Goal: Task Accomplishment & Management: Manage account settings

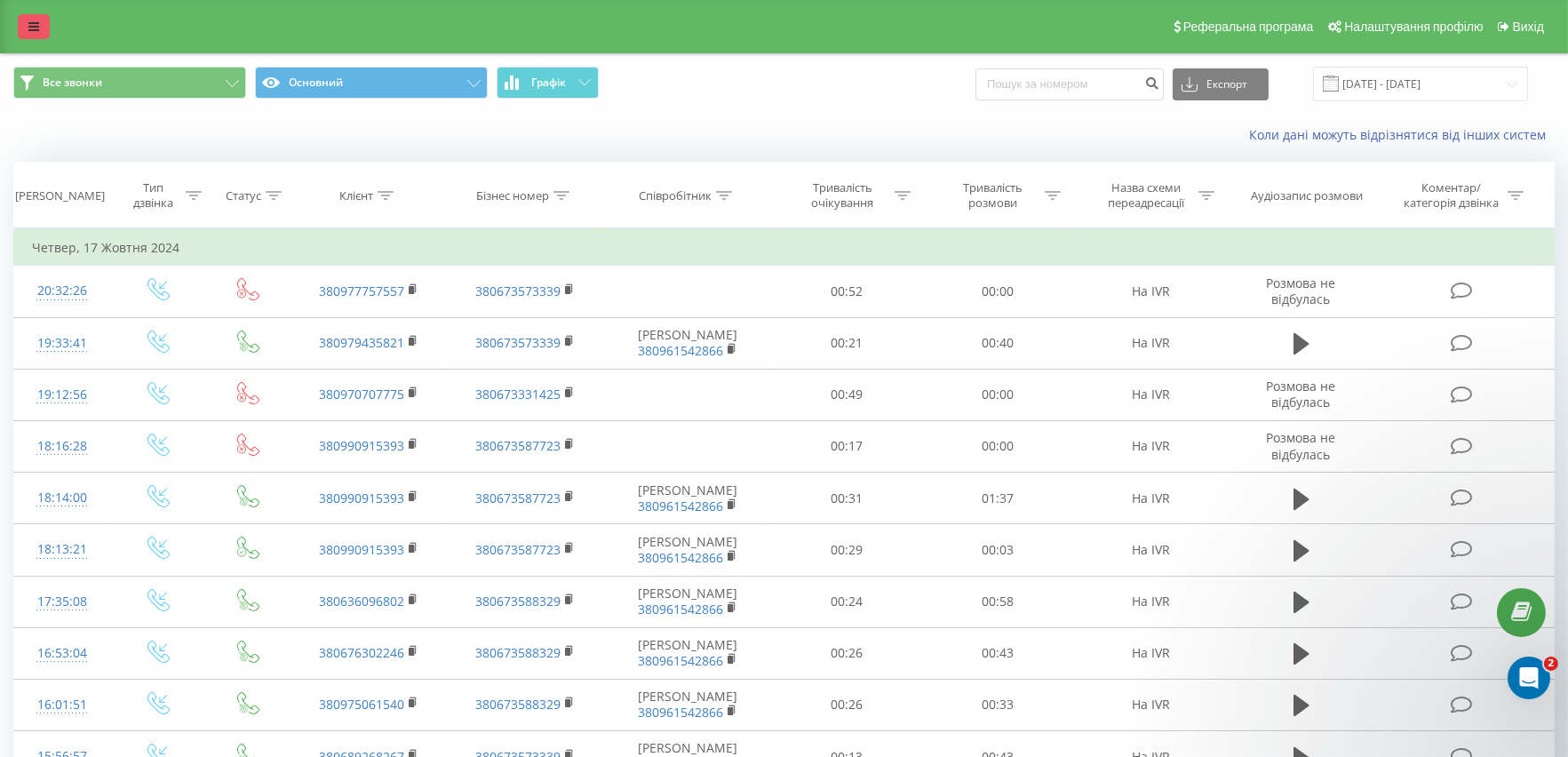
click at [32, 17] on link at bounding box center [33, 26] width 32 height 25
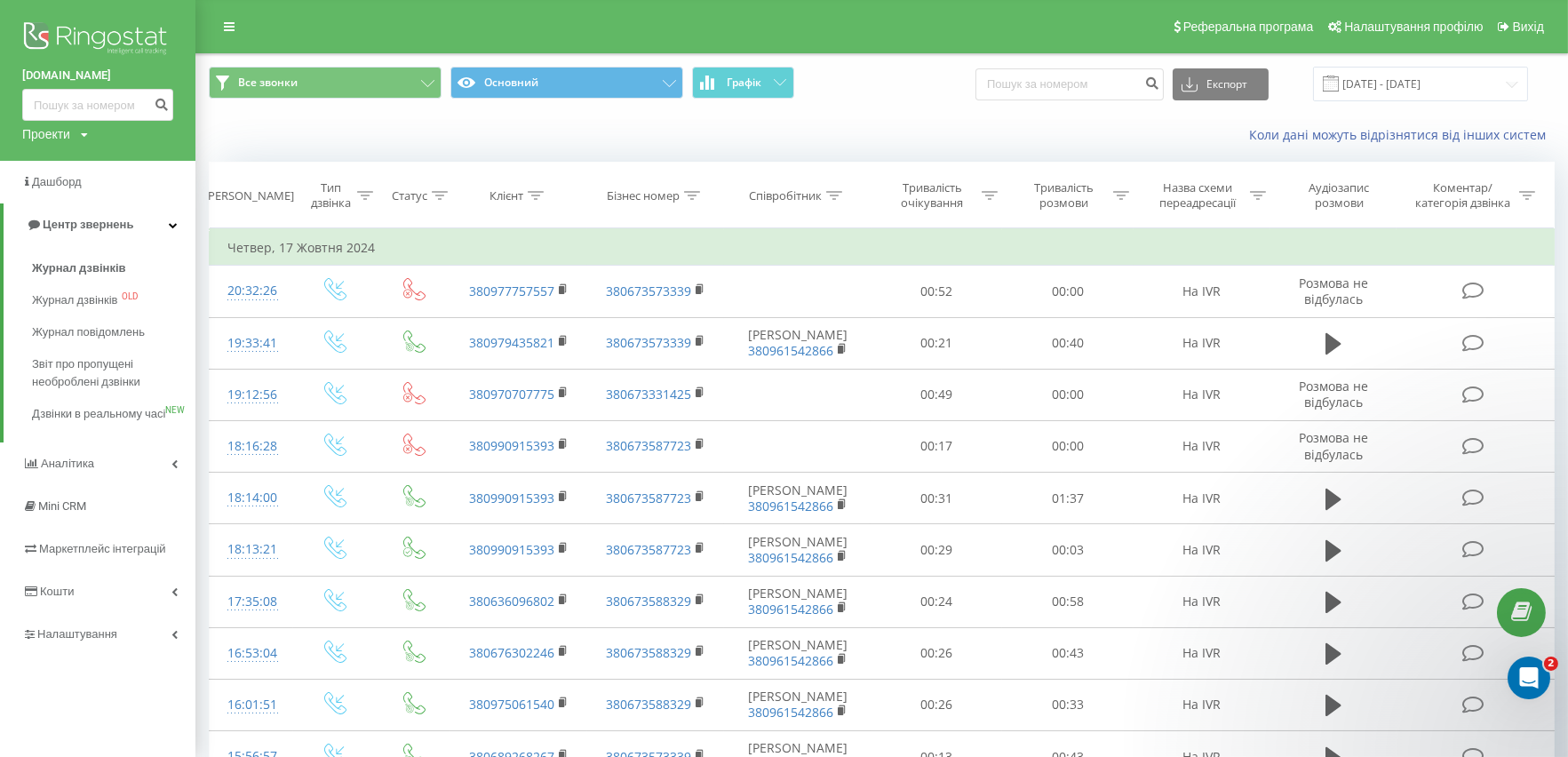
click at [82, 138] on icon at bounding box center [84, 135] width 7 height 11
click at [92, 260] on link "[DOMAIN_NAME]" at bounding box center [80, 260] width 86 height 14
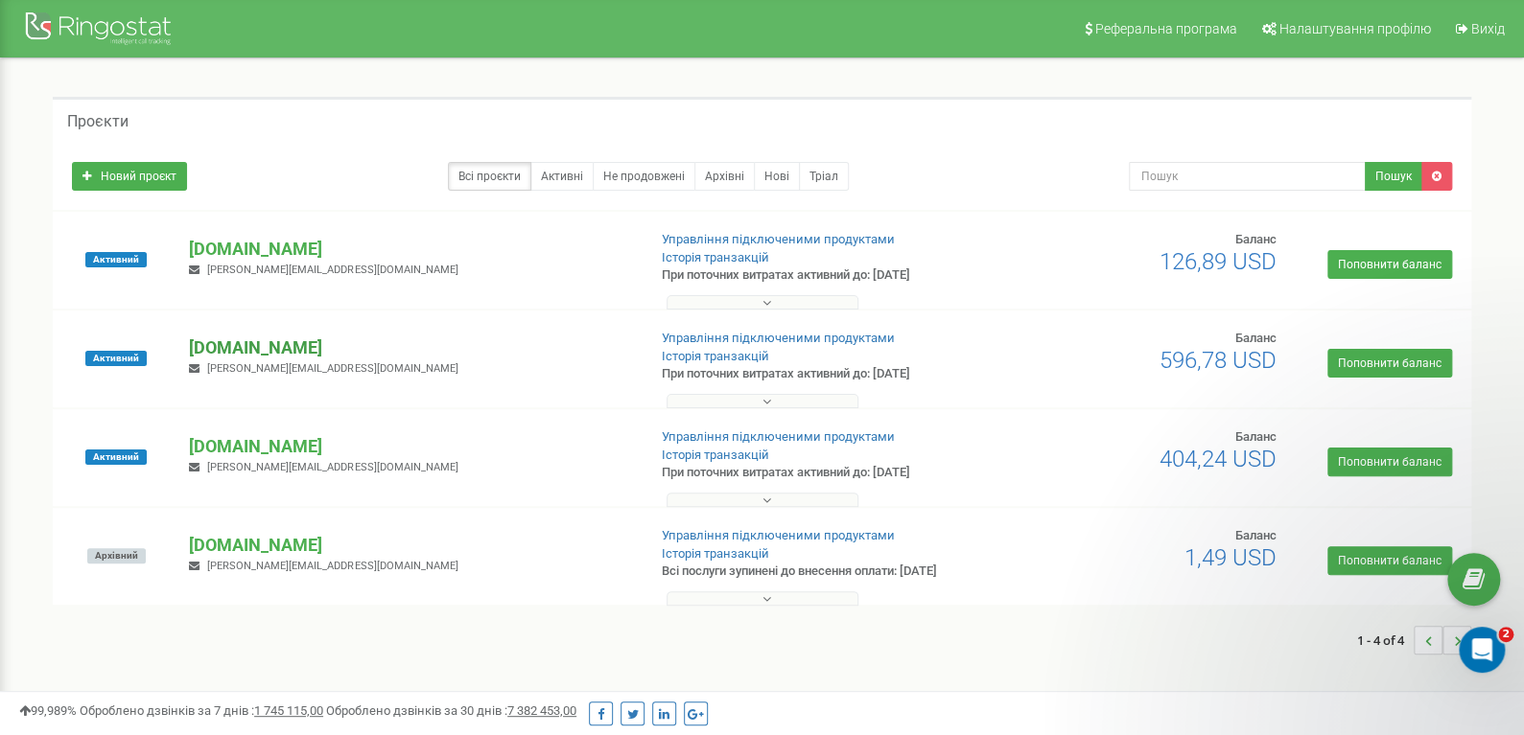
click at [237, 343] on p "[DOMAIN_NAME]" at bounding box center [409, 348] width 441 height 25
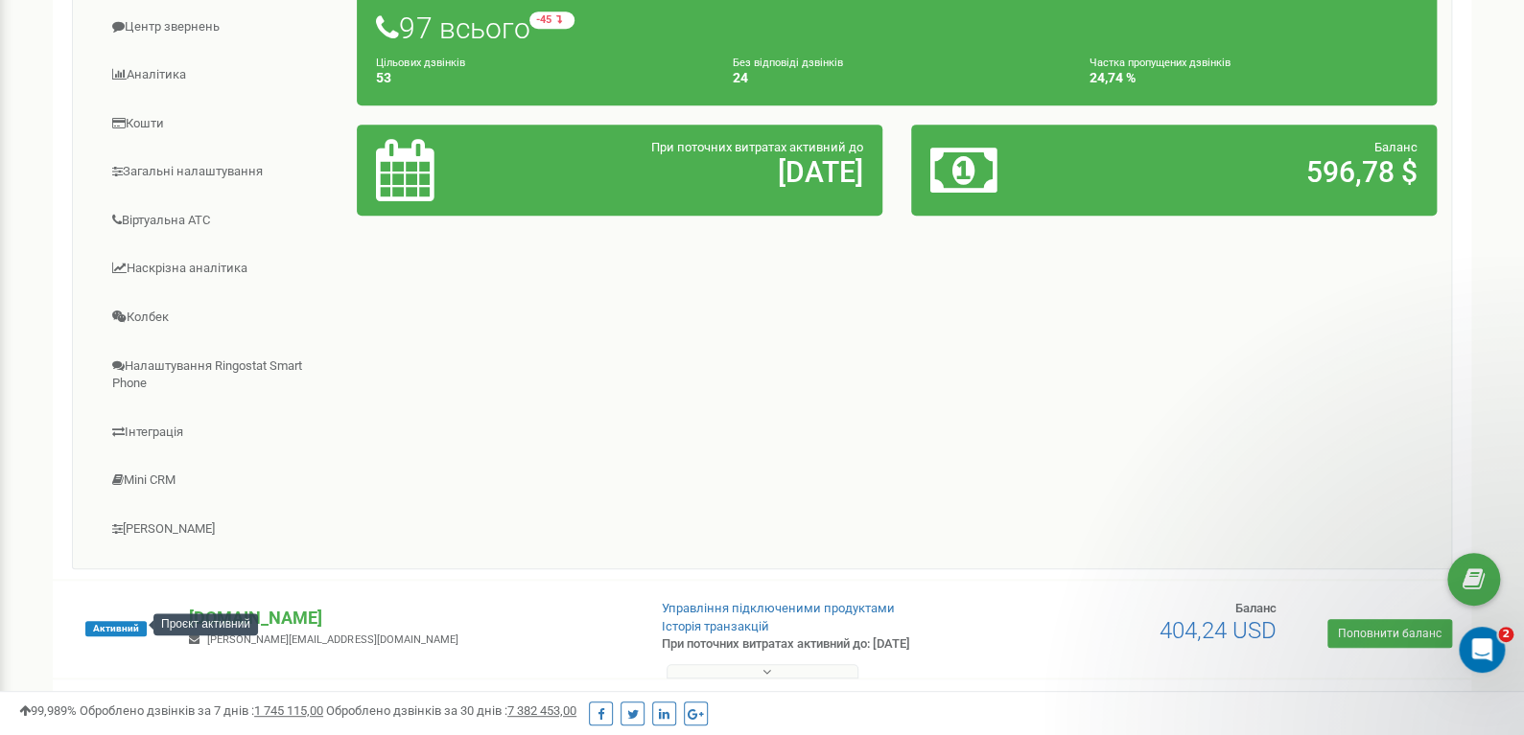
scroll to position [575, 0]
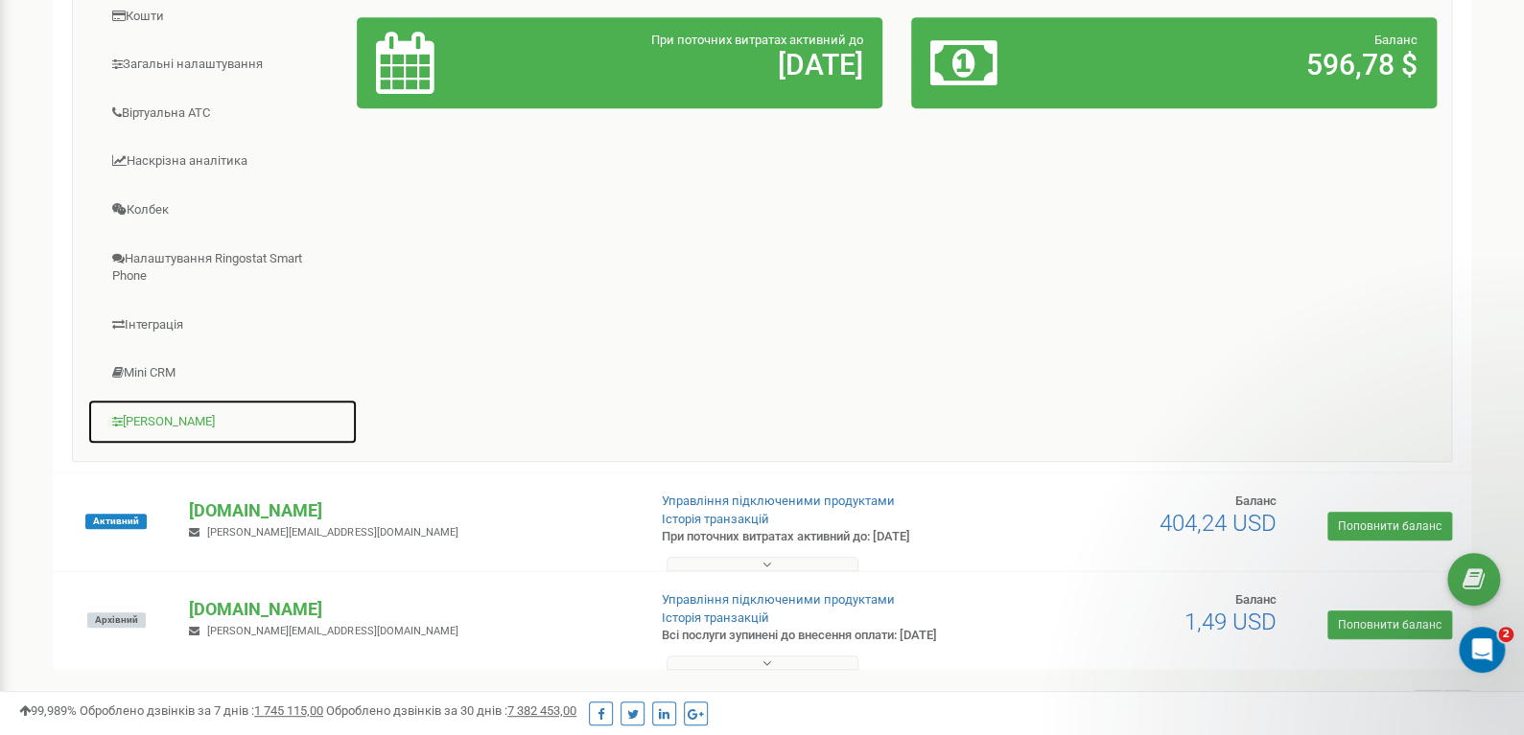
click at [146, 416] on link "[PERSON_NAME]" at bounding box center [222, 422] width 270 height 47
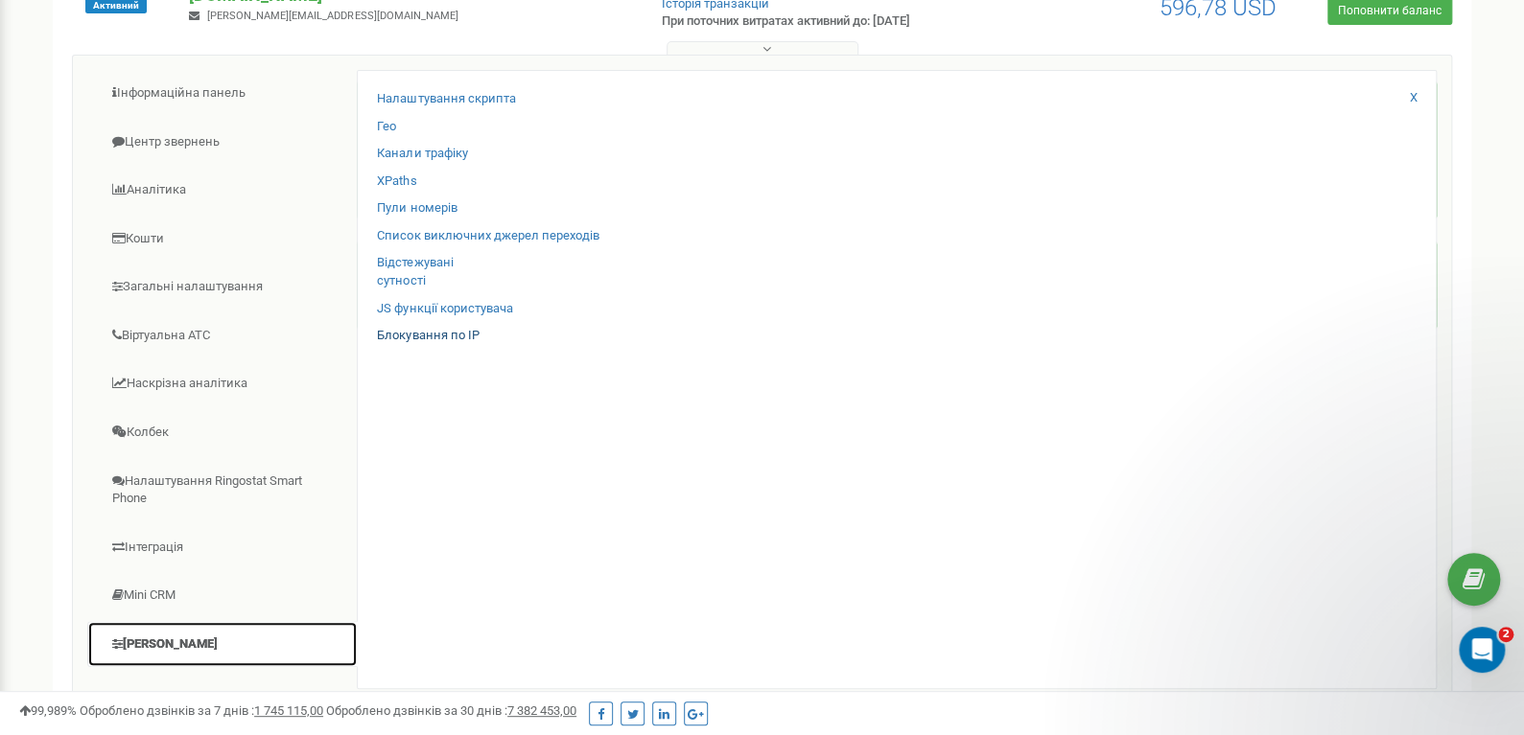
scroll to position [287, 0]
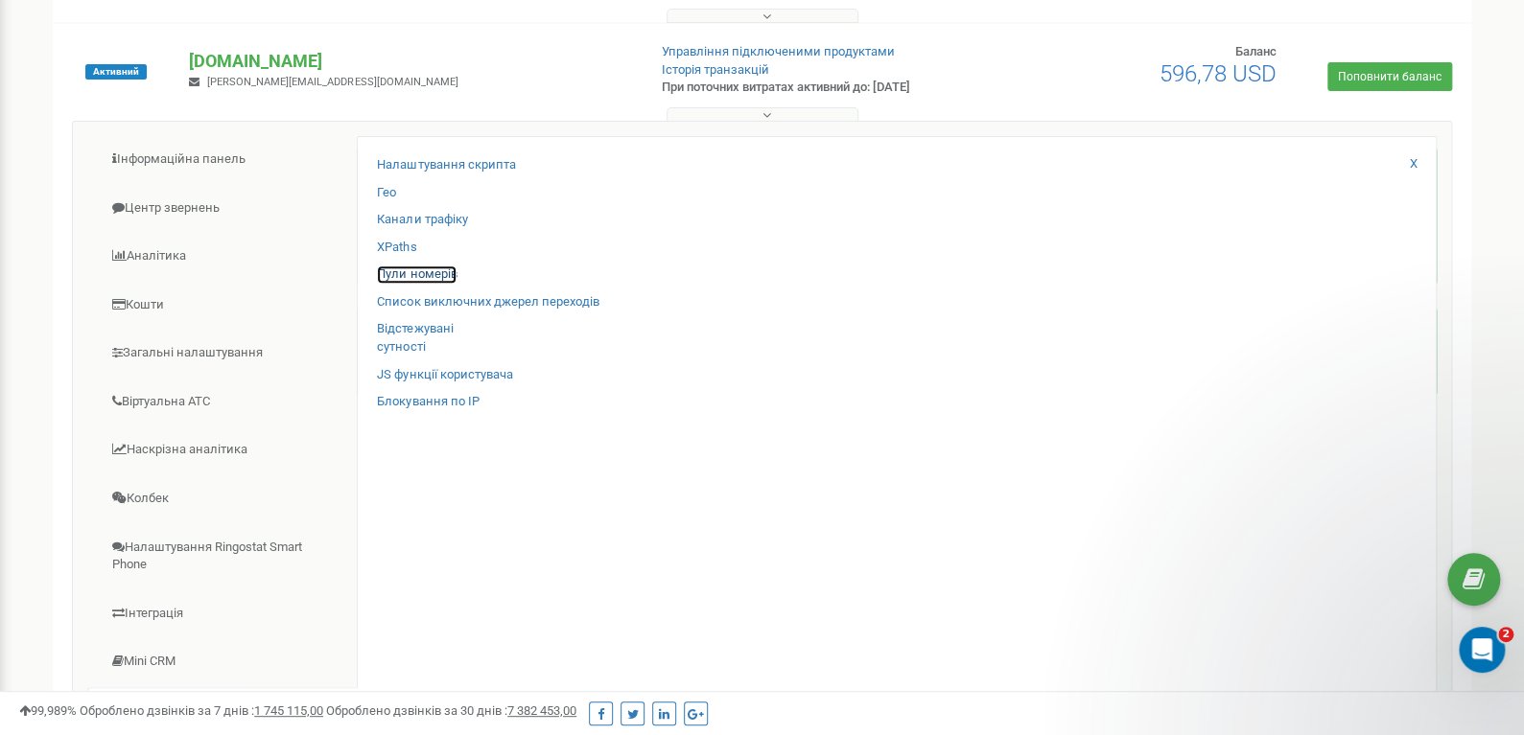
click at [413, 266] on link "Пули номерів" at bounding box center [417, 275] width 80 height 18
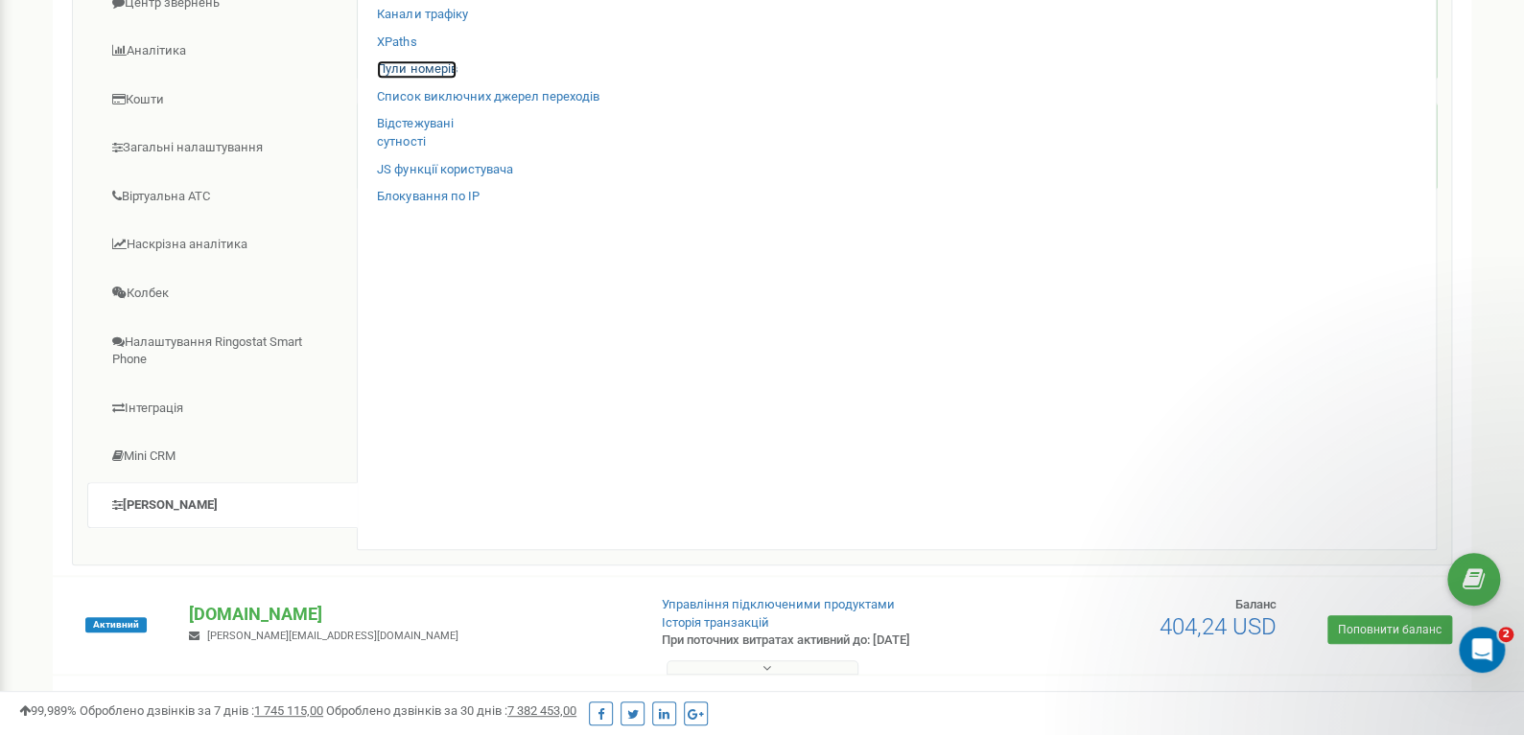
scroll to position [575, 0]
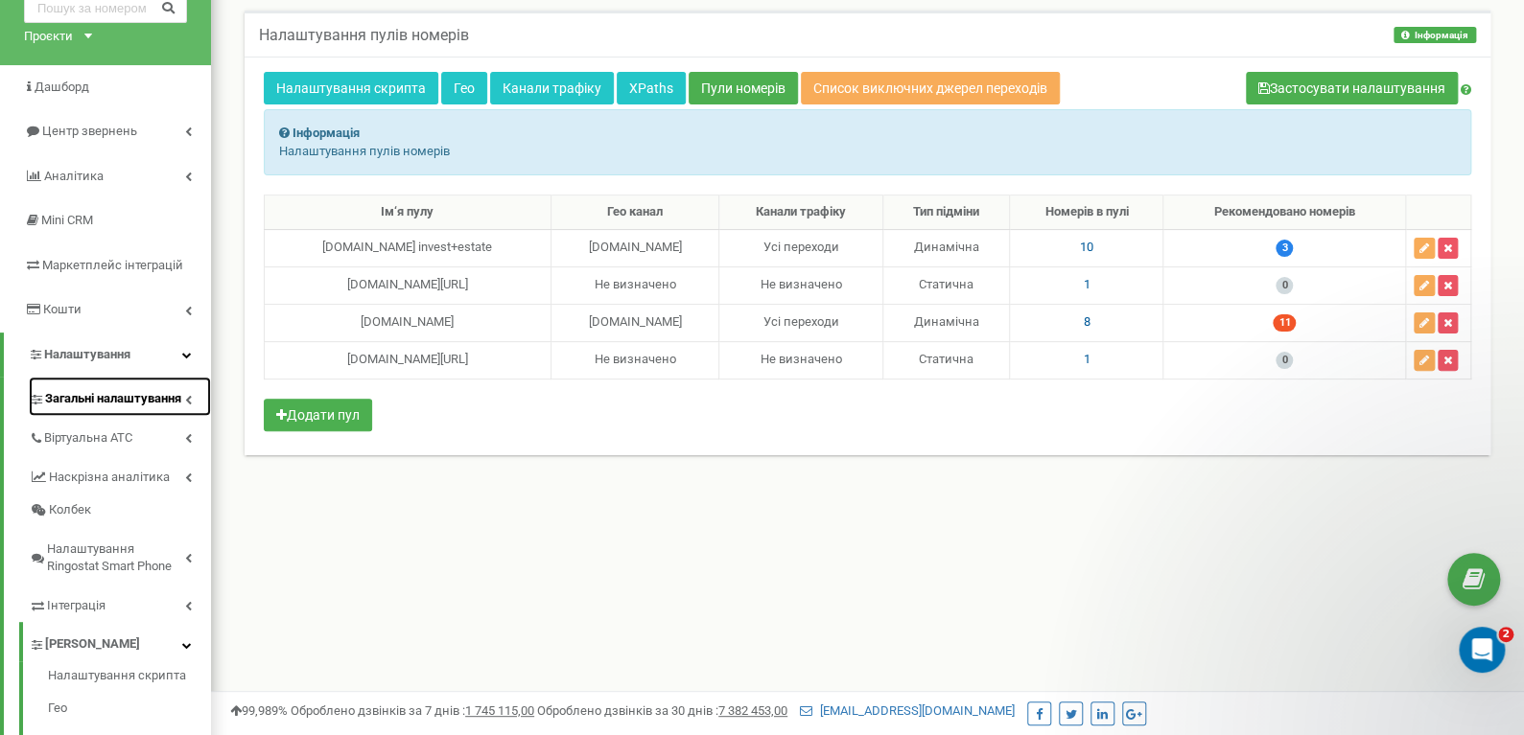
click at [82, 396] on span "Загальні налаштування" at bounding box center [113, 399] width 136 height 18
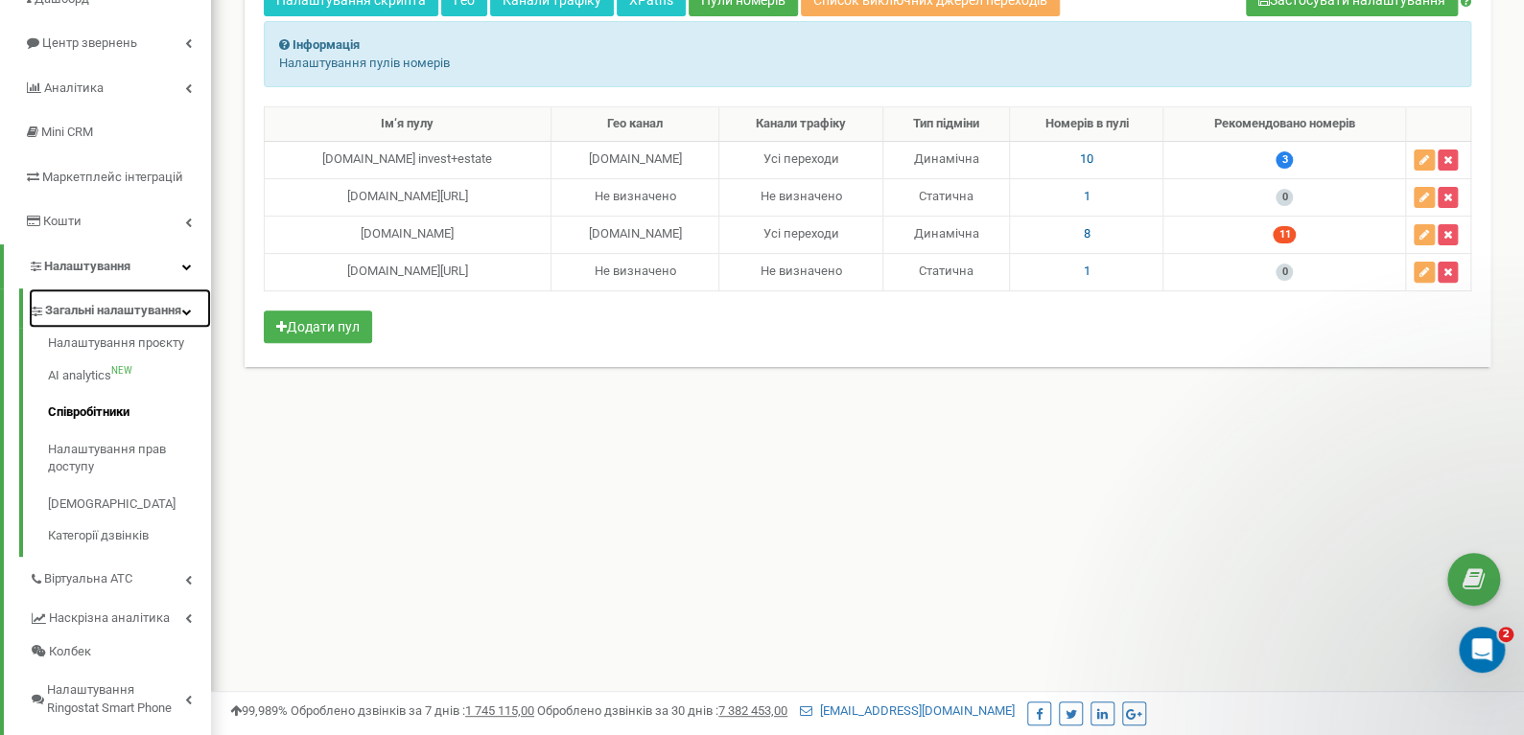
scroll to position [192, 0]
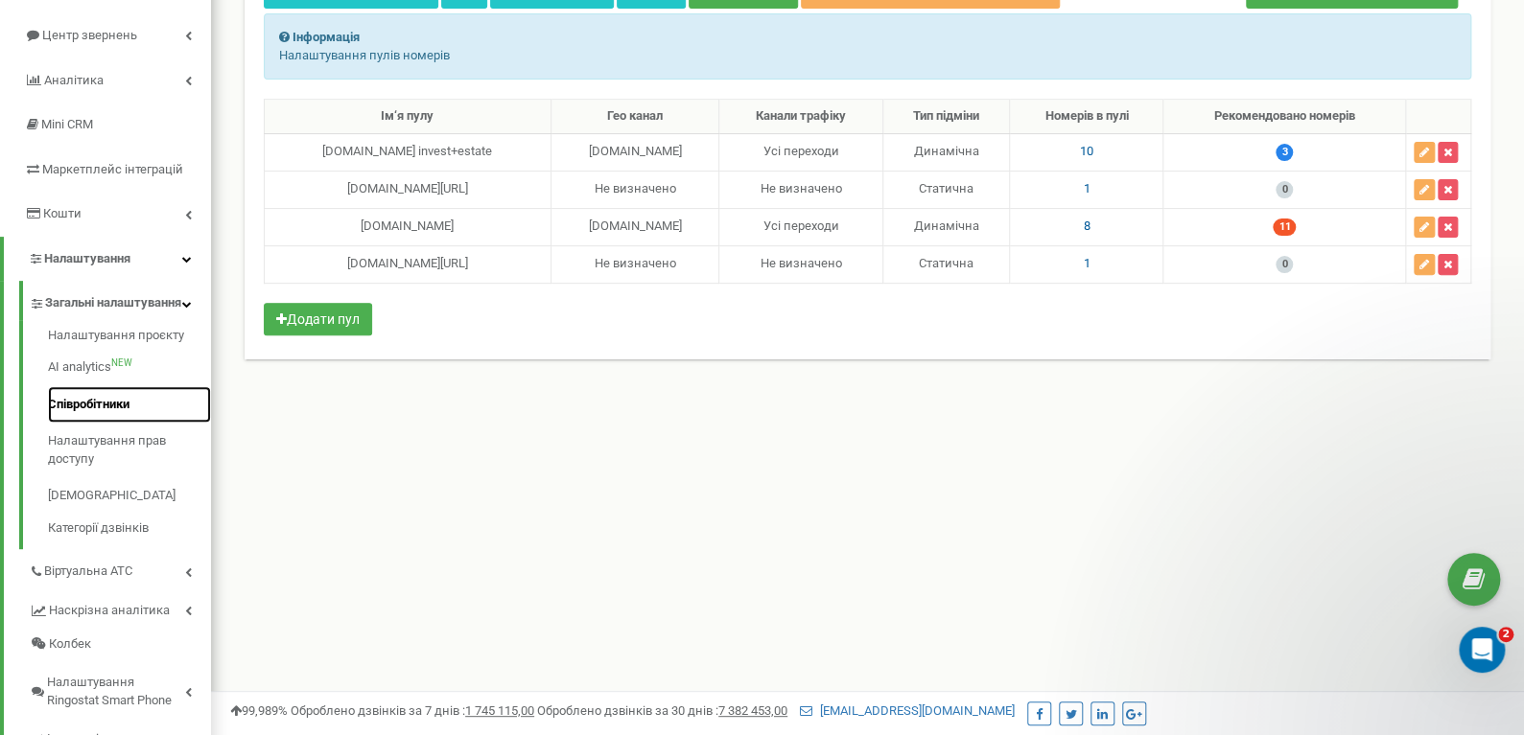
click at [95, 411] on link "Співробітники" at bounding box center [129, 404] width 163 height 37
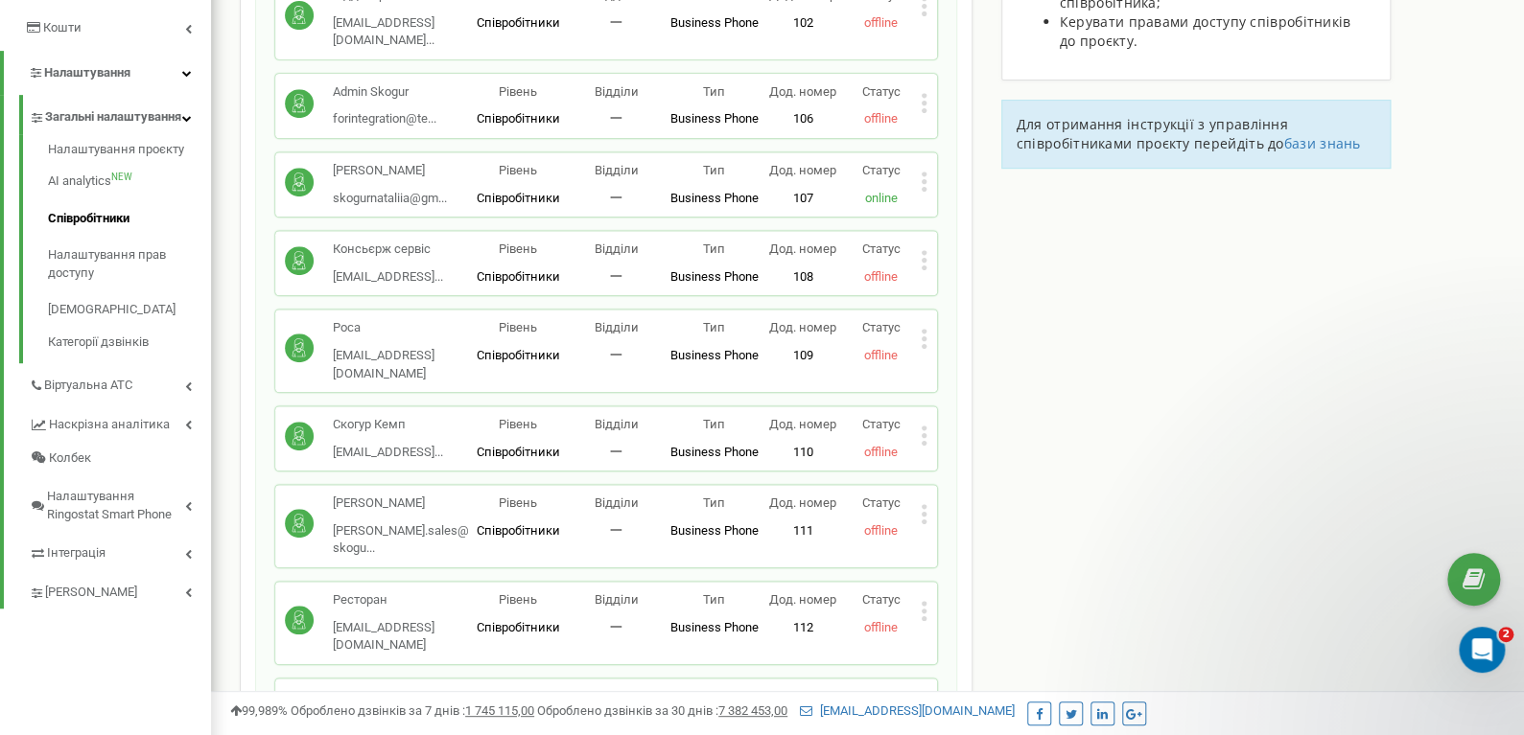
scroll to position [383, 0]
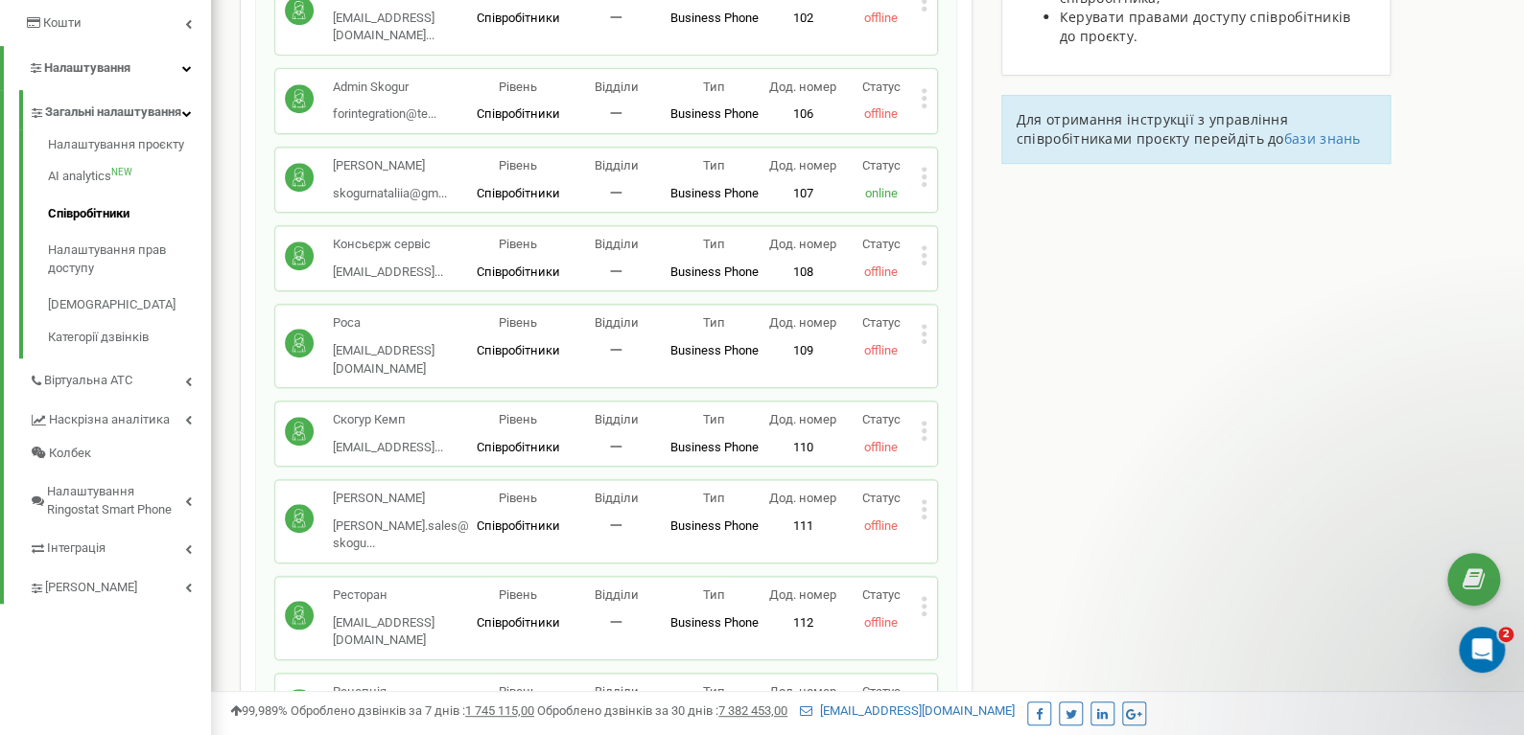
click at [924, 507] on icon at bounding box center [922, 509] width 5 height 5
click at [1162, 416] on div "Співробітники проєкту [DOMAIN_NAME] Співробітники + Додати співробітника [PERSO…" at bounding box center [867, 478] width 1284 height 1509
click at [76, 265] on link "Налаштування прав доступу" at bounding box center [129, 259] width 163 height 55
click at [87, 390] on span "Віртуальна АТС" at bounding box center [89, 381] width 91 height 18
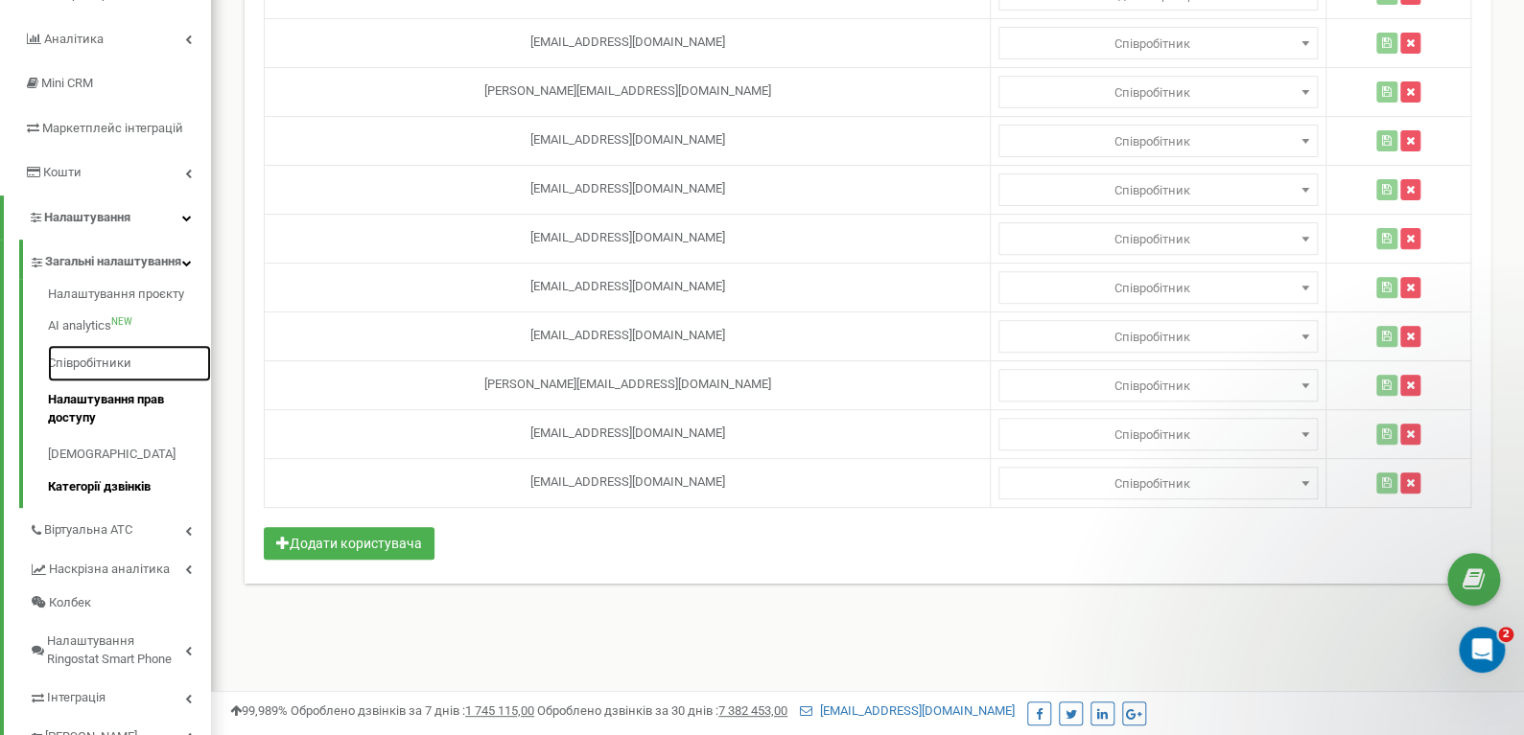
scroll to position [287, 0]
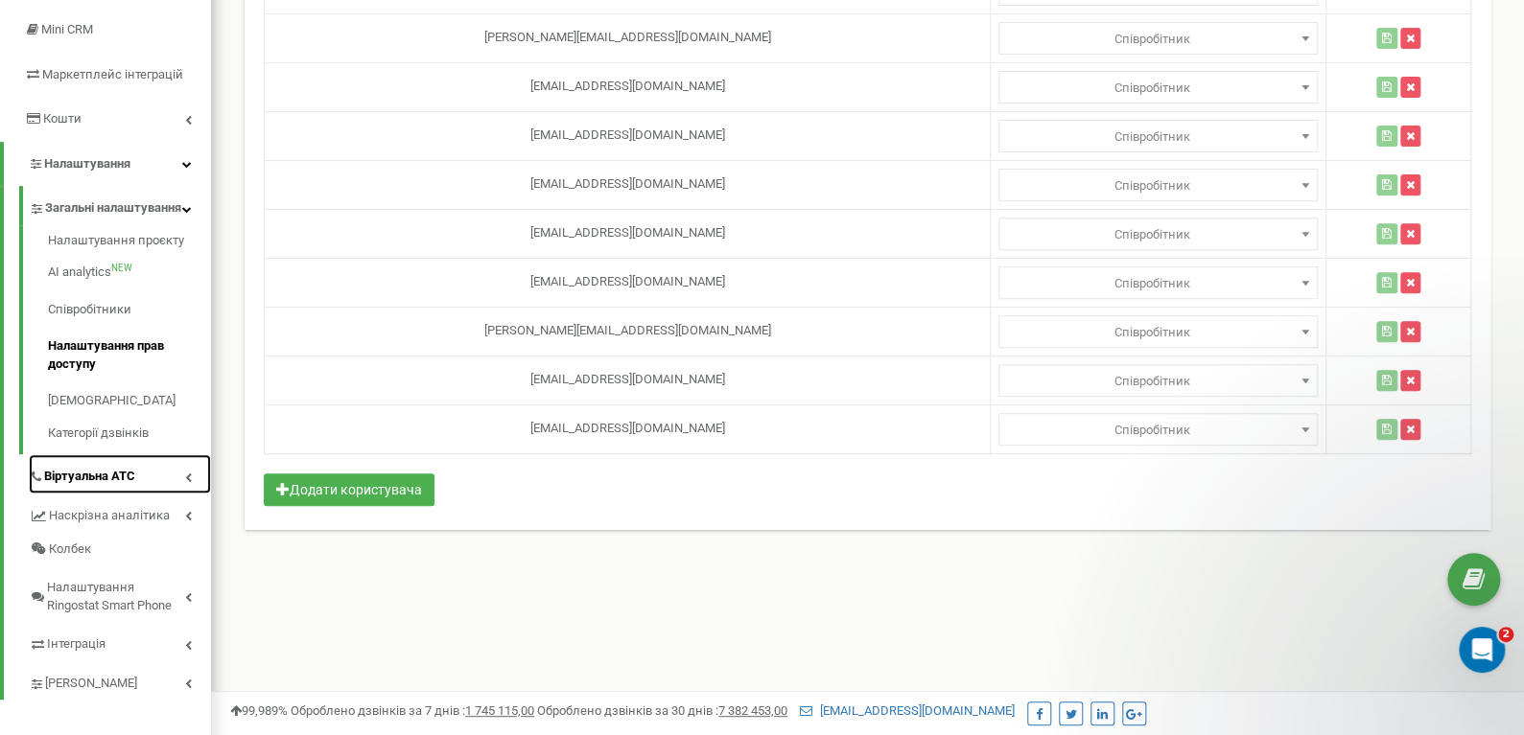
click at [112, 486] on span "Віртуальна АТС" at bounding box center [89, 477] width 91 height 18
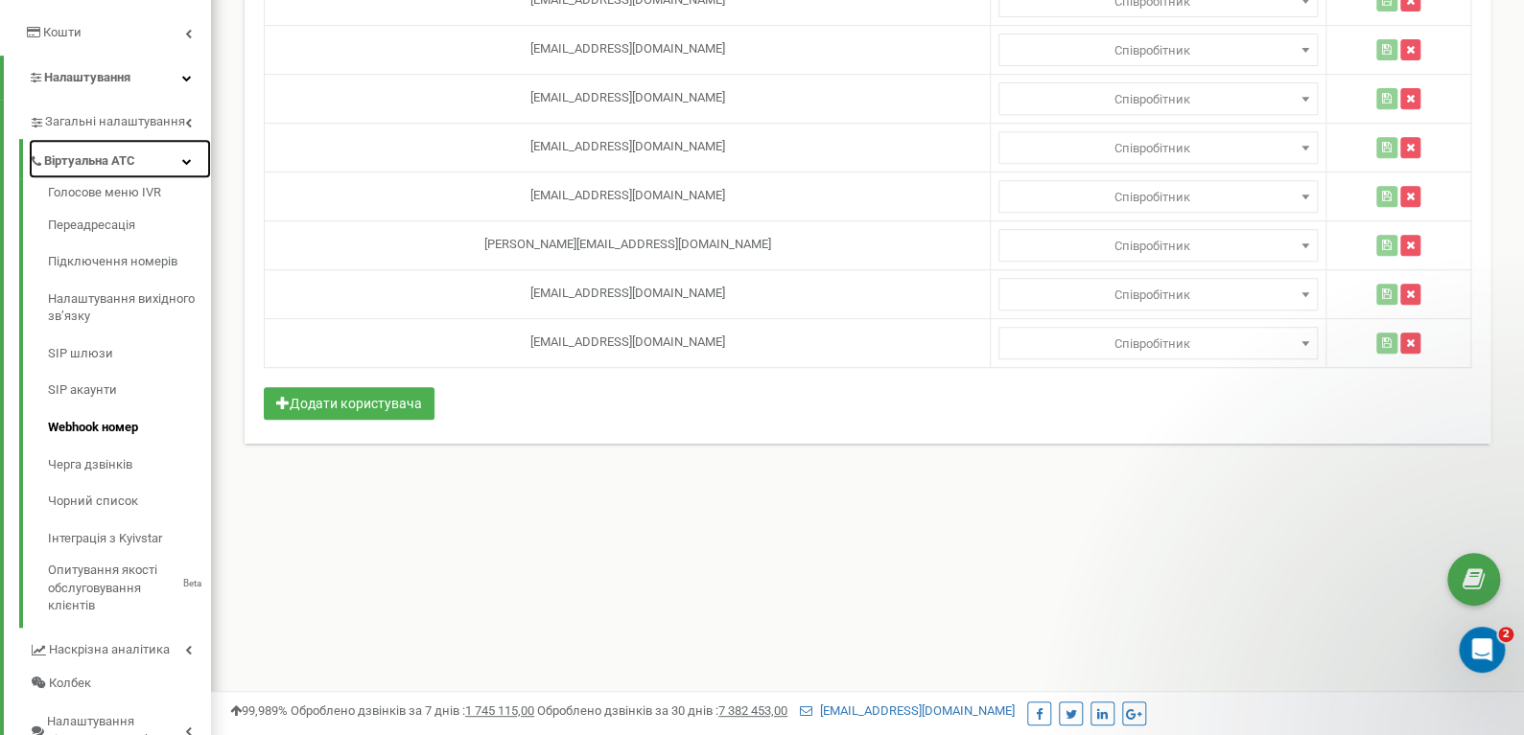
scroll to position [383, 0]
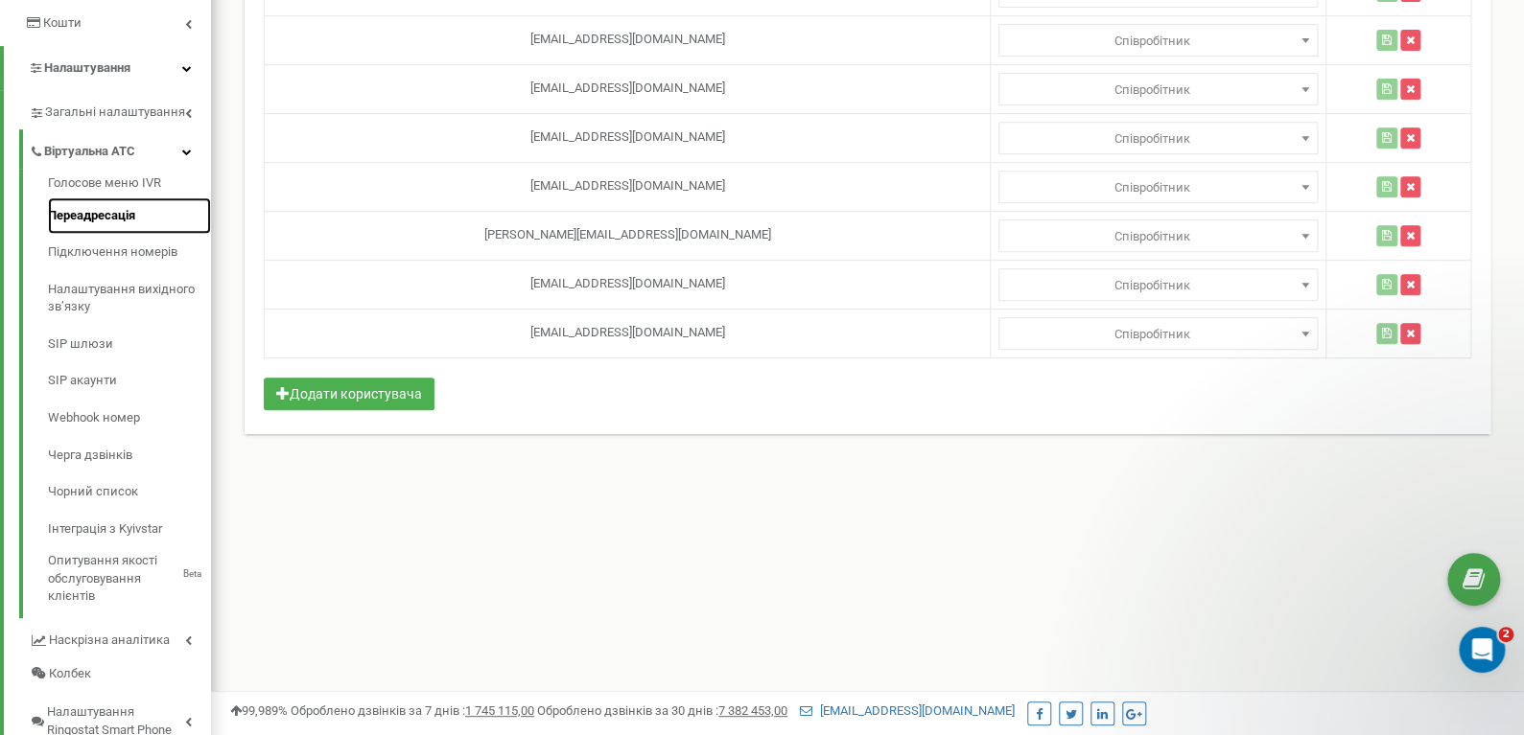
click at [86, 217] on link "Переадресація" at bounding box center [129, 216] width 163 height 37
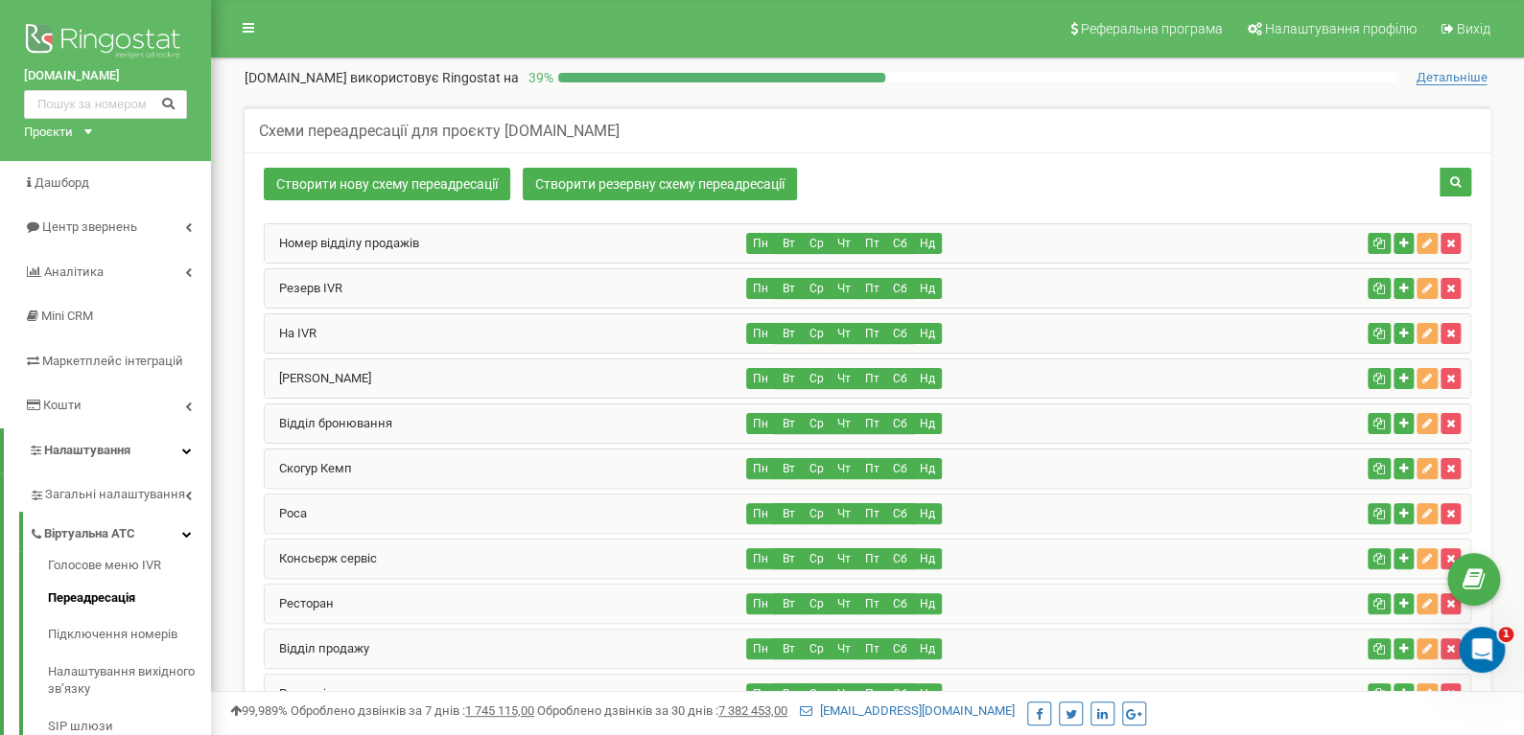
click at [444, 245] on div "Номер відділу продажів" at bounding box center [506, 243] width 482 height 38
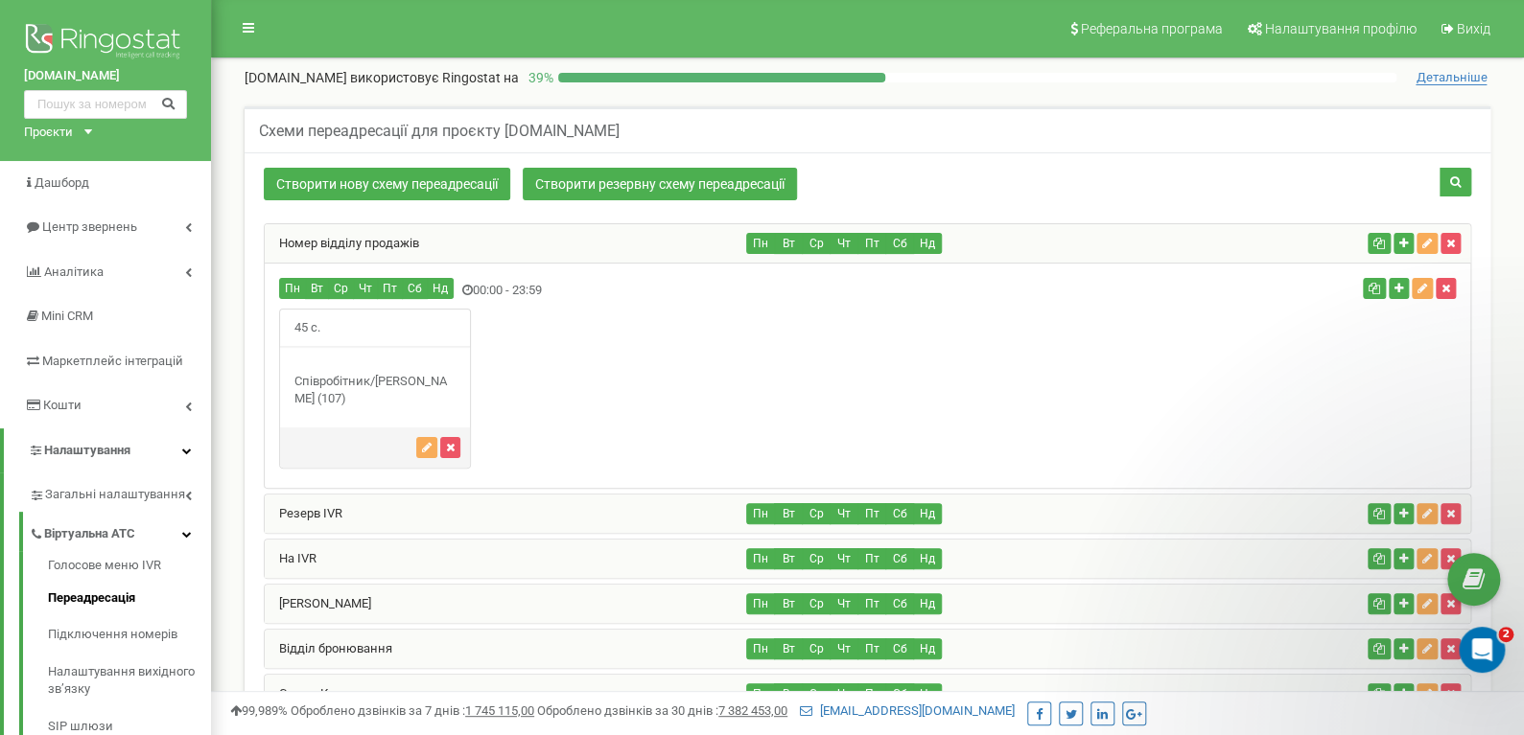
click at [444, 245] on div "Номер відділу продажів" at bounding box center [506, 243] width 482 height 38
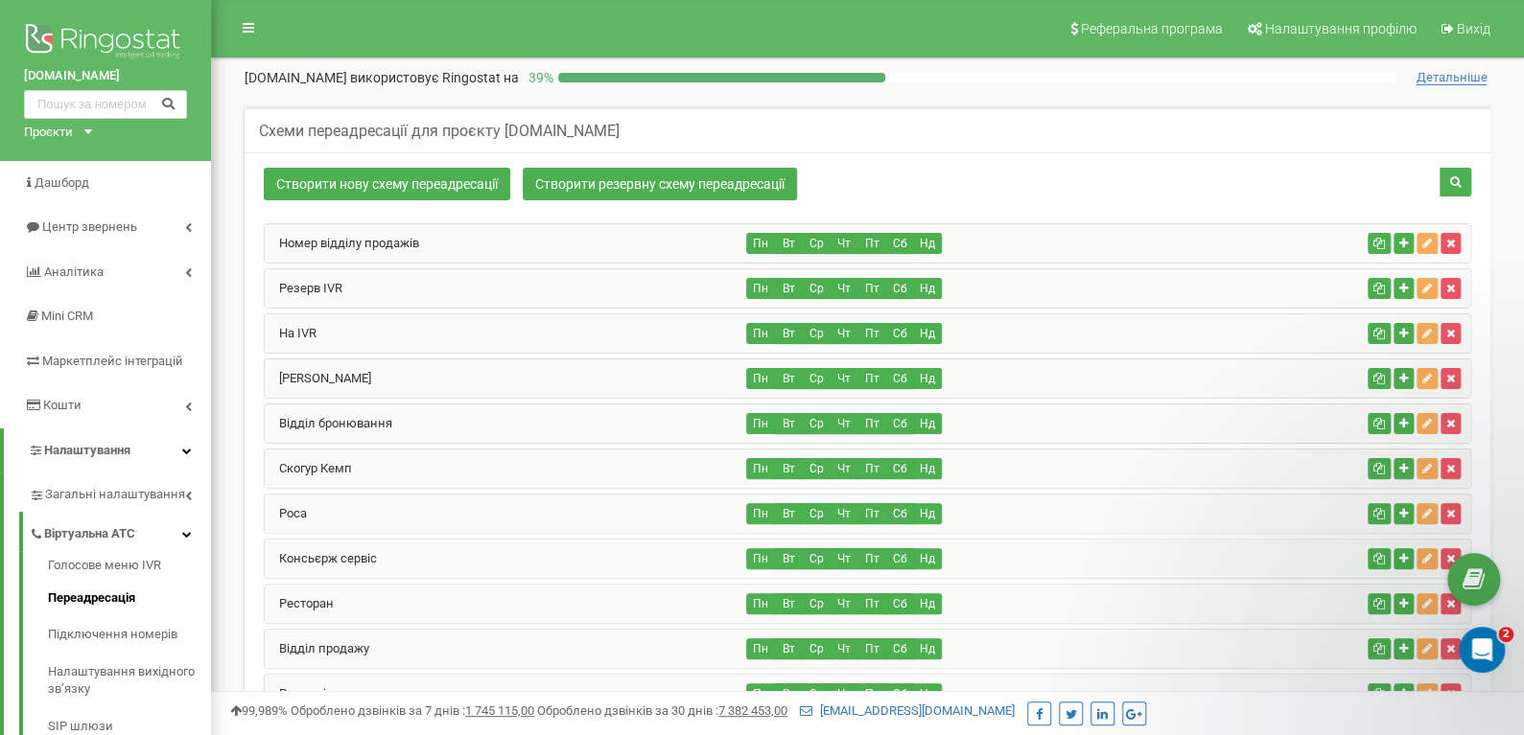
click at [426, 280] on div "Резерв IVR" at bounding box center [506, 288] width 482 height 38
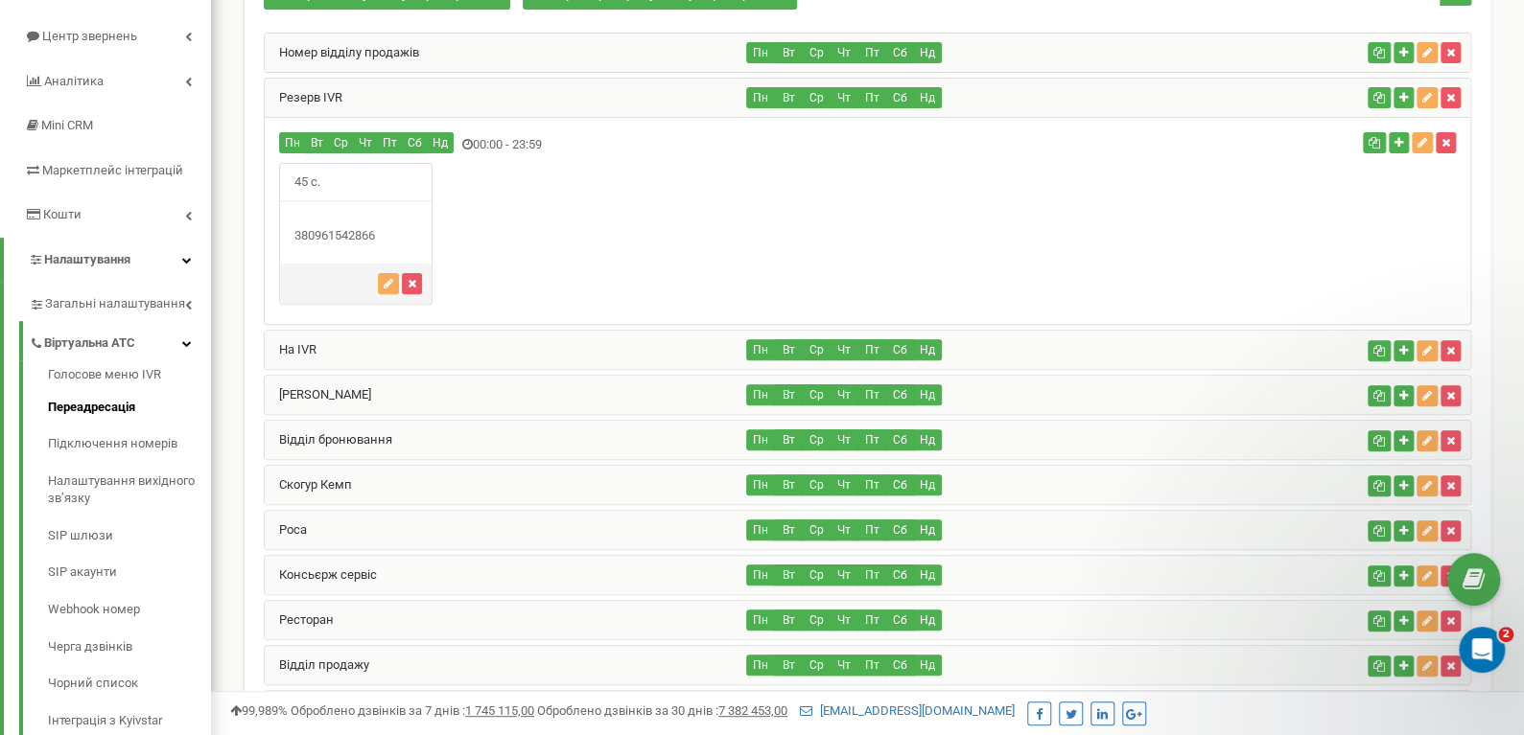
scroll to position [192, 0]
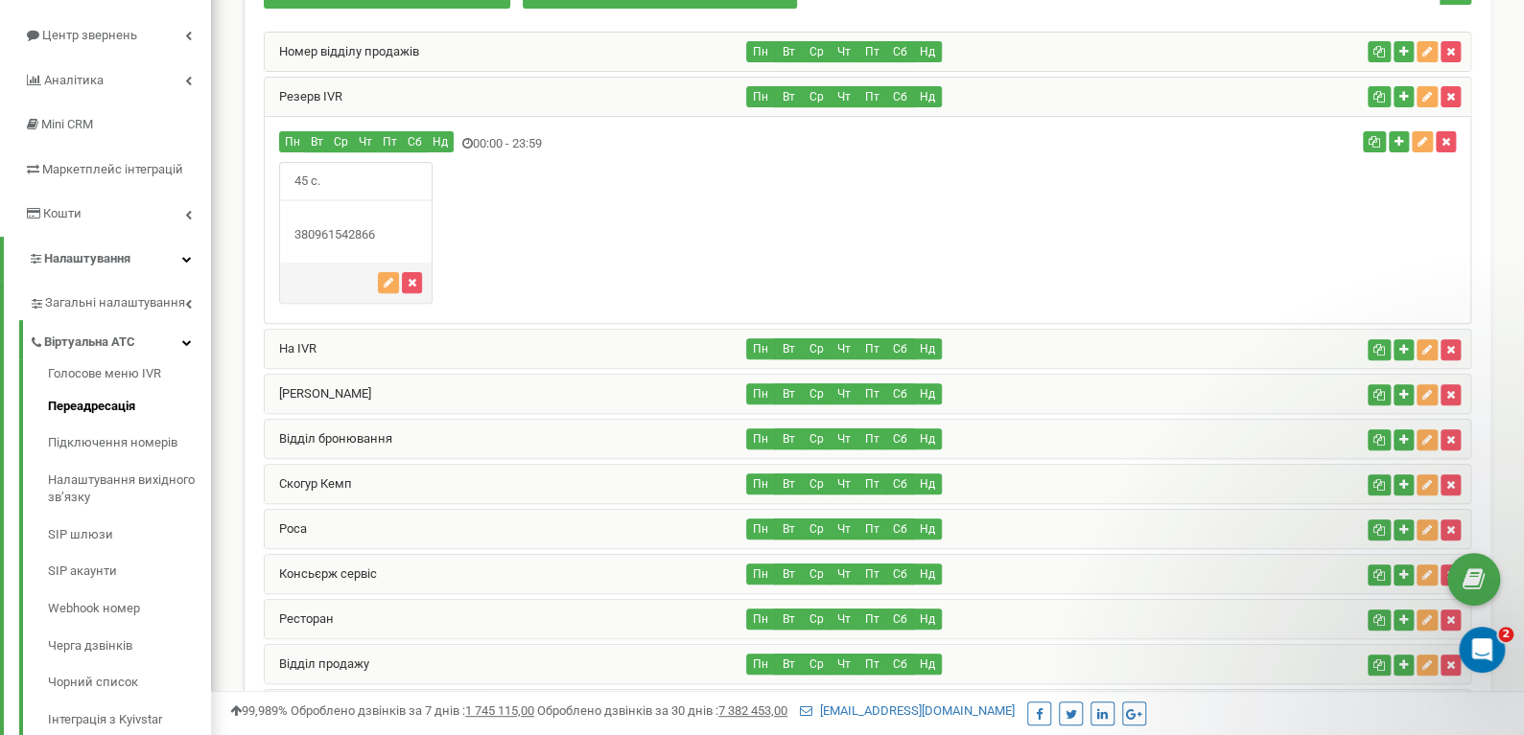
click at [402, 347] on div "На IVR" at bounding box center [506, 349] width 482 height 38
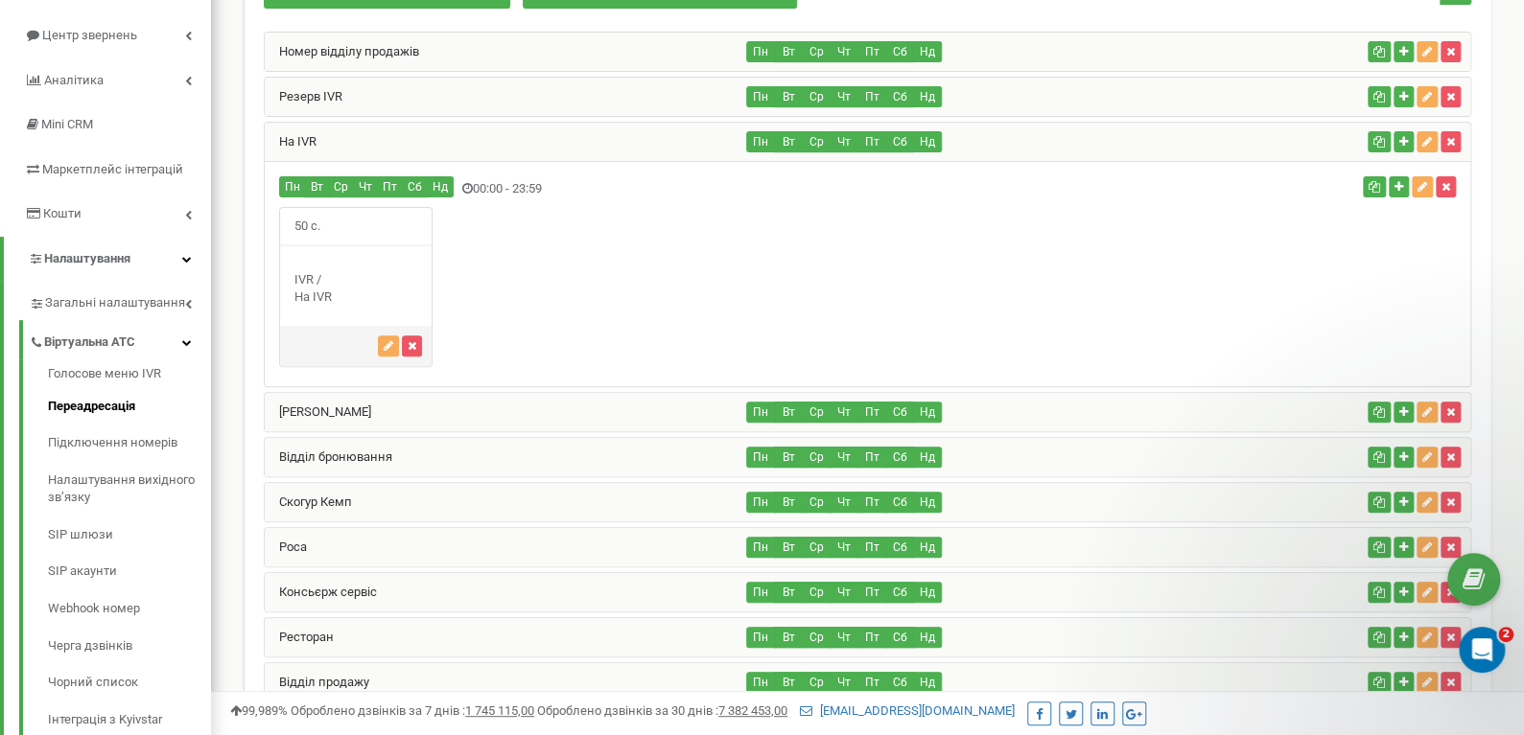
click at [471, 136] on div "На IVR" at bounding box center [506, 142] width 482 height 38
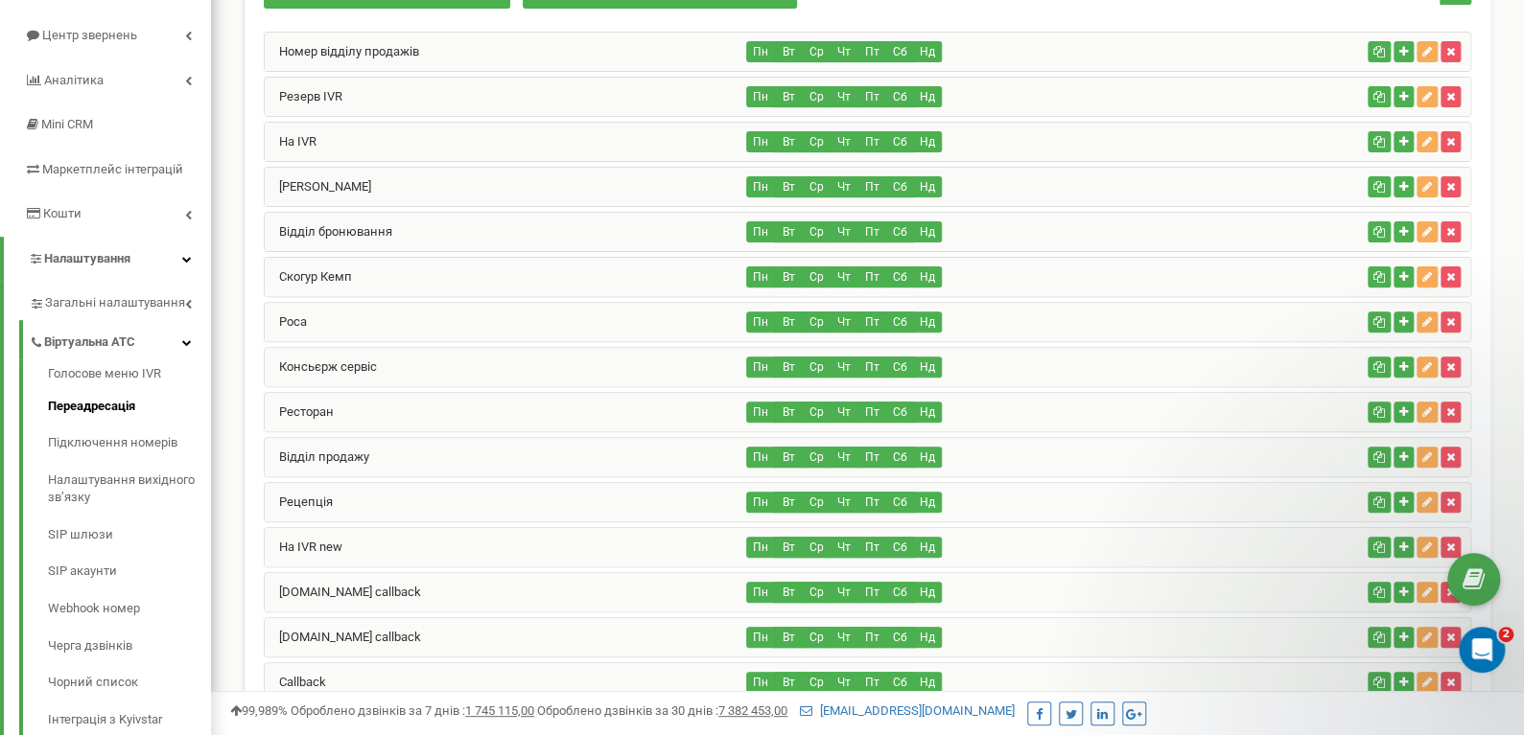
click at [408, 189] on div "Козар Наталія" at bounding box center [506, 187] width 482 height 38
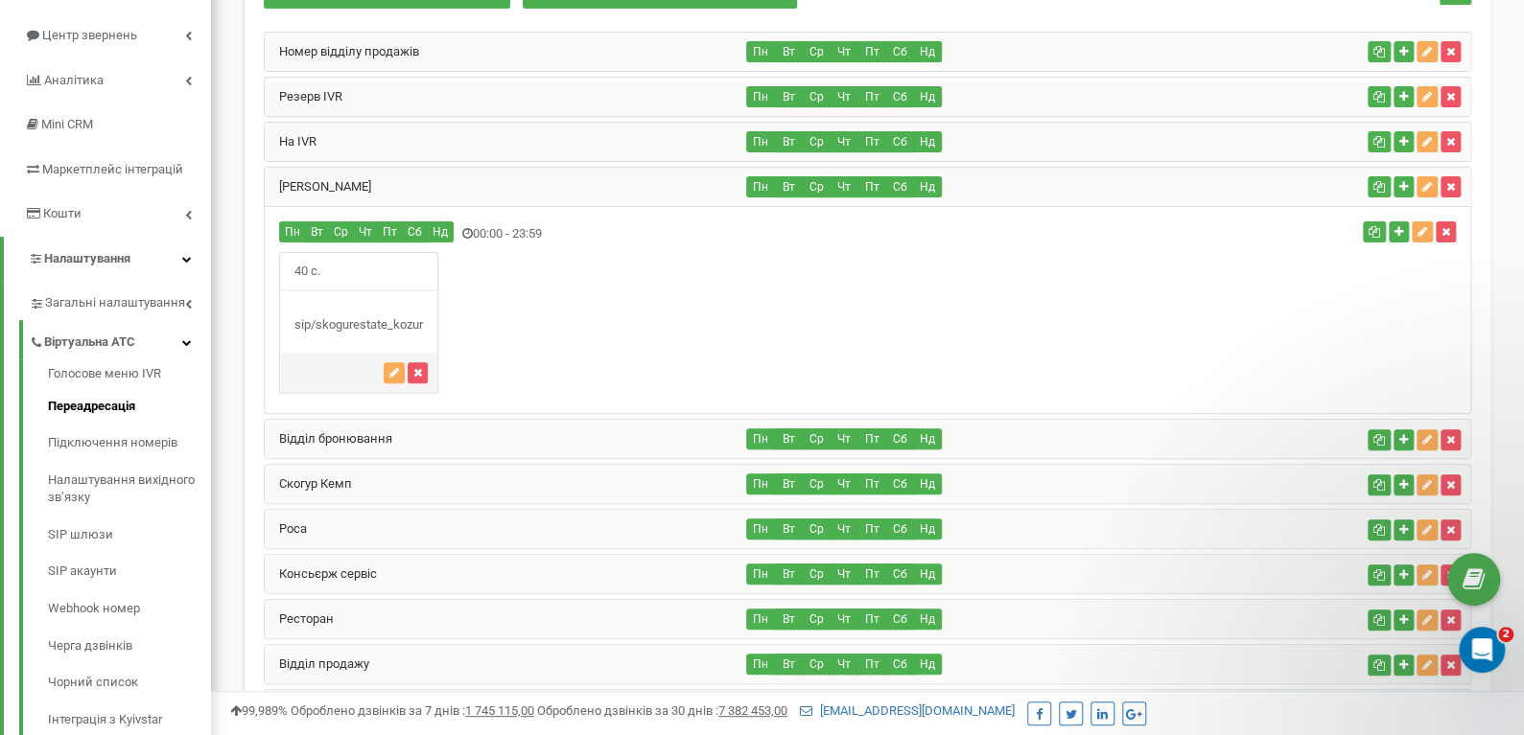
click at [408, 188] on div "Козар Наталія" at bounding box center [506, 187] width 482 height 38
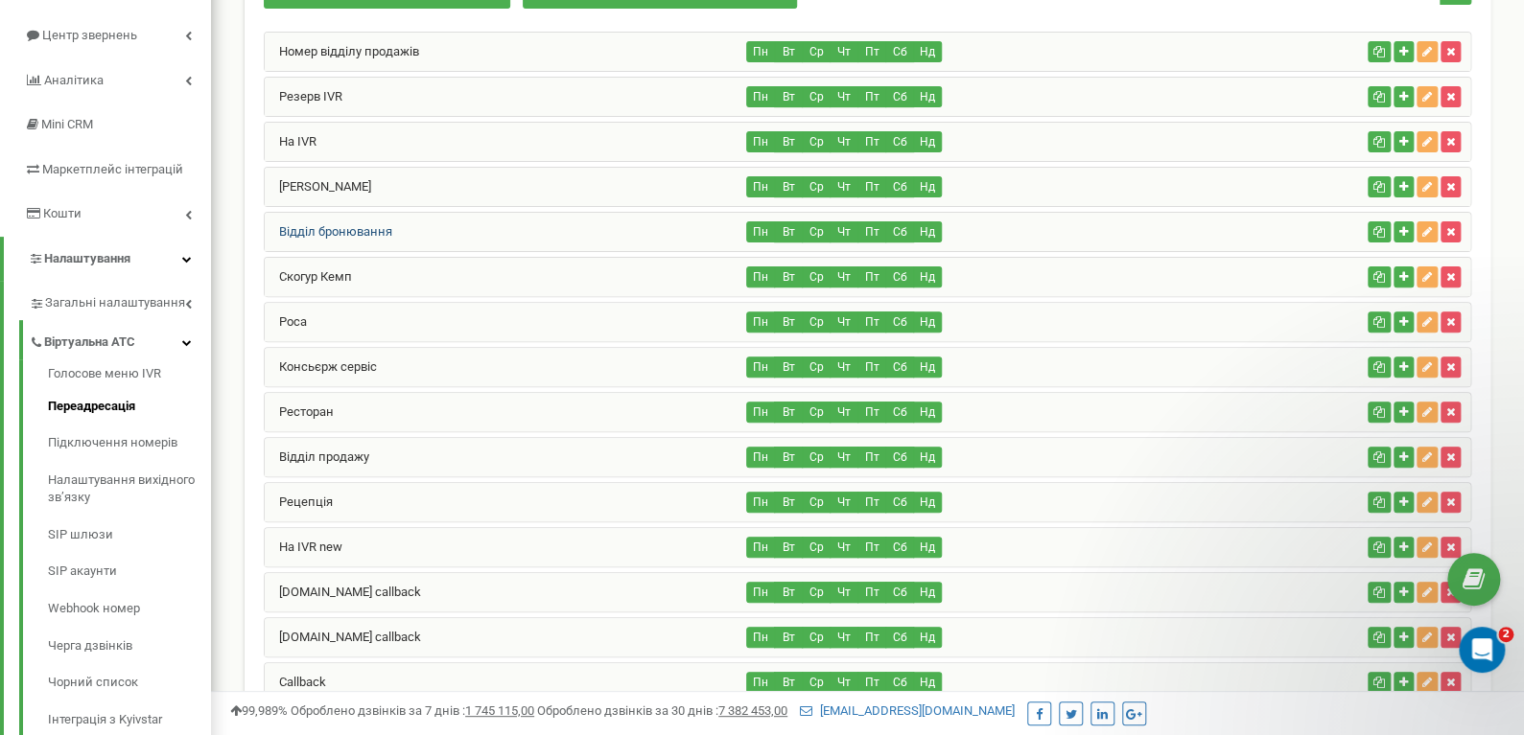
click at [389, 233] on link "Відділ бронювання" at bounding box center [329, 231] width 128 height 14
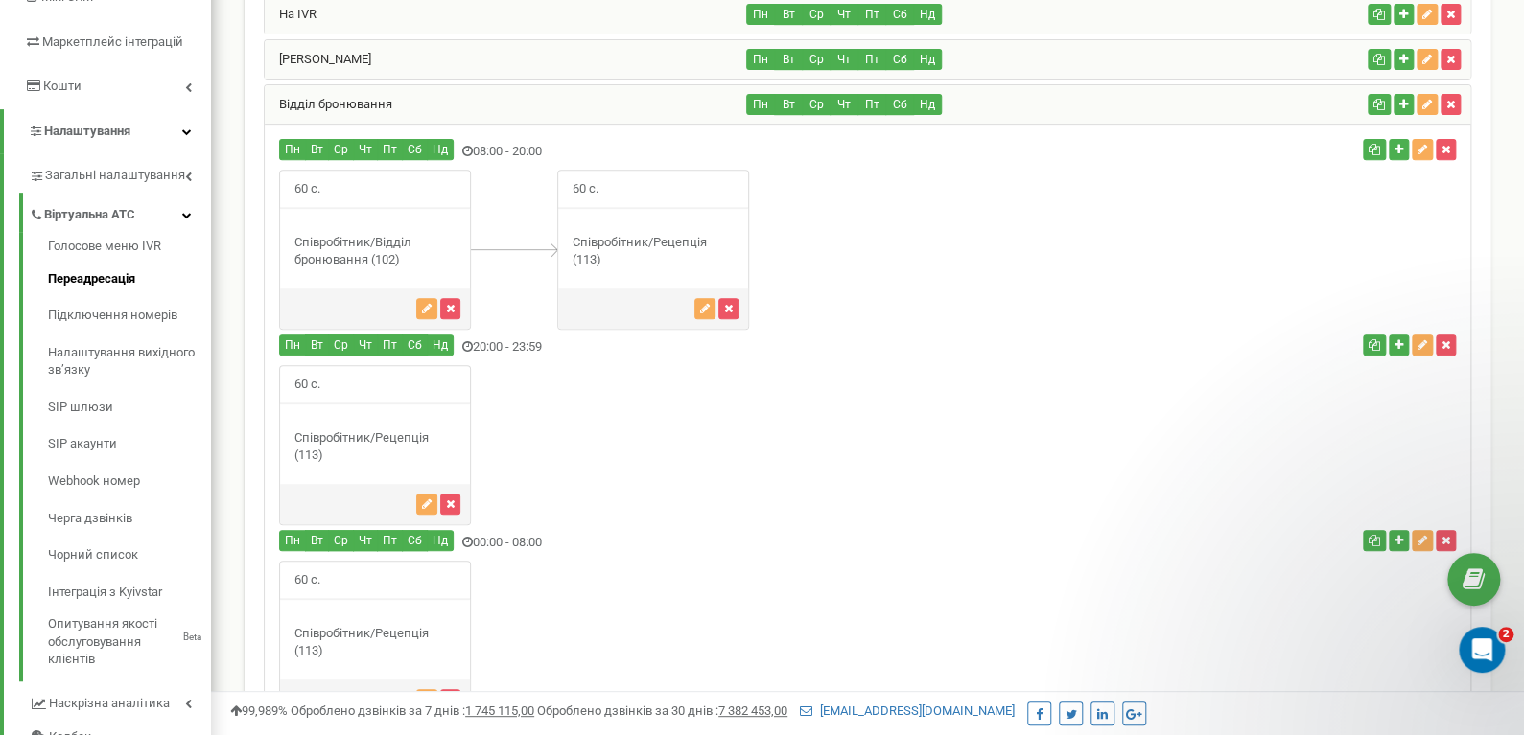
scroll to position [383, 0]
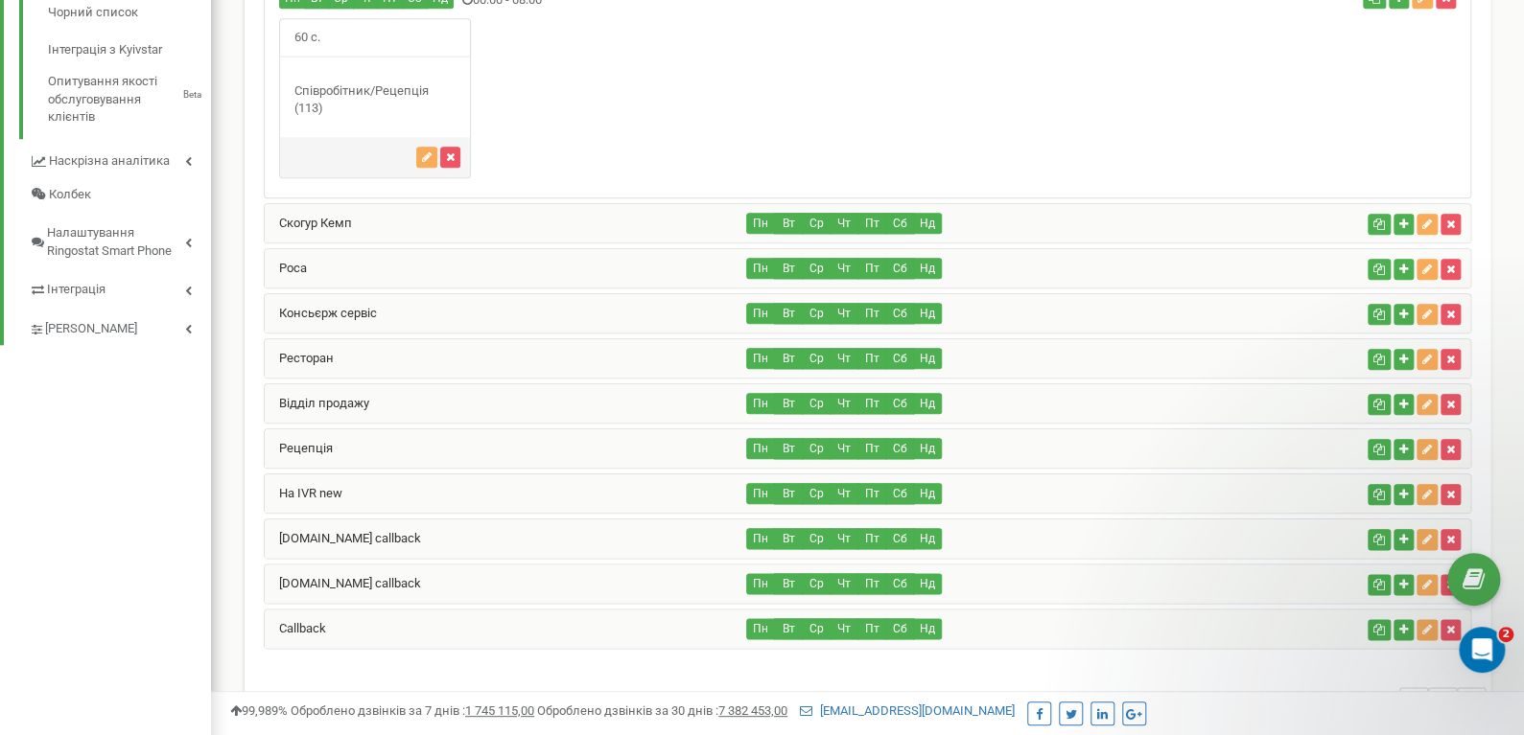
click at [358, 204] on div "Скогур Кемп" at bounding box center [506, 223] width 482 height 38
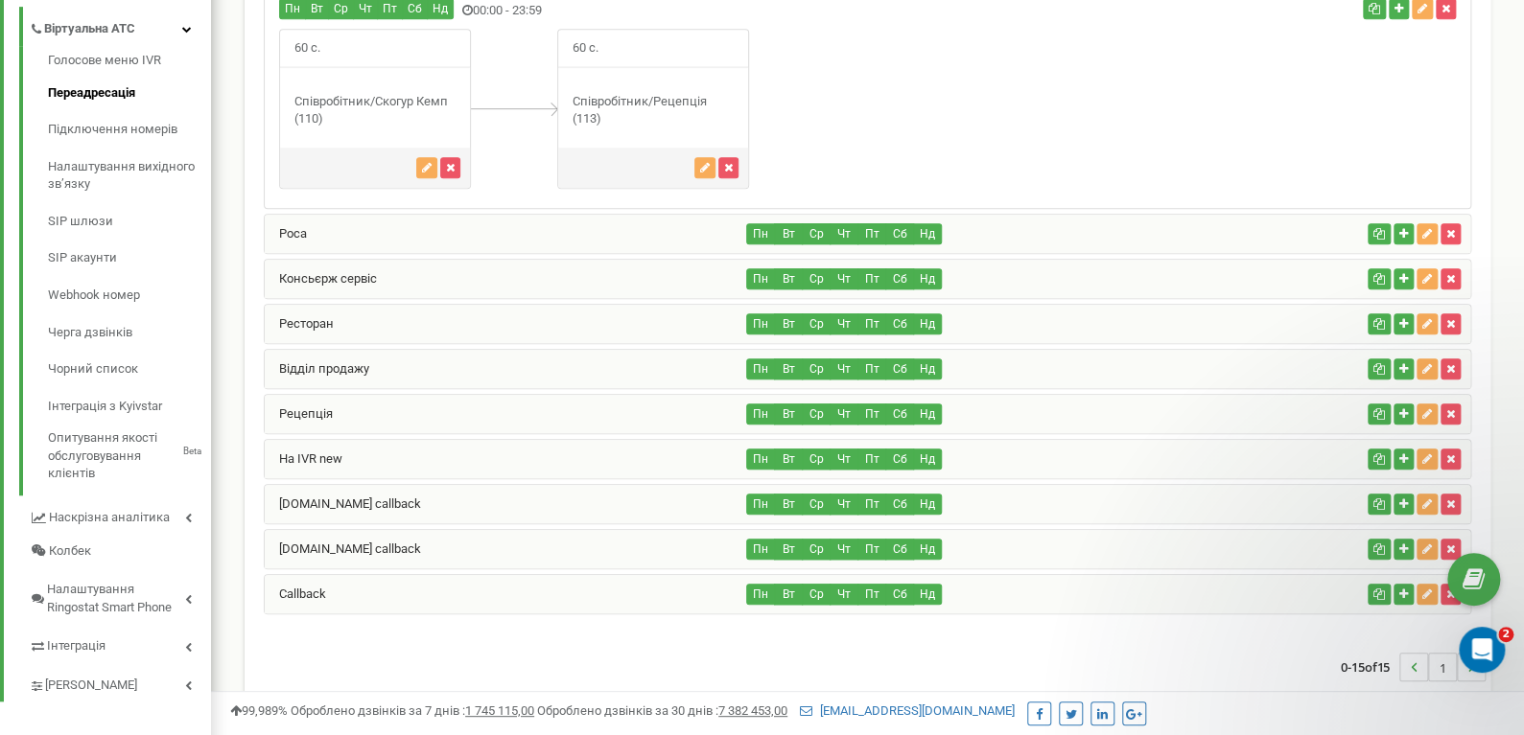
scroll to position [353, 0]
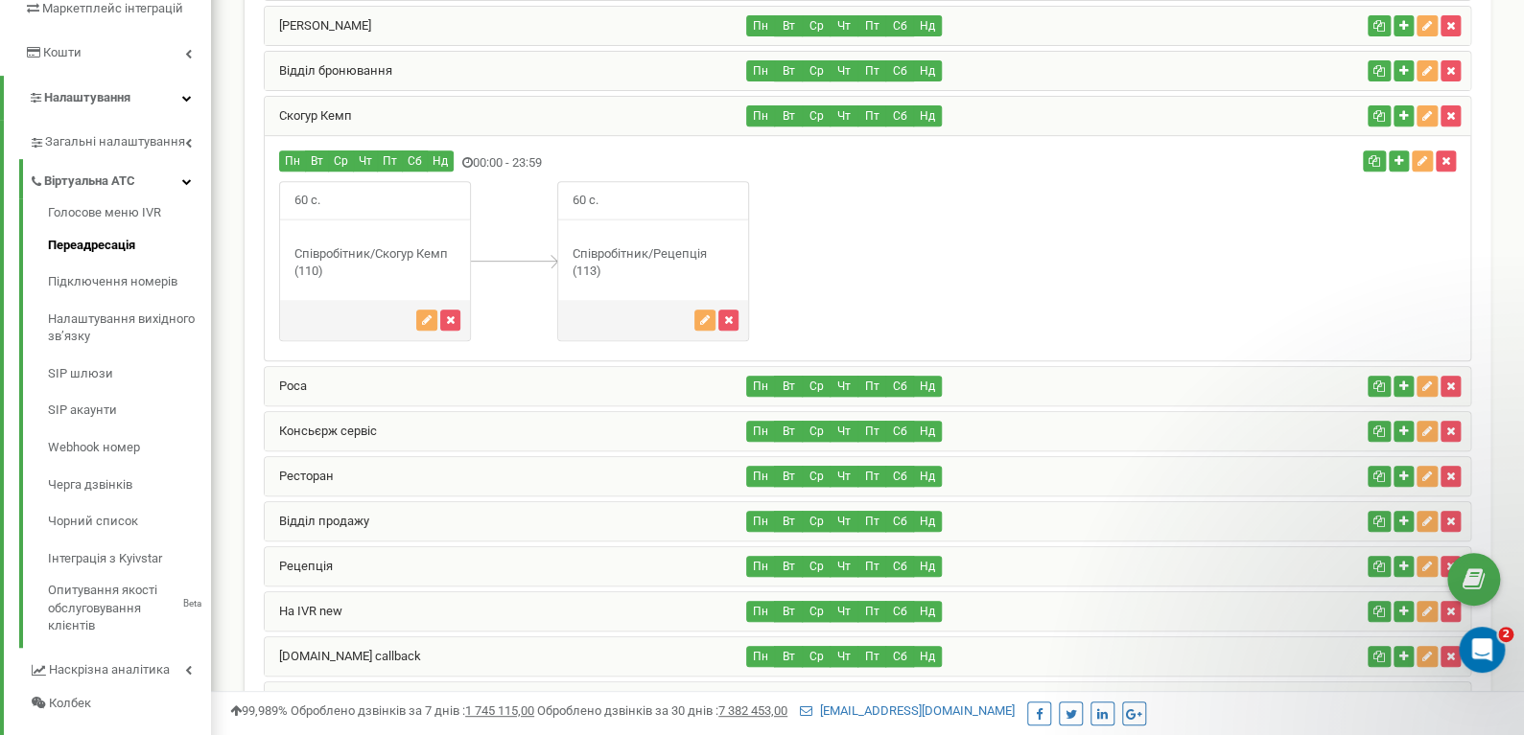
click at [429, 387] on div "Роса" at bounding box center [506, 386] width 482 height 38
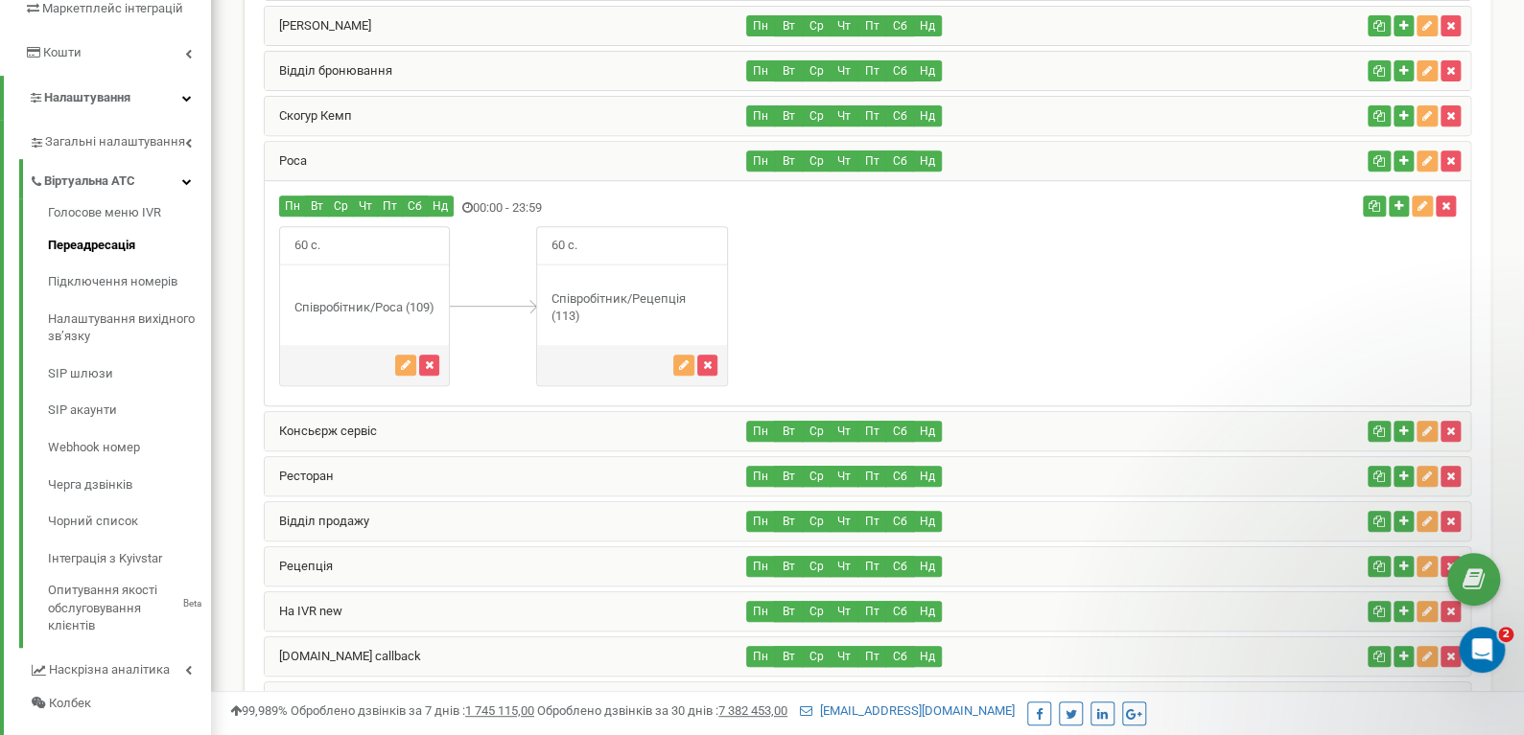
click at [452, 429] on div "Консьєрж сервіс" at bounding box center [506, 431] width 482 height 38
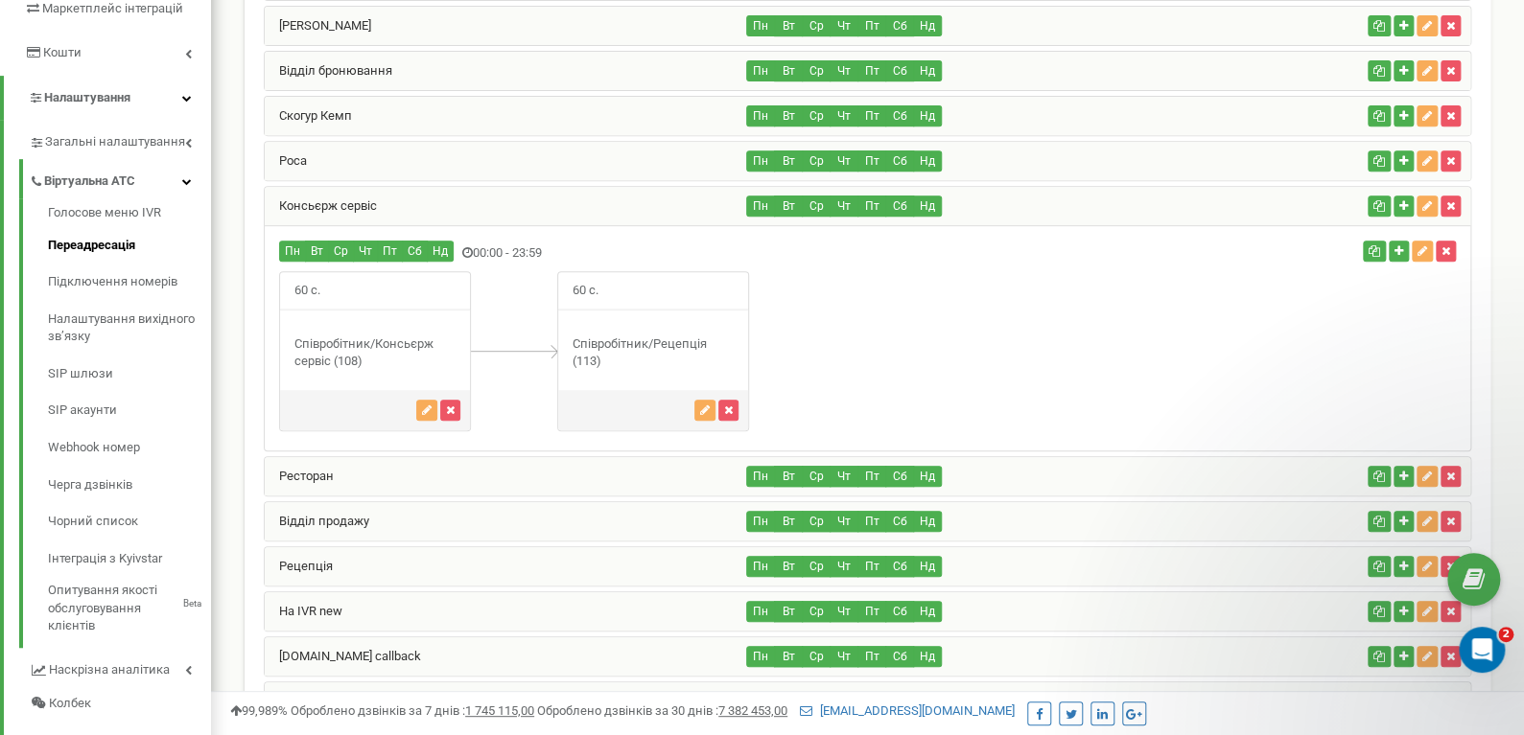
click at [445, 476] on div "Ресторан" at bounding box center [506, 476] width 482 height 38
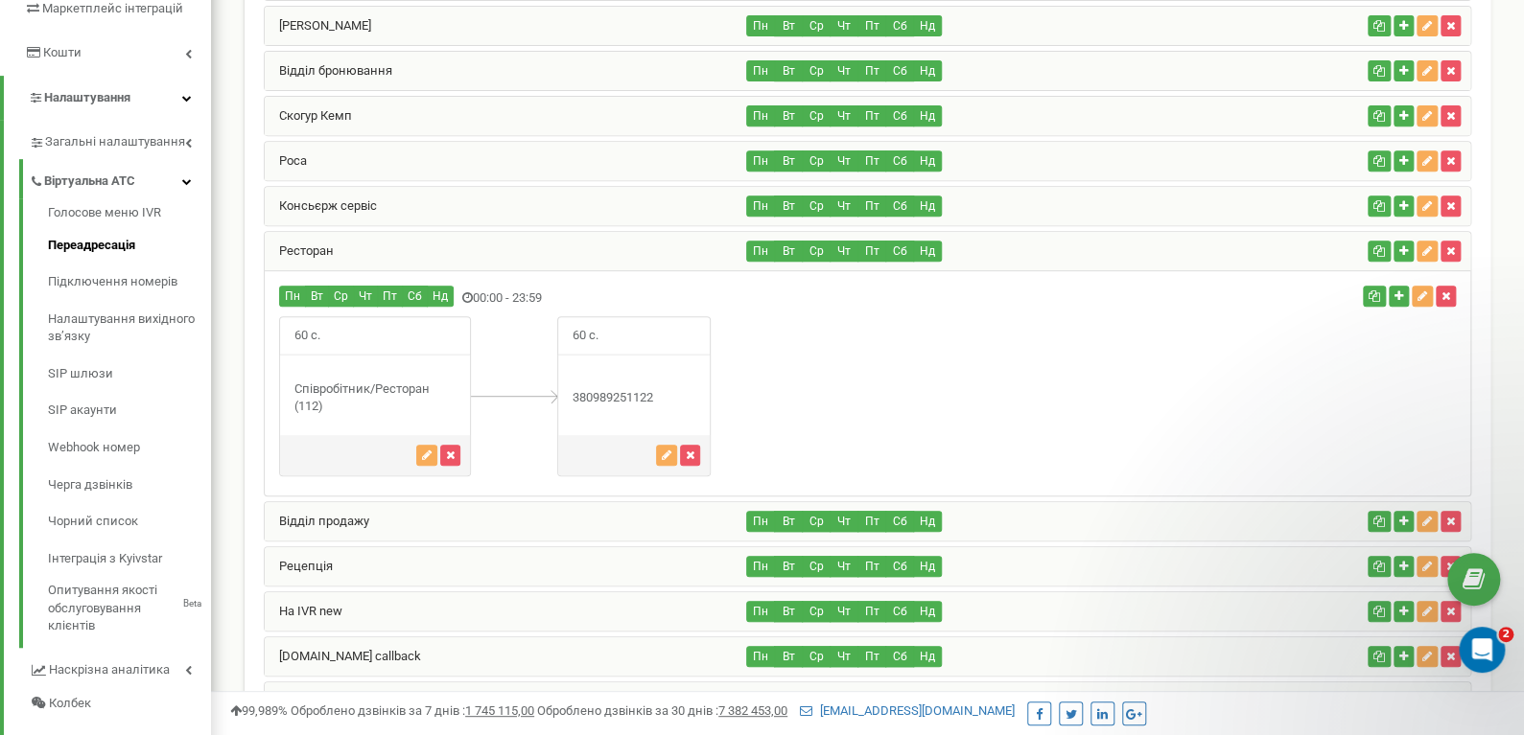
click at [431, 527] on div "Відділ продажу" at bounding box center [506, 521] width 482 height 38
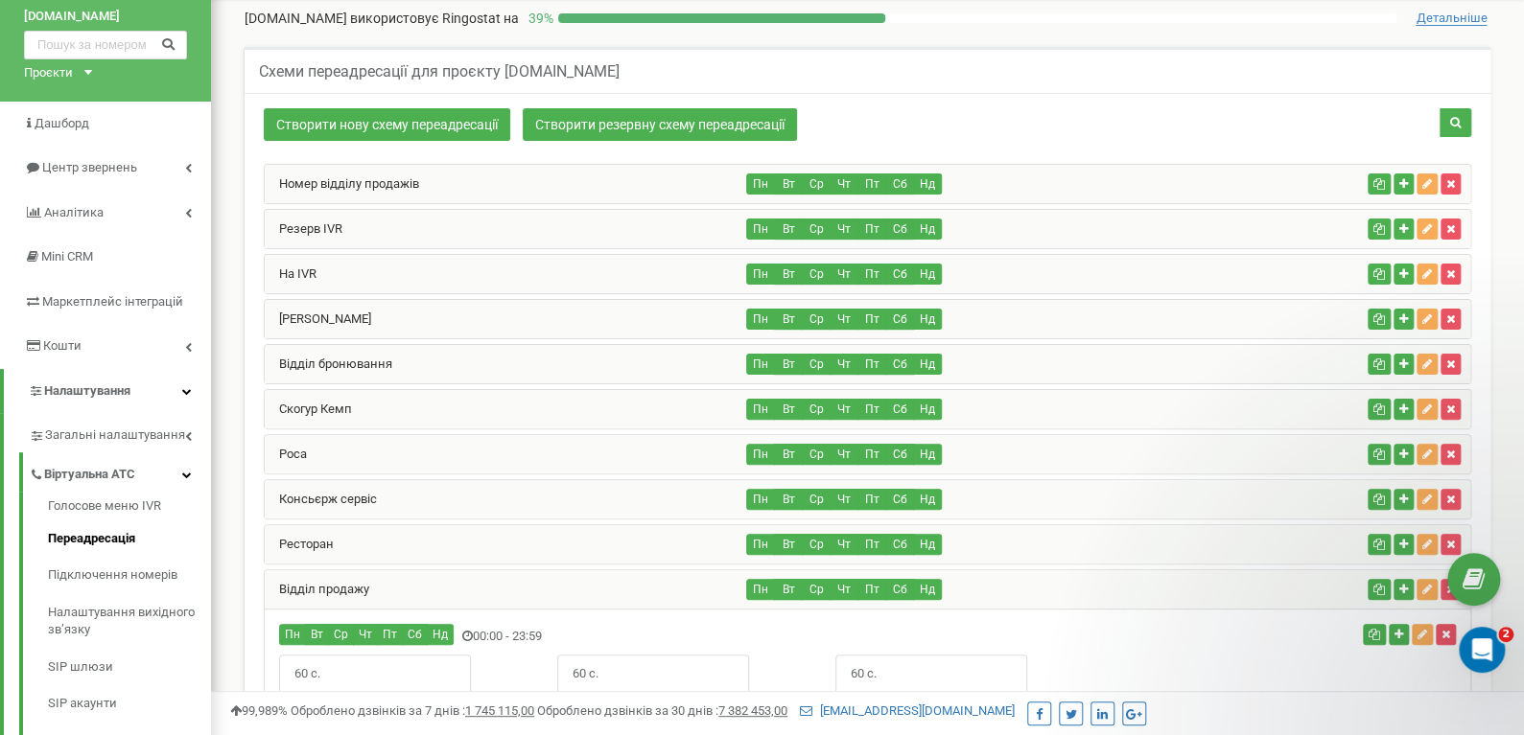
scroll to position [287, 0]
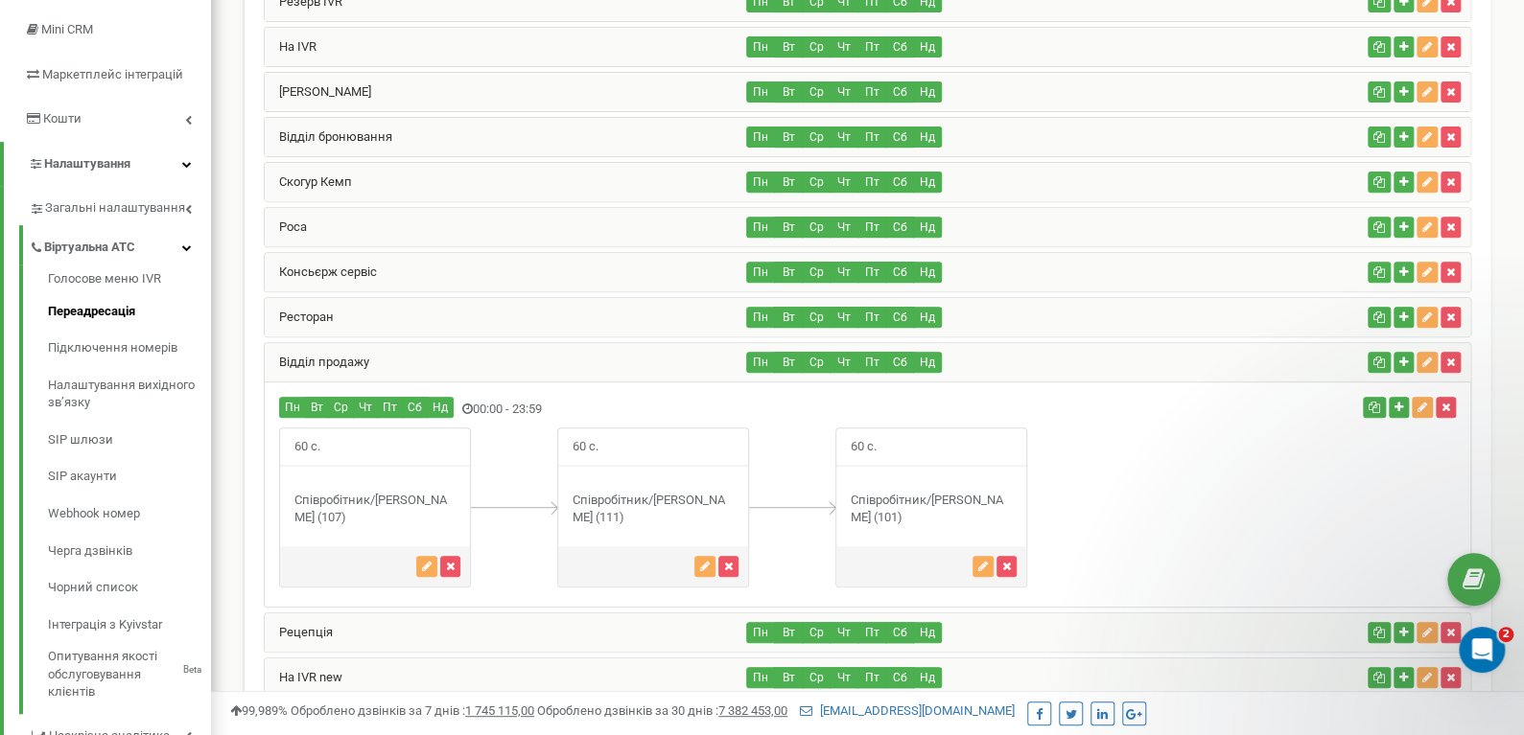
click at [390, 365] on div "Відділ продажу" at bounding box center [506, 362] width 482 height 38
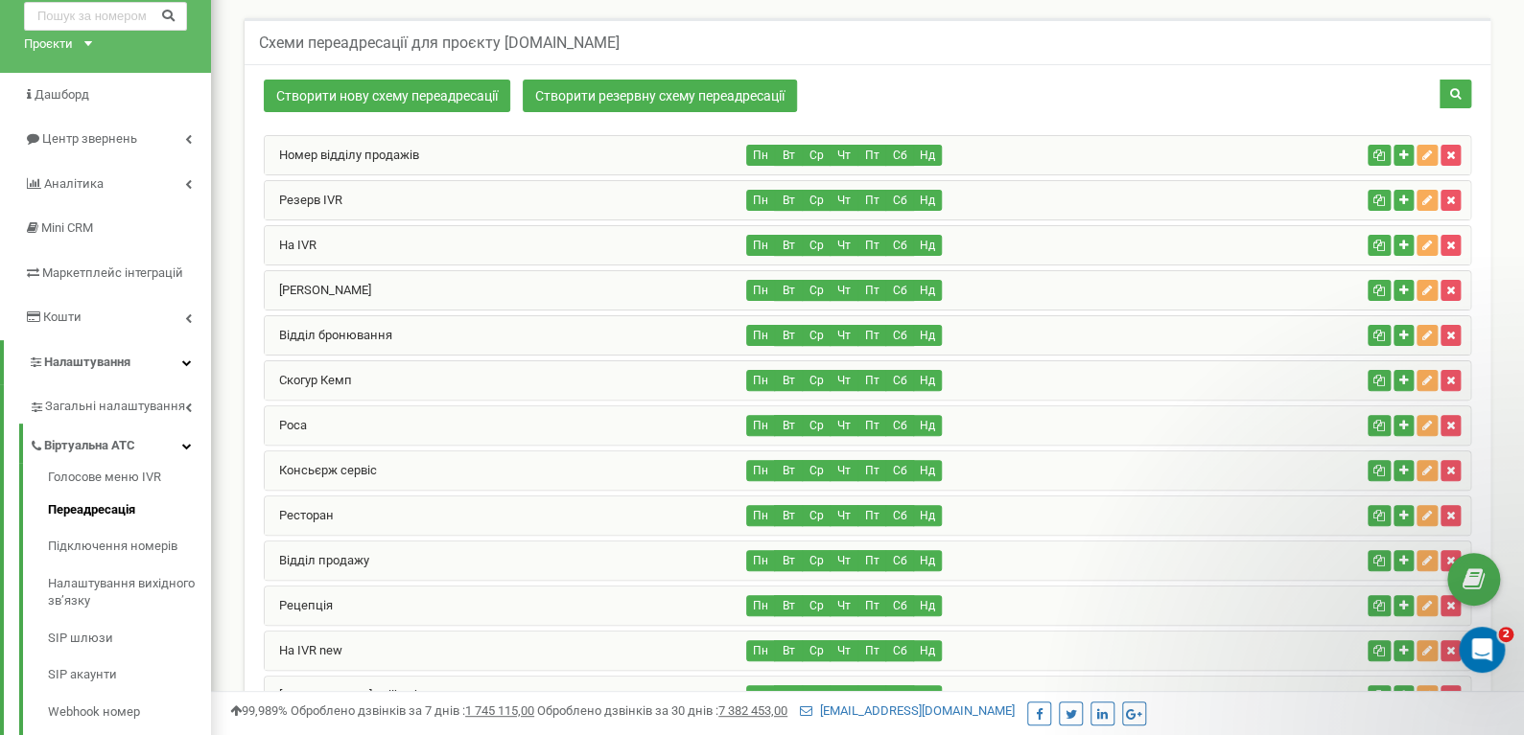
scroll to position [96, 0]
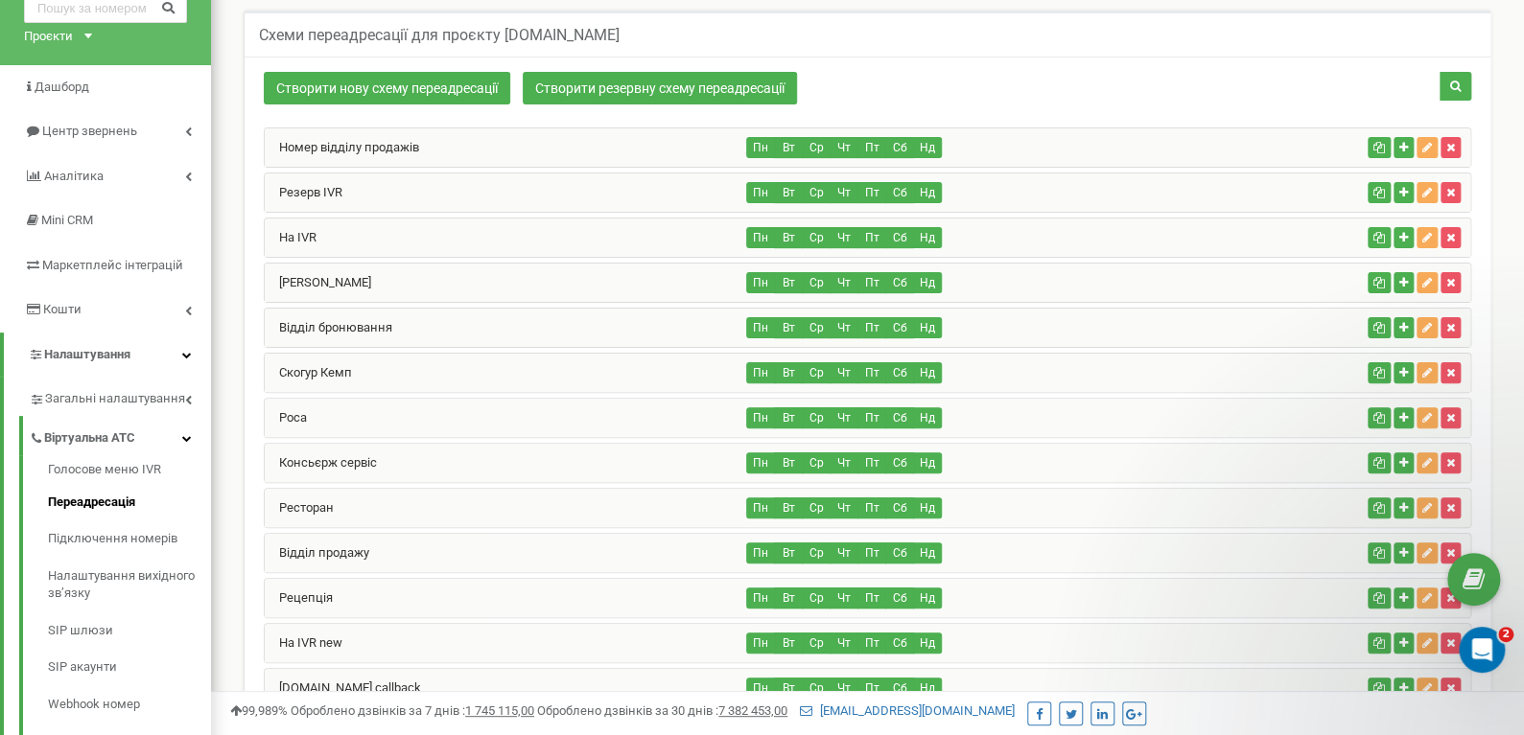
click at [408, 155] on div "Номер відділу продажів" at bounding box center [506, 147] width 482 height 38
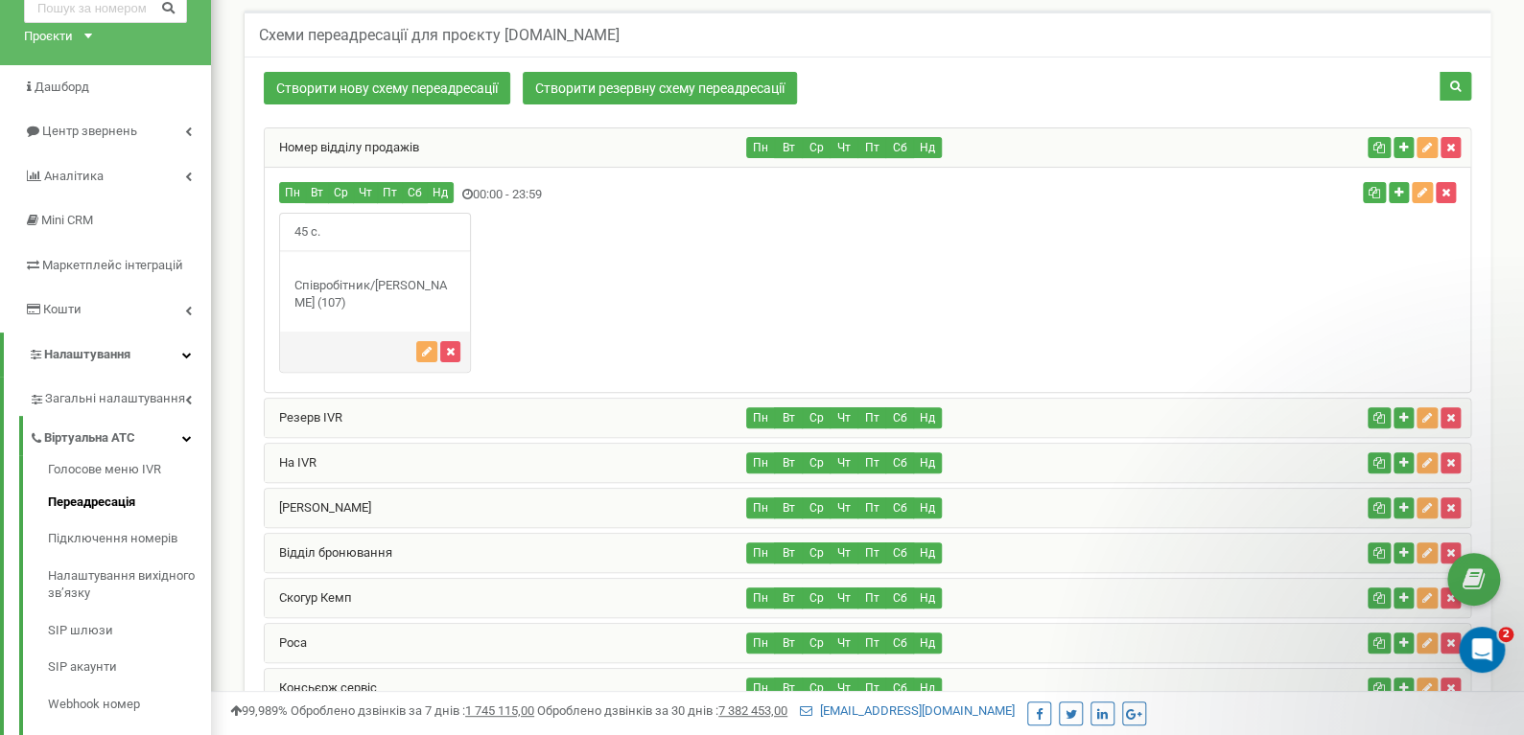
drag, startPoint x: 409, startPoint y: 149, endPoint x: 574, endPoint y: 204, distance: 174.0
click at [527, 153] on div "Номер відділу продажів" at bounding box center [506, 147] width 482 height 38
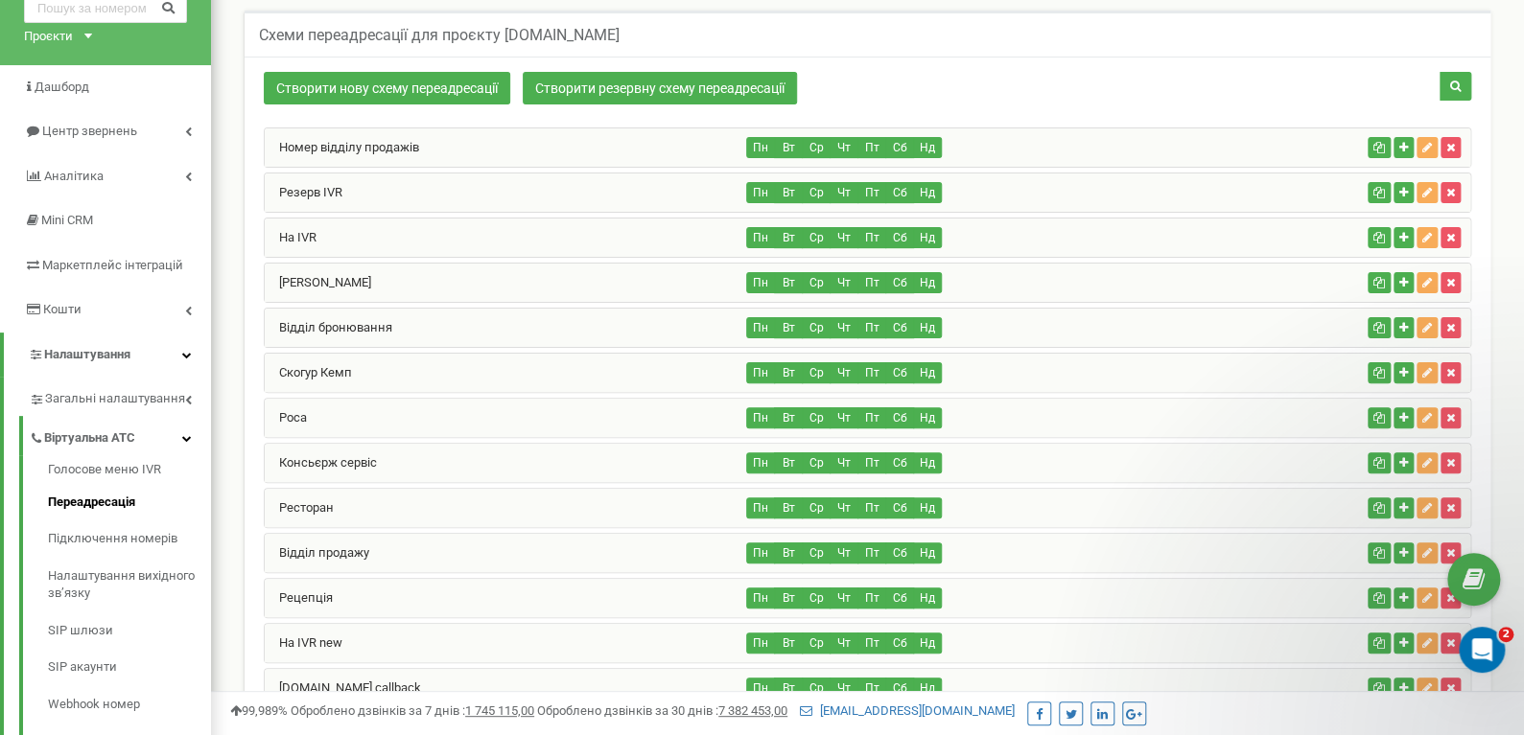
click at [471, 152] on div "Номер відділу продажів" at bounding box center [506, 147] width 482 height 38
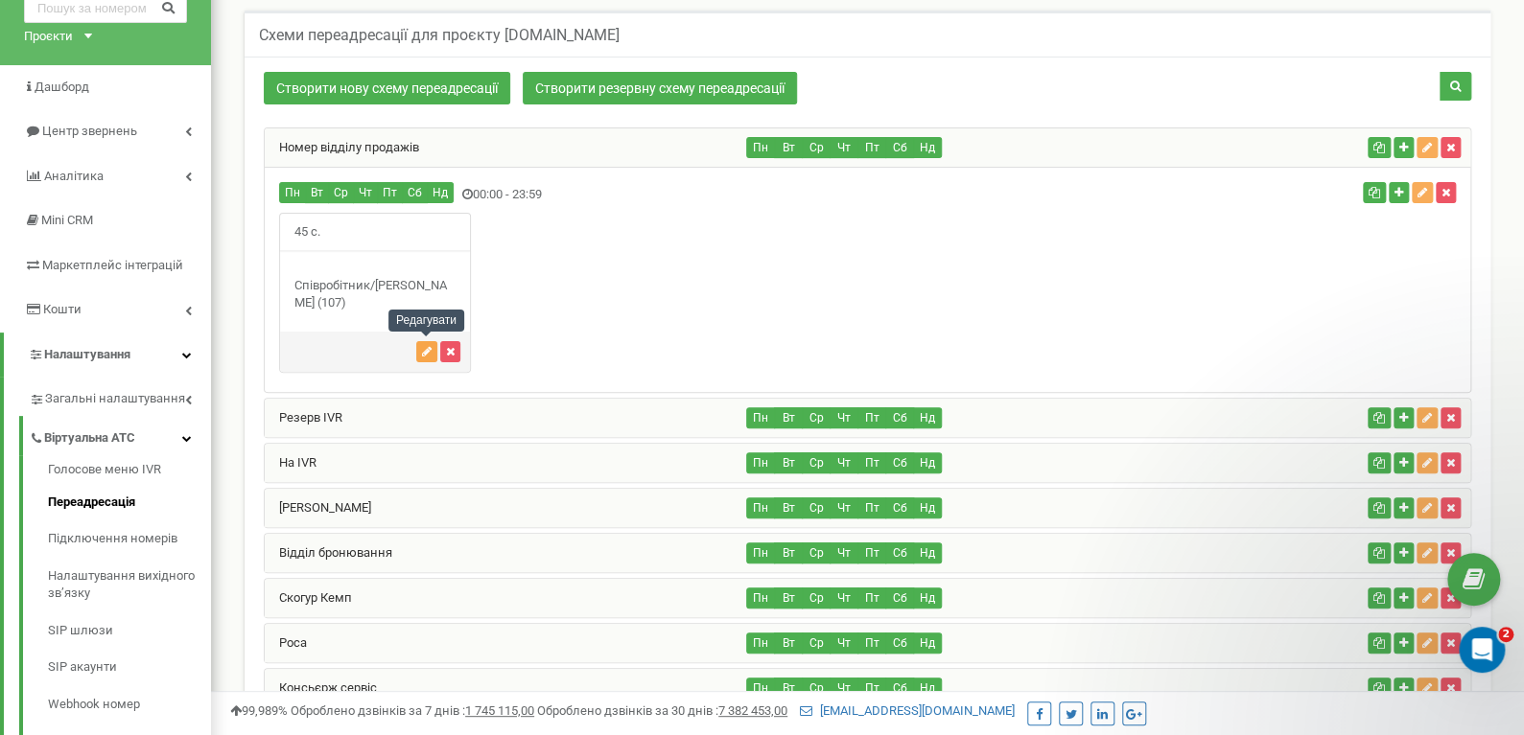
click at [423, 355] on icon "button" at bounding box center [427, 352] width 10 height 12
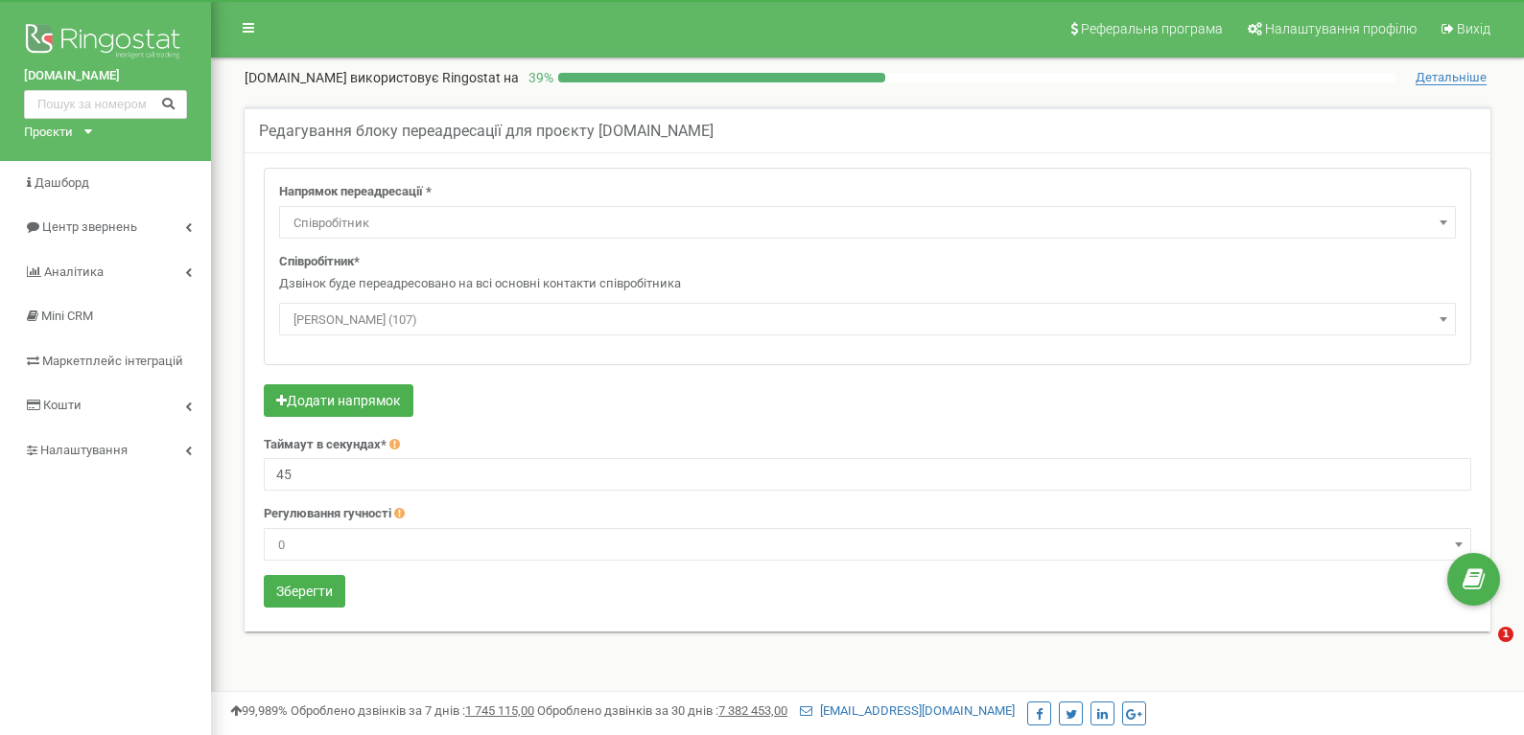
select select "Employee"
select select "397711"
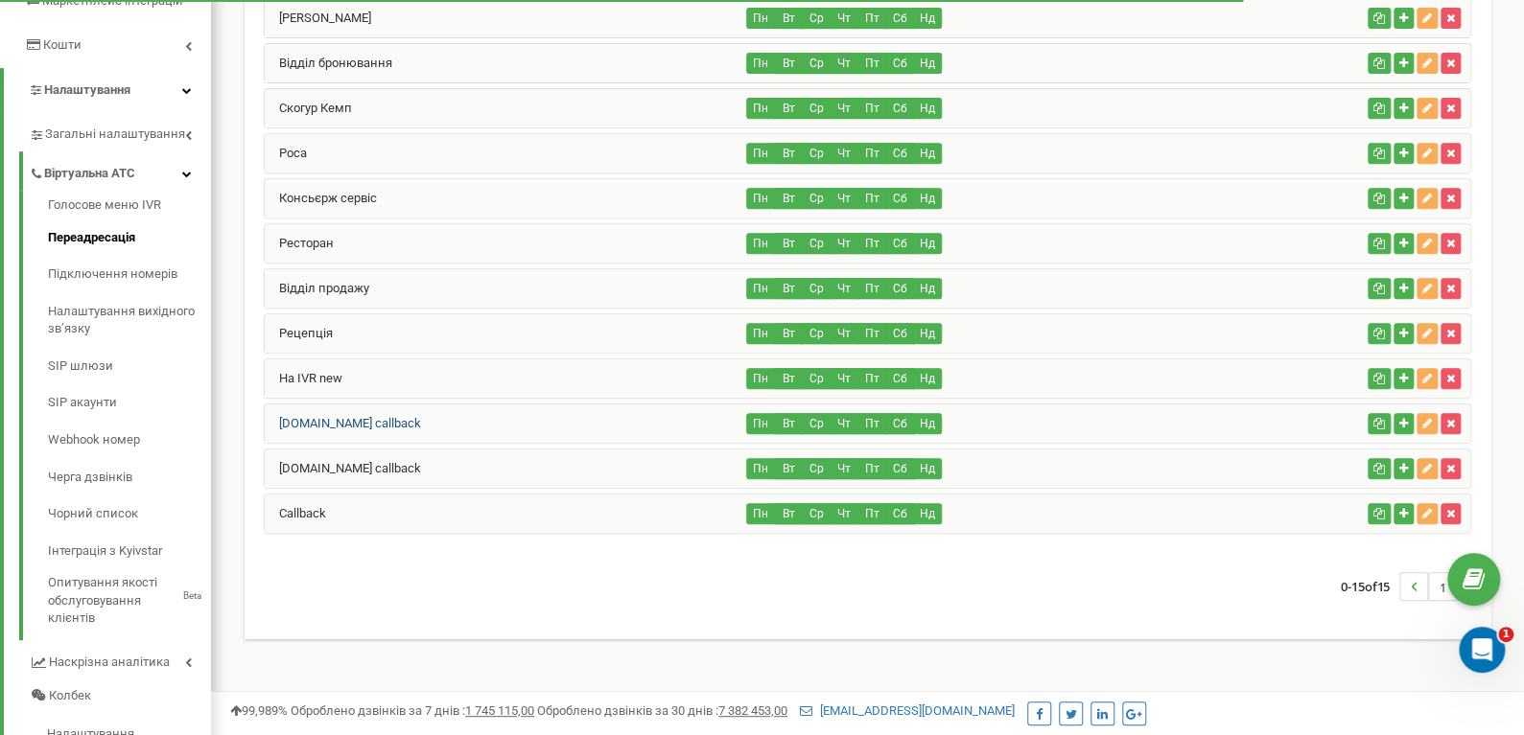
scroll to position [383, 0]
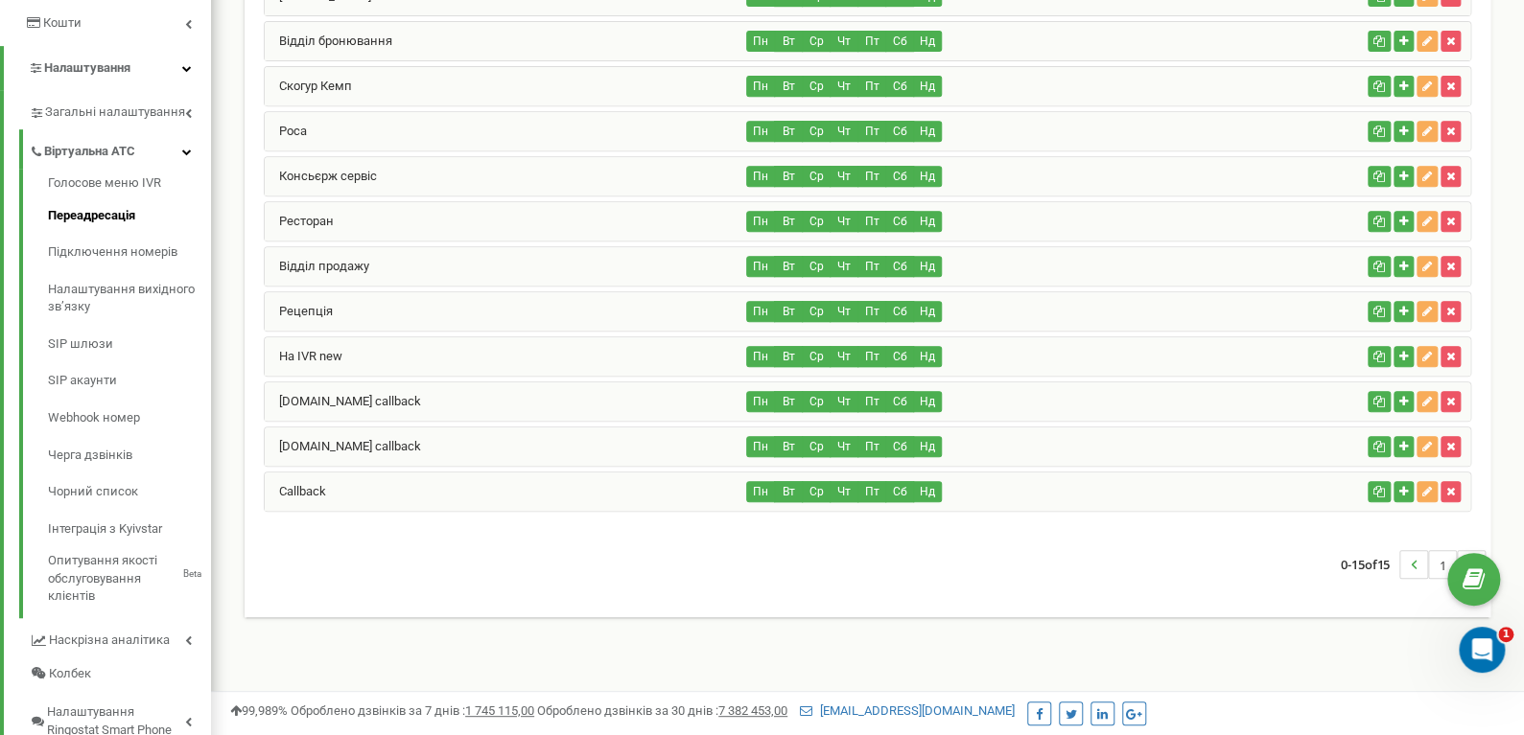
click at [345, 292] on div "Рецепція" at bounding box center [506, 311] width 482 height 38
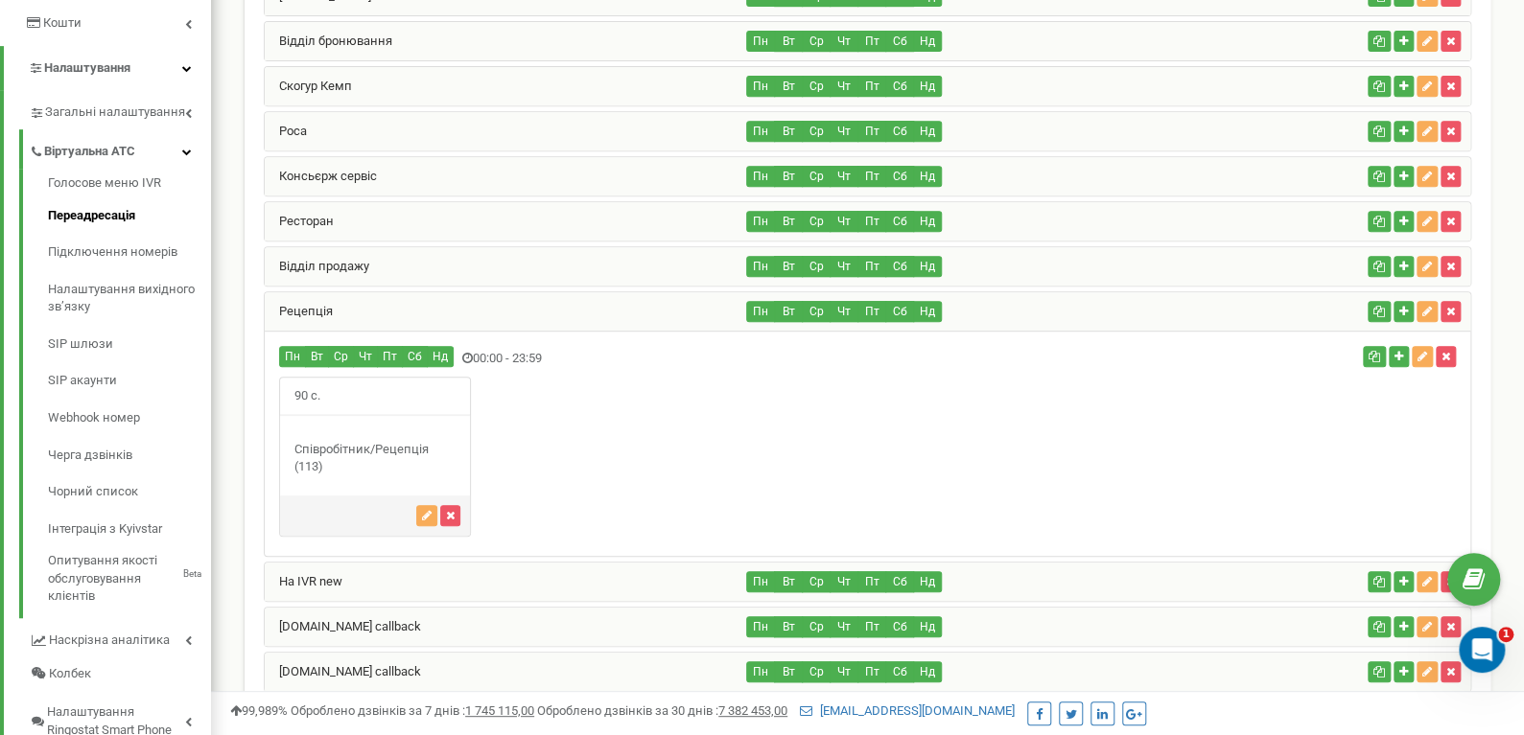
click at [348, 302] on div "Рецепція" at bounding box center [506, 311] width 482 height 38
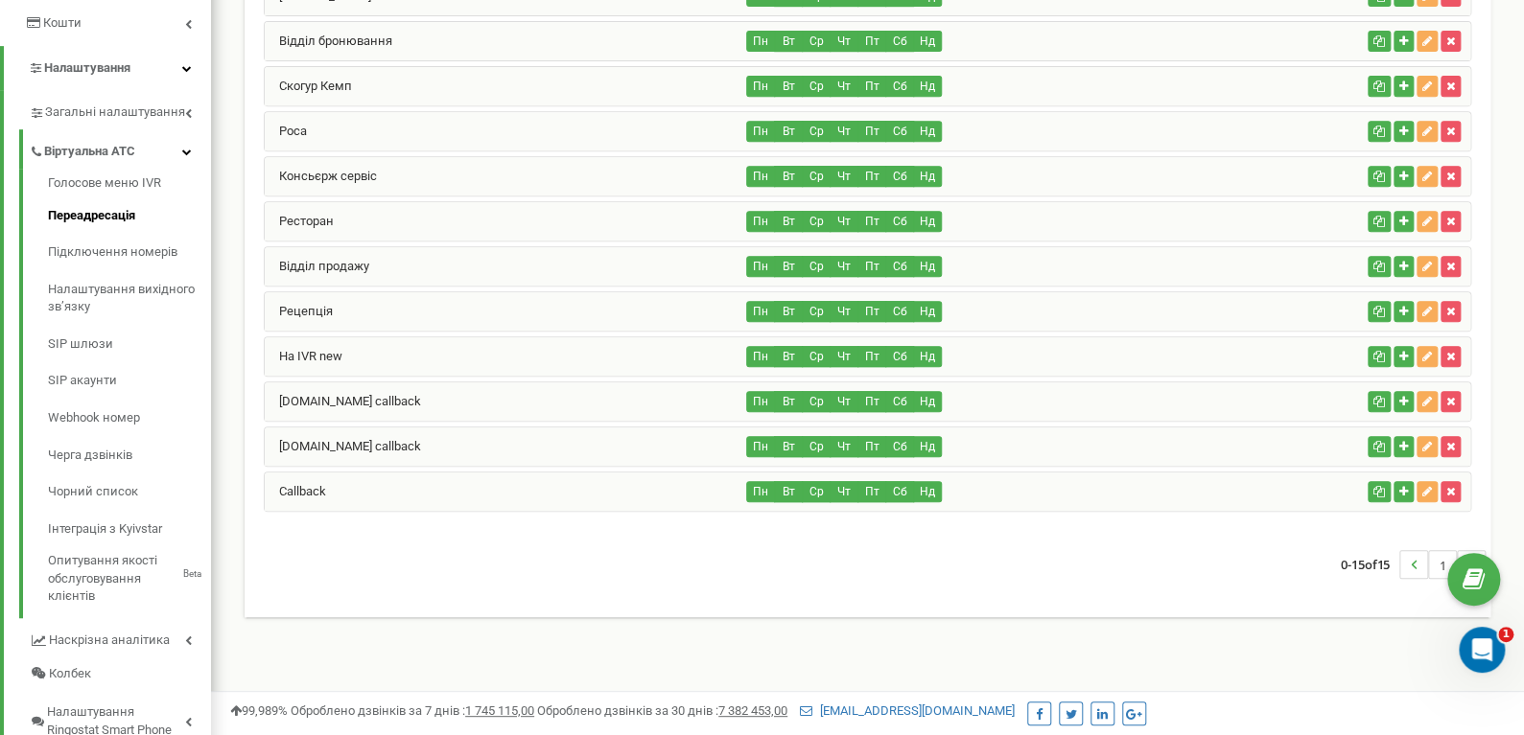
click at [349, 344] on div "На IVR new" at bounding box center [506, 357] width 482 height 38
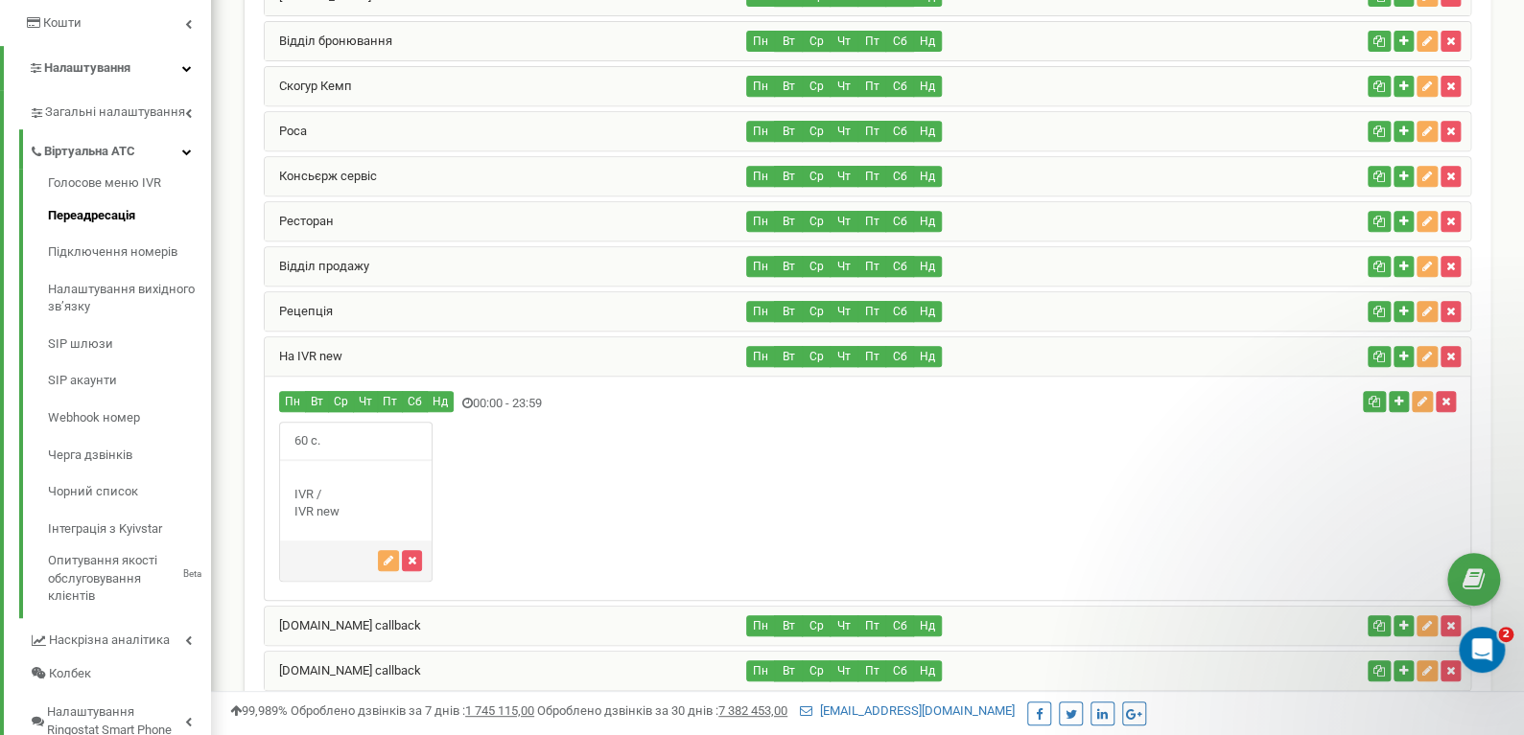
scroll to position [0, 0]
click at [437, 353] on div "На IVR new" at bounding box center [506, 357] width 482 height 38
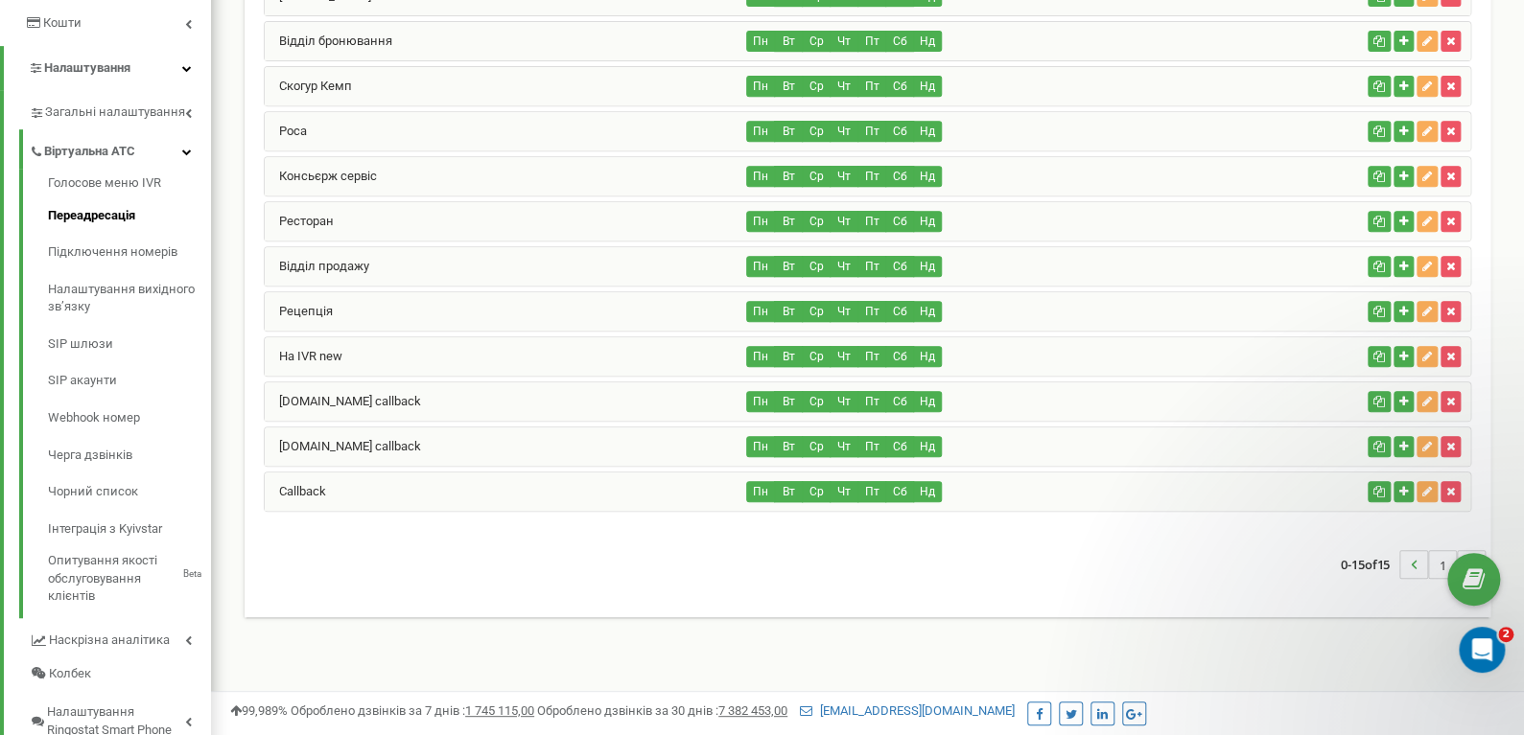
click at [377, 383] on div "invest.skogur.ua callback" at bounding box center [506, 402] width 482 height 38
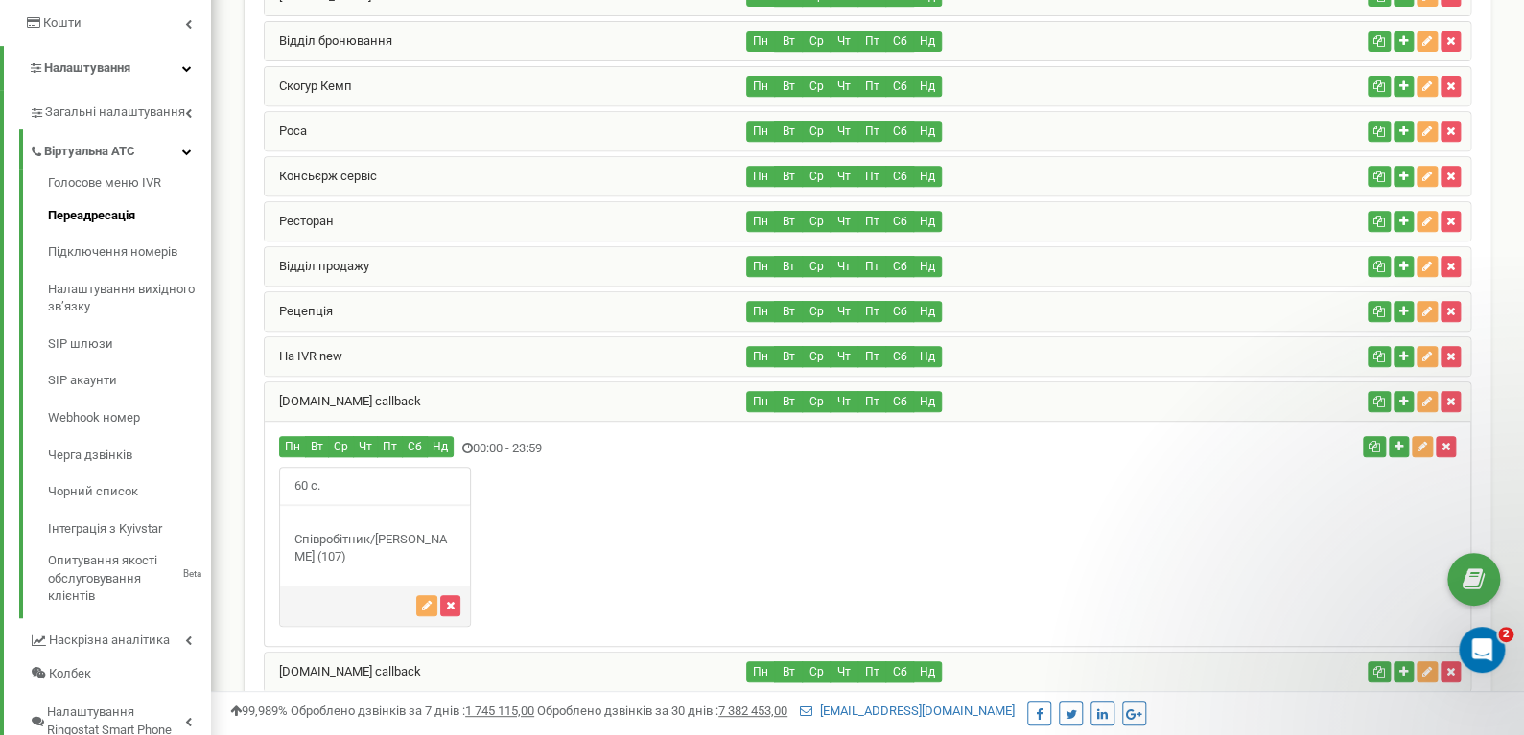
click at [462, 397] on div "invest.skogur.ua callback" at bounding box center [506, 402] width 482 height 38
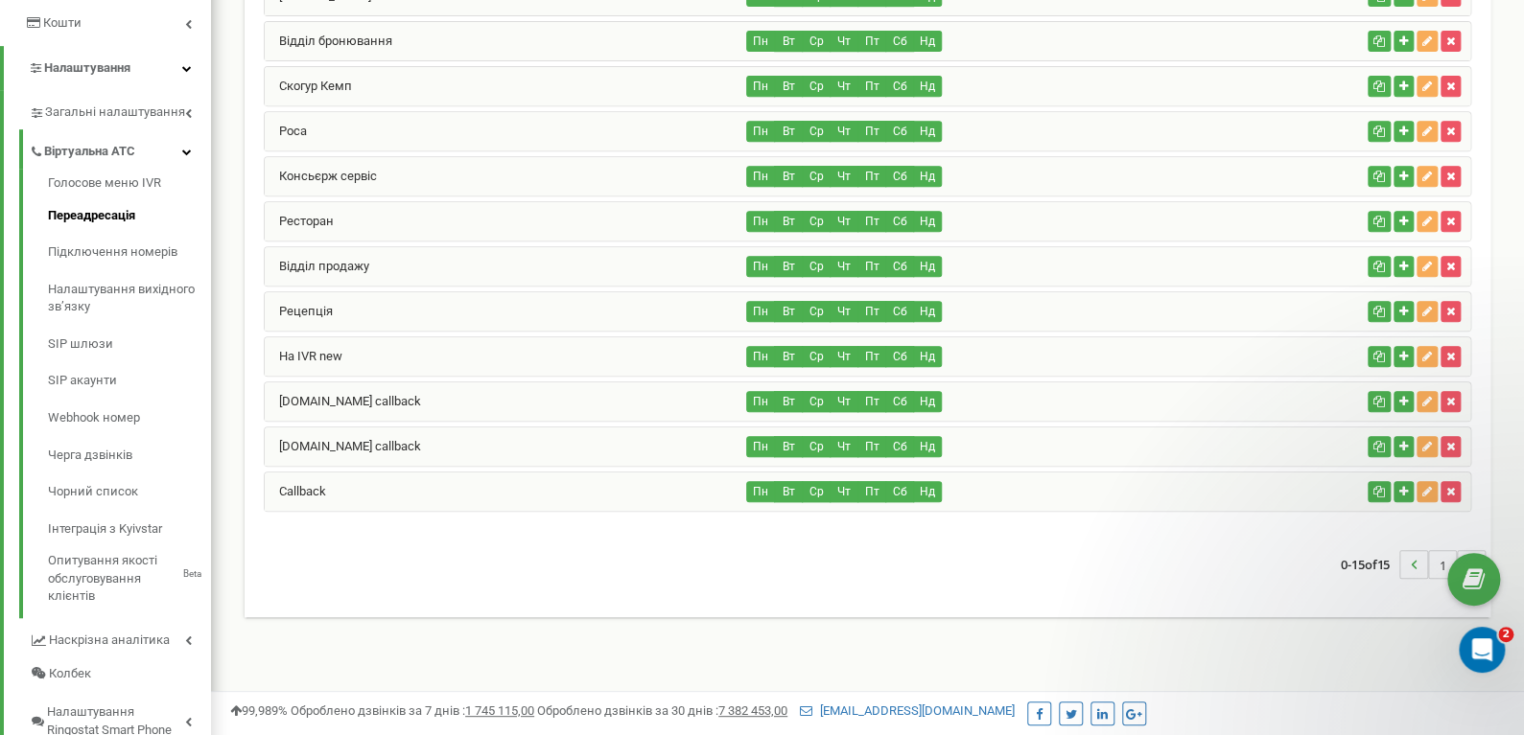
click at [419, 440] on div "skogur.ua callback" at bounding box center [506, 447] width 482 height 38
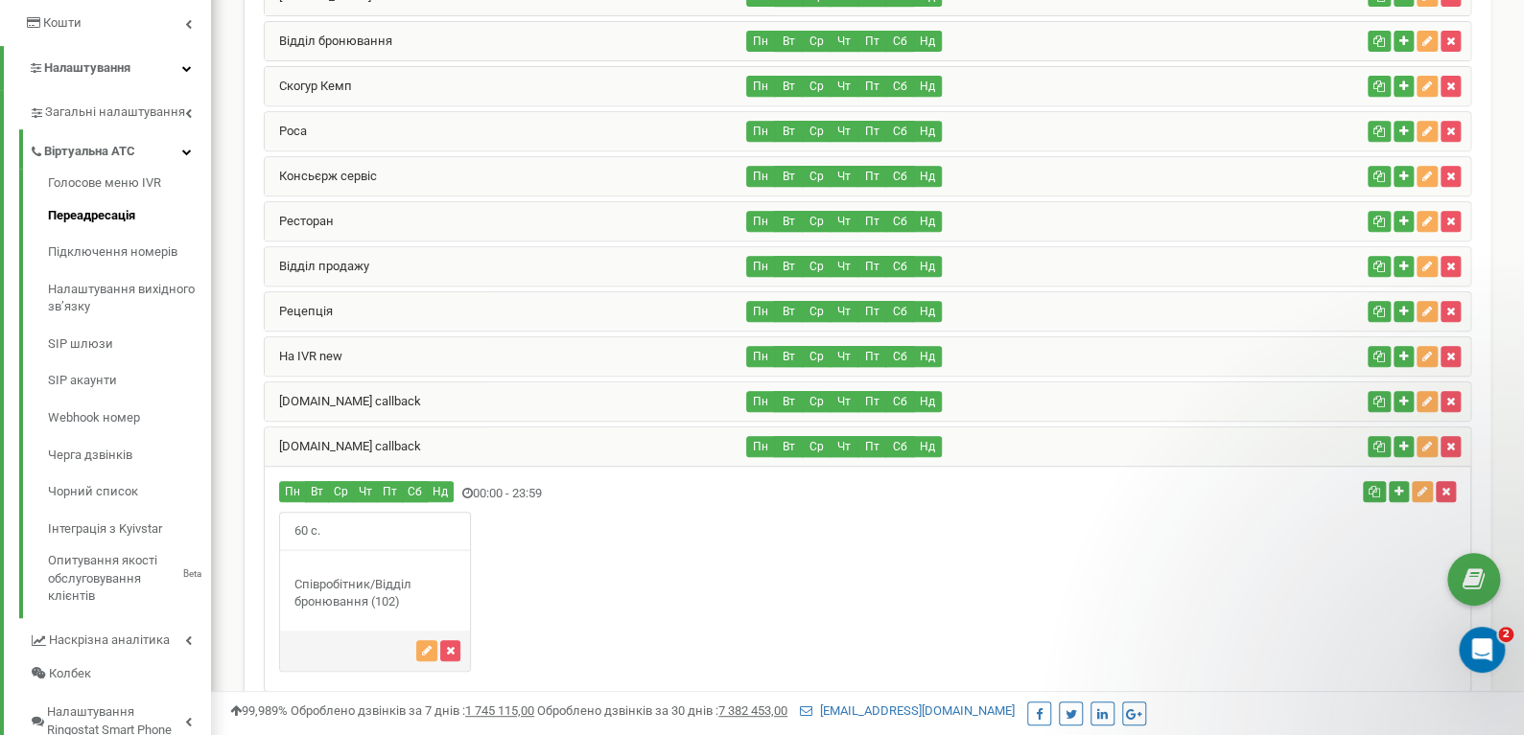
click at [419, 440] on div "skogur.ua callback" at bounding box center [506, 447] width 482 height 38
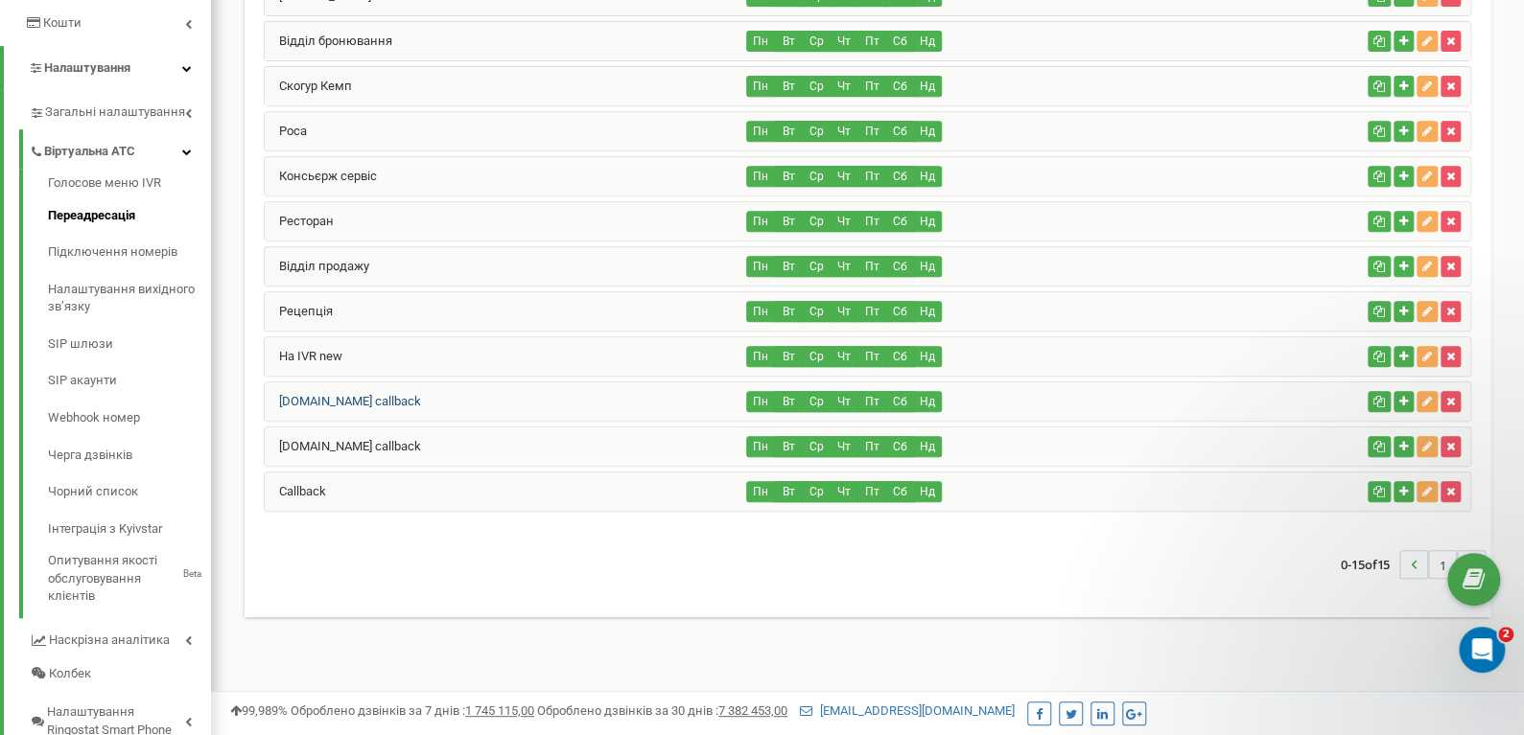
click at [410, 397] on link "invest.skogur.ua callback" at bounding box center [343, 401] width 156 height 14
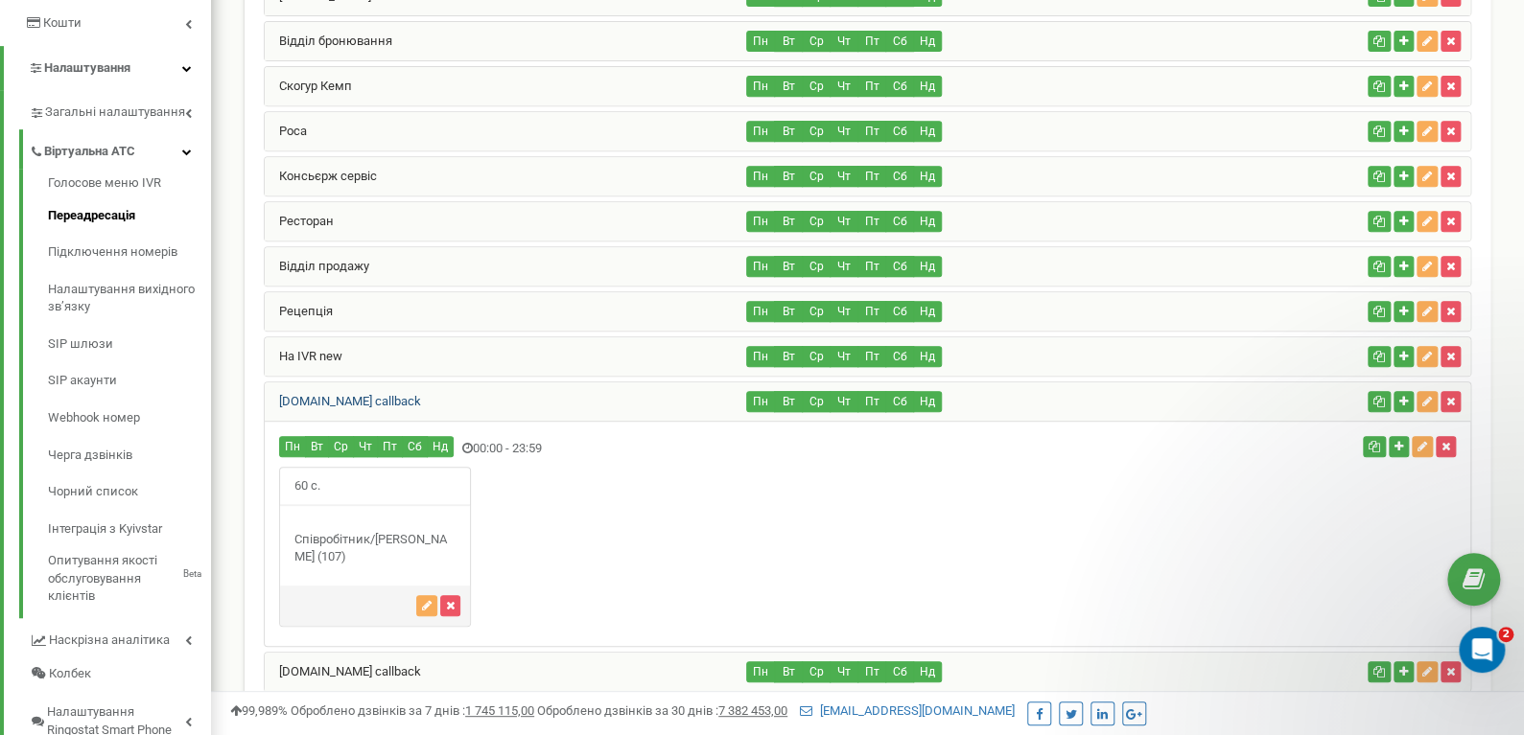
click at [410, 396] on link "invest.skogur.ua callback" at bounding box center [343, 401] width 156 height 14
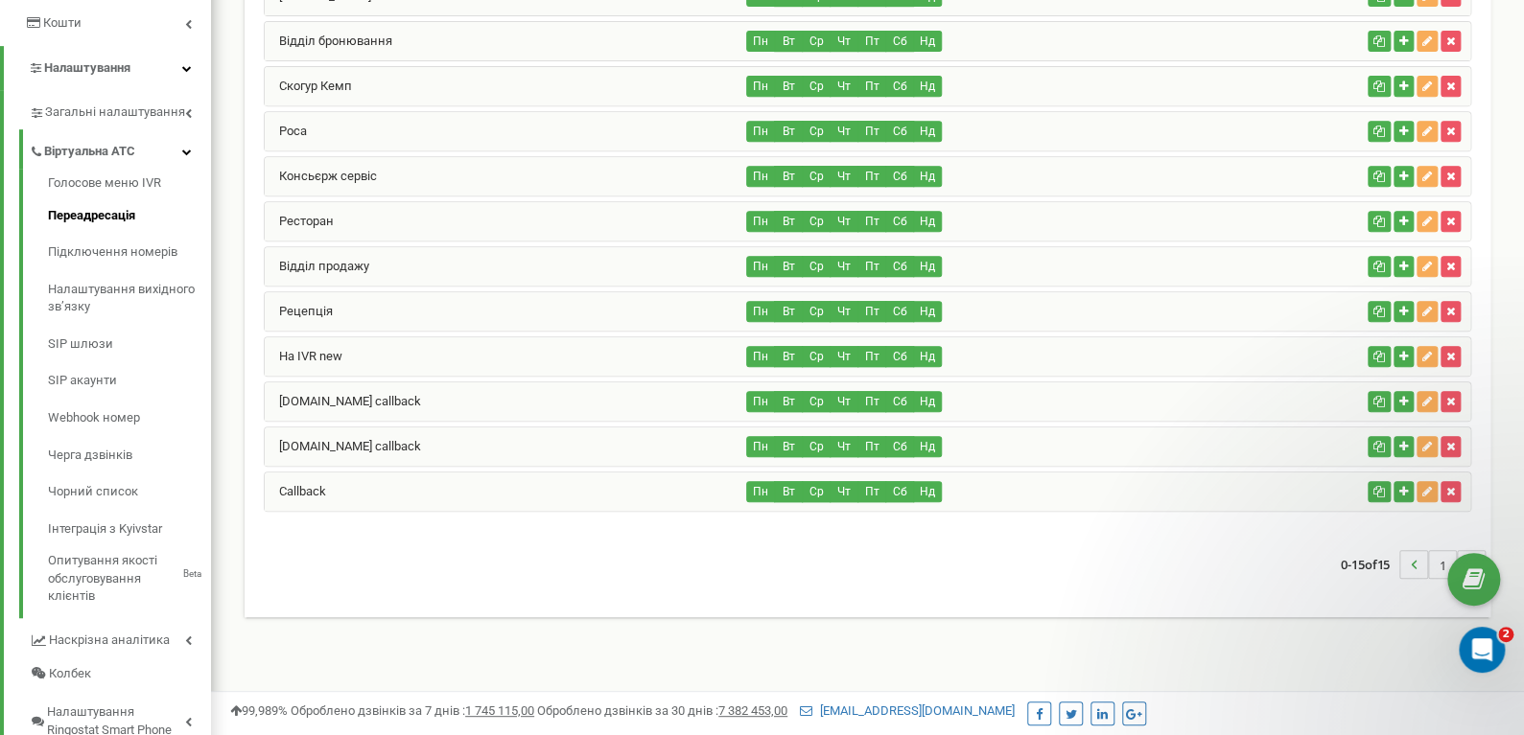
click at [381, 482] on div "Callback" at bounding box center [506, 492] width 482 height 38
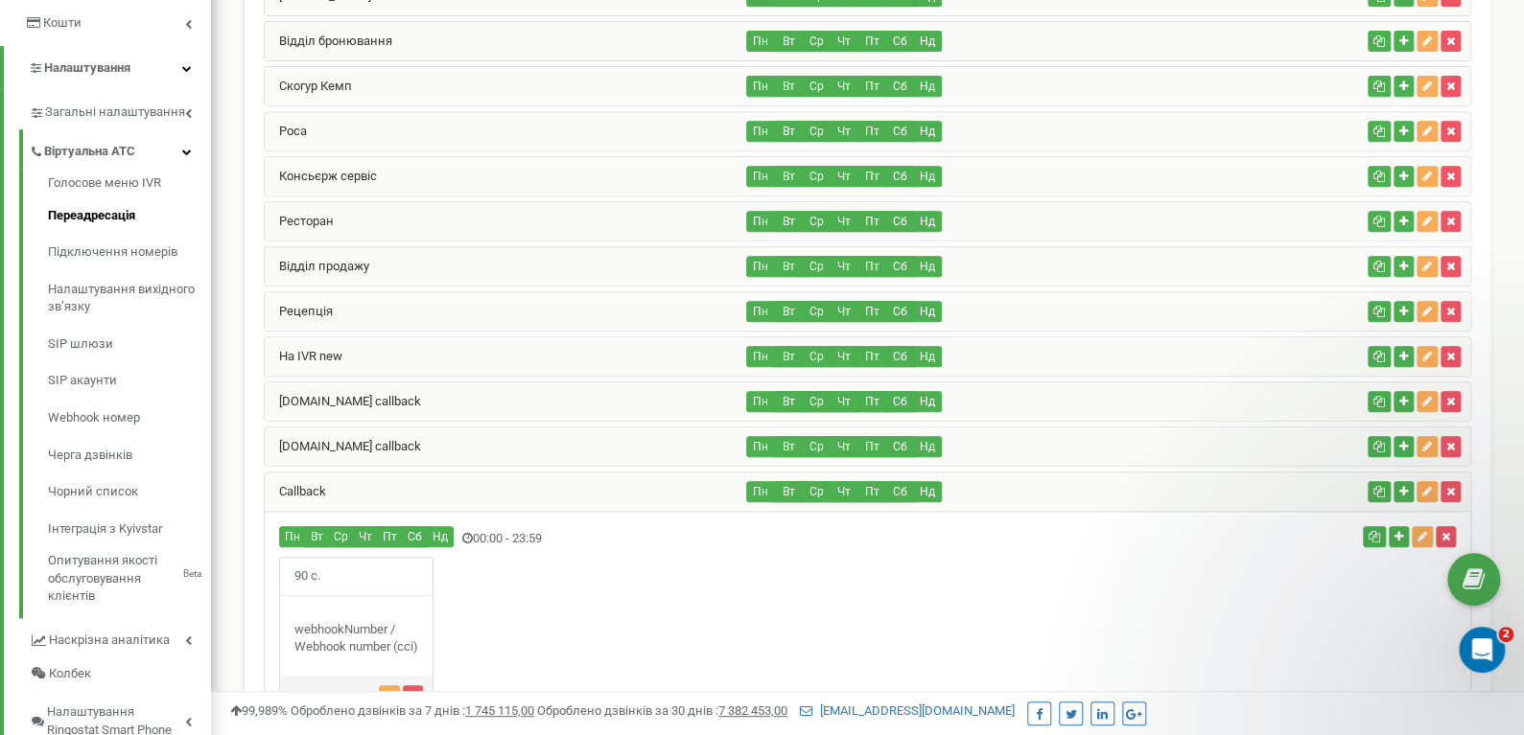
click at [381, 483] on div "Callback" at bounding box center [506, 492] width 482 height 38
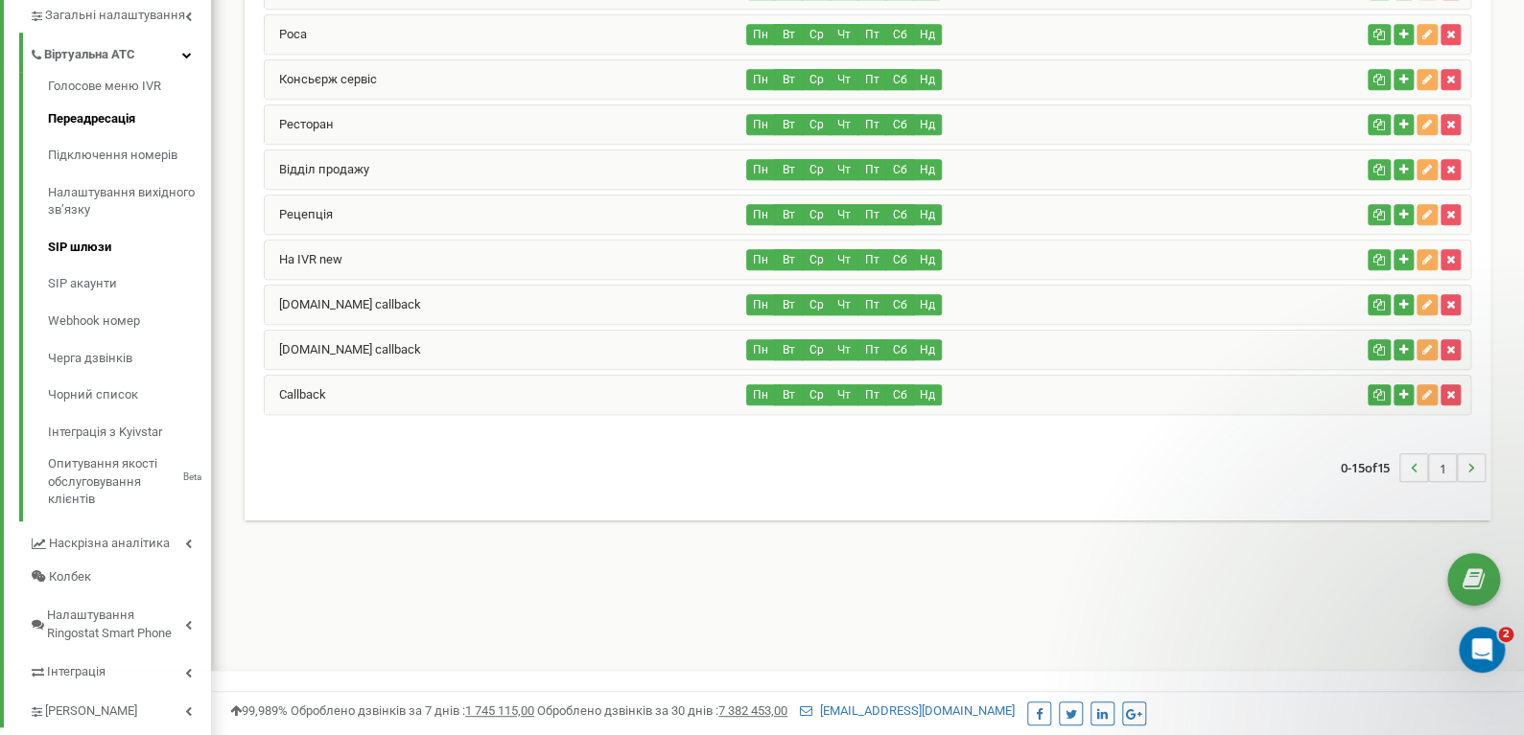
scroll to position [328, 0]
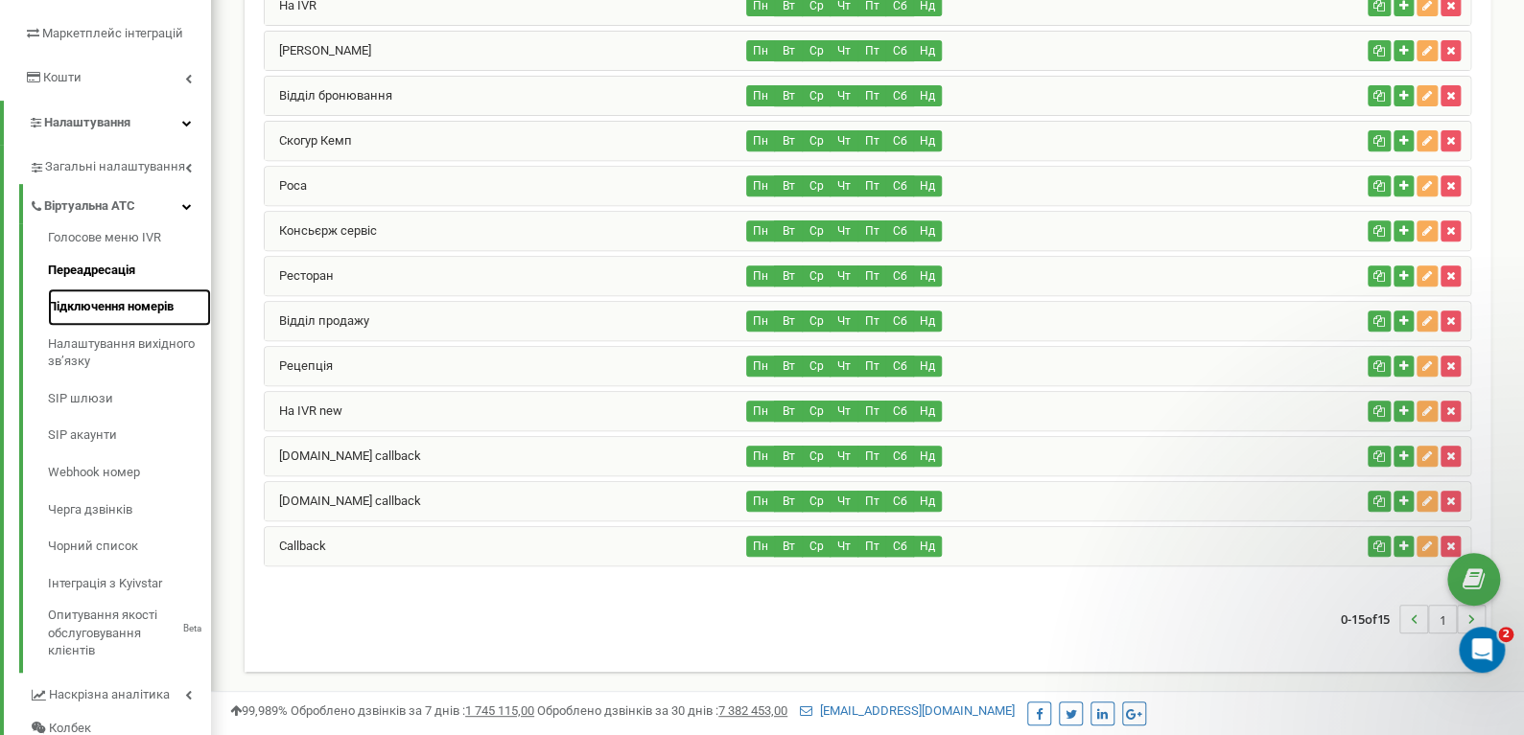
click at [116, 310] on link "Підключення номерів" at bounding box center [129, 307] width 163 height 37
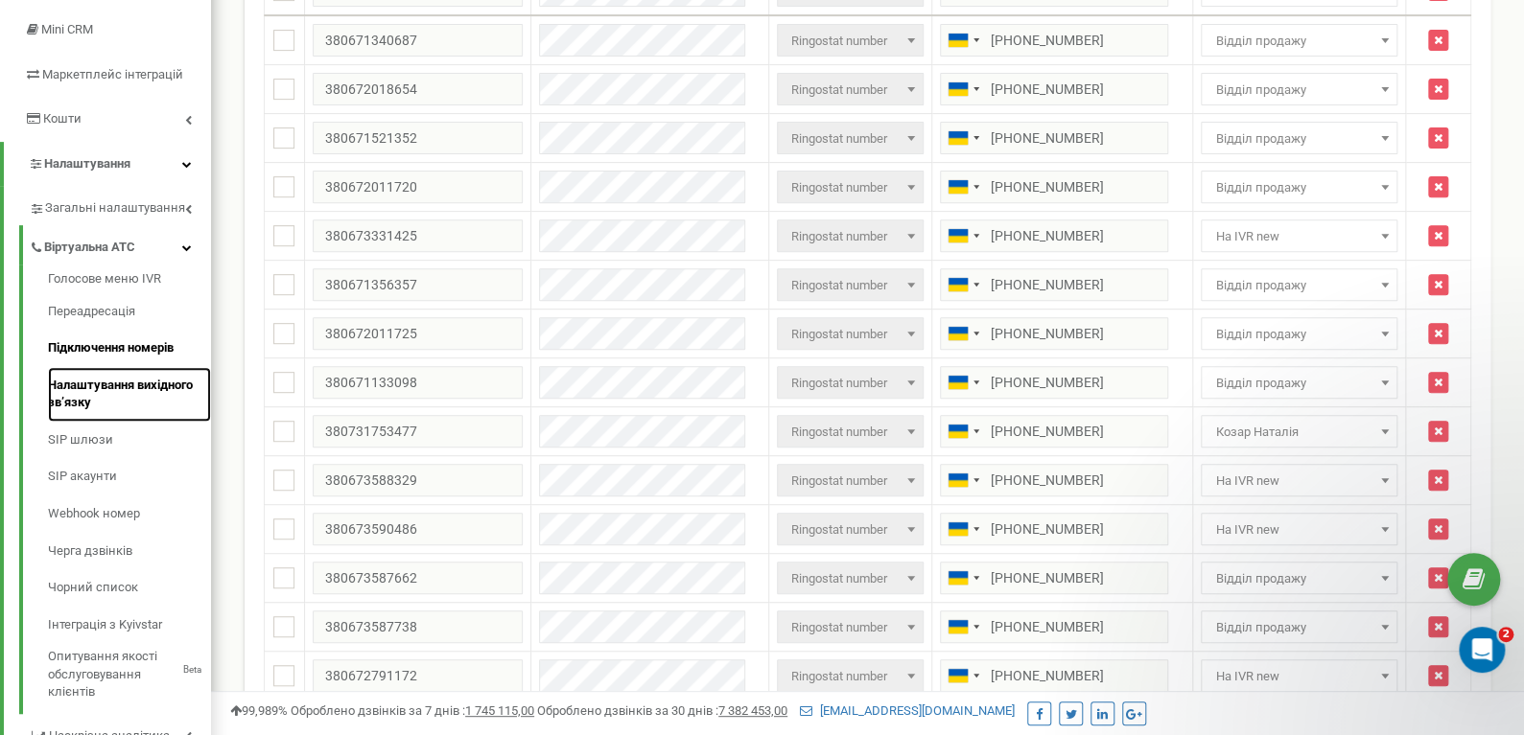
click at [95, 395] on link "Налаштування вихідного зв’язку" at bounding box center [129, 394] width 163 height 55
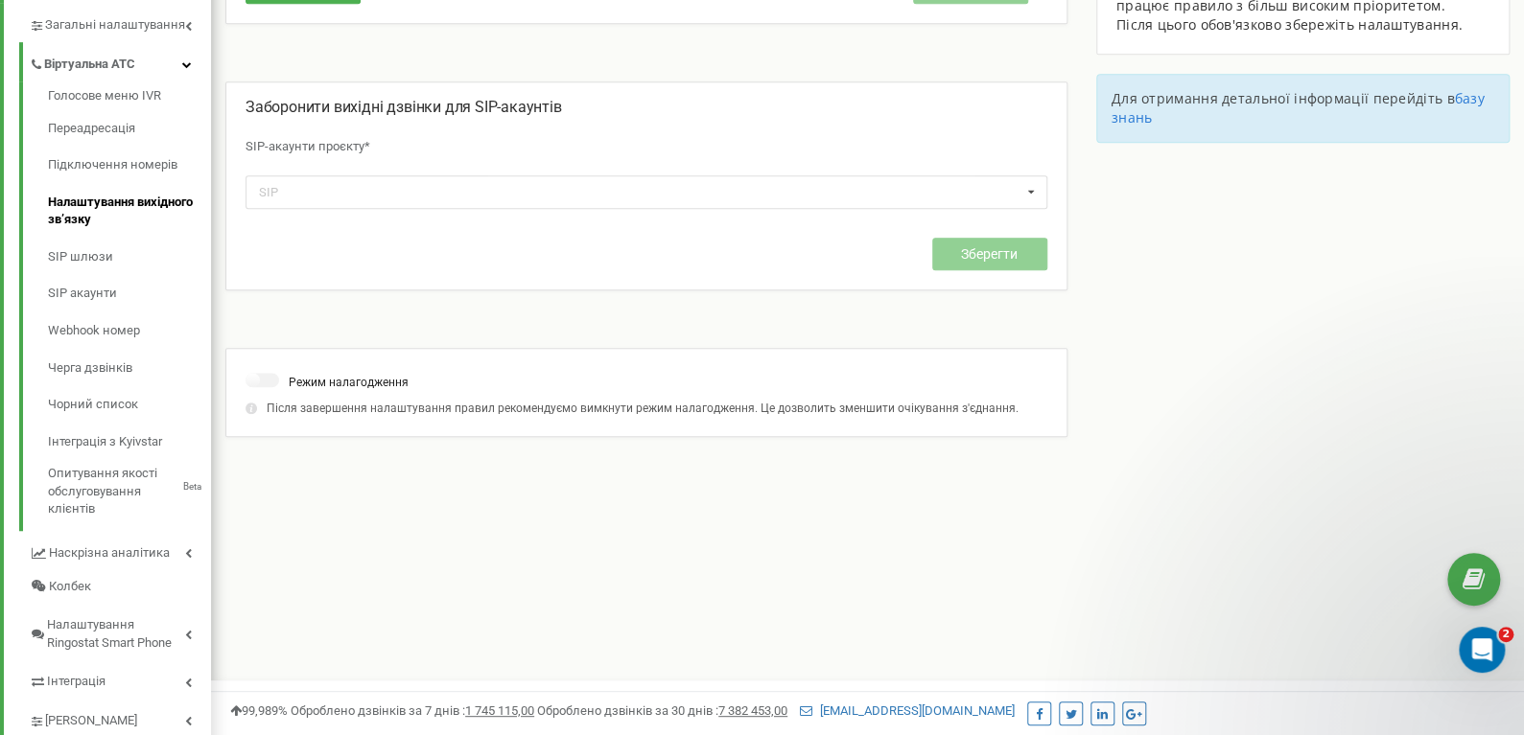
scroll to position [520, 0]
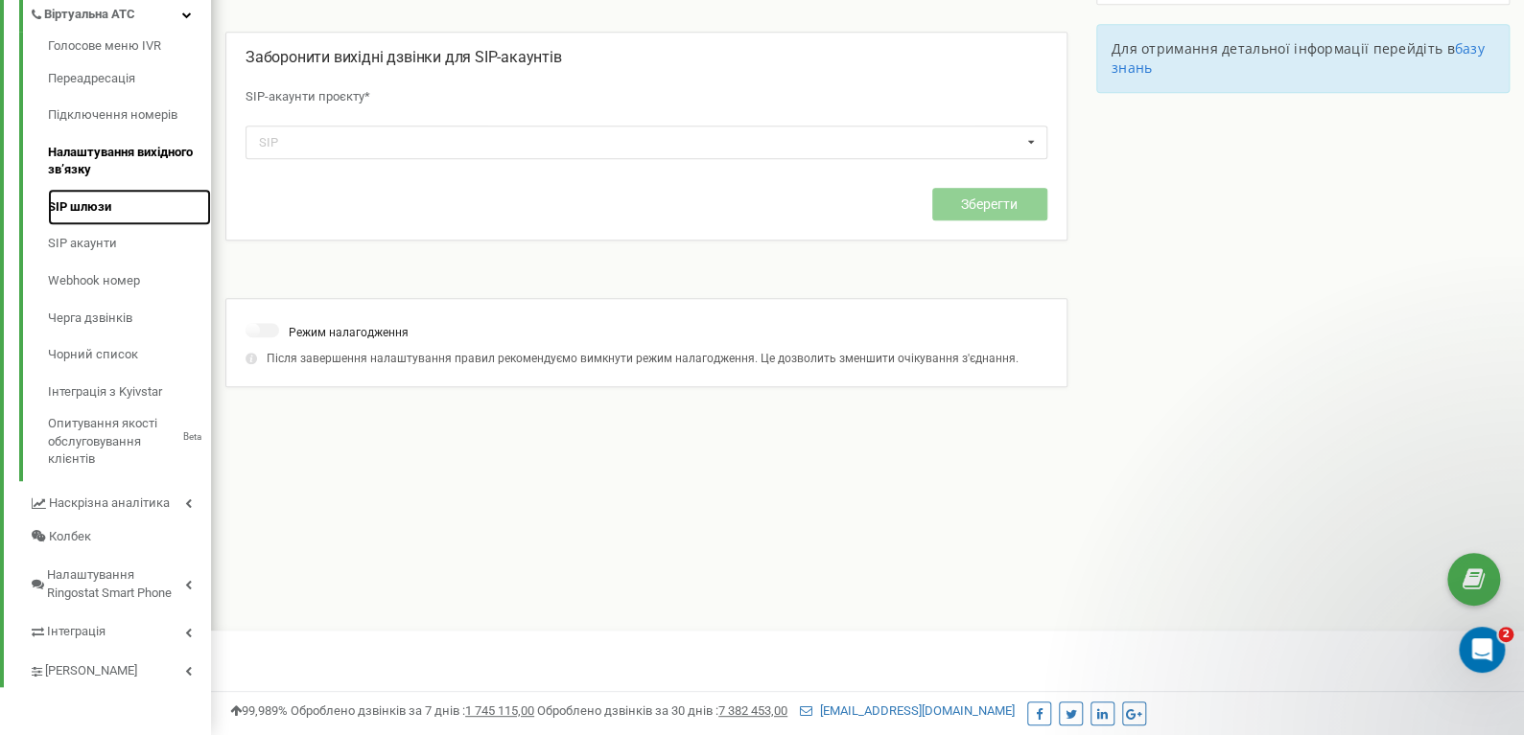
click at [77, 210] on link "SIP шлюзи" at bounding box center [129, 207] width 163 height 37
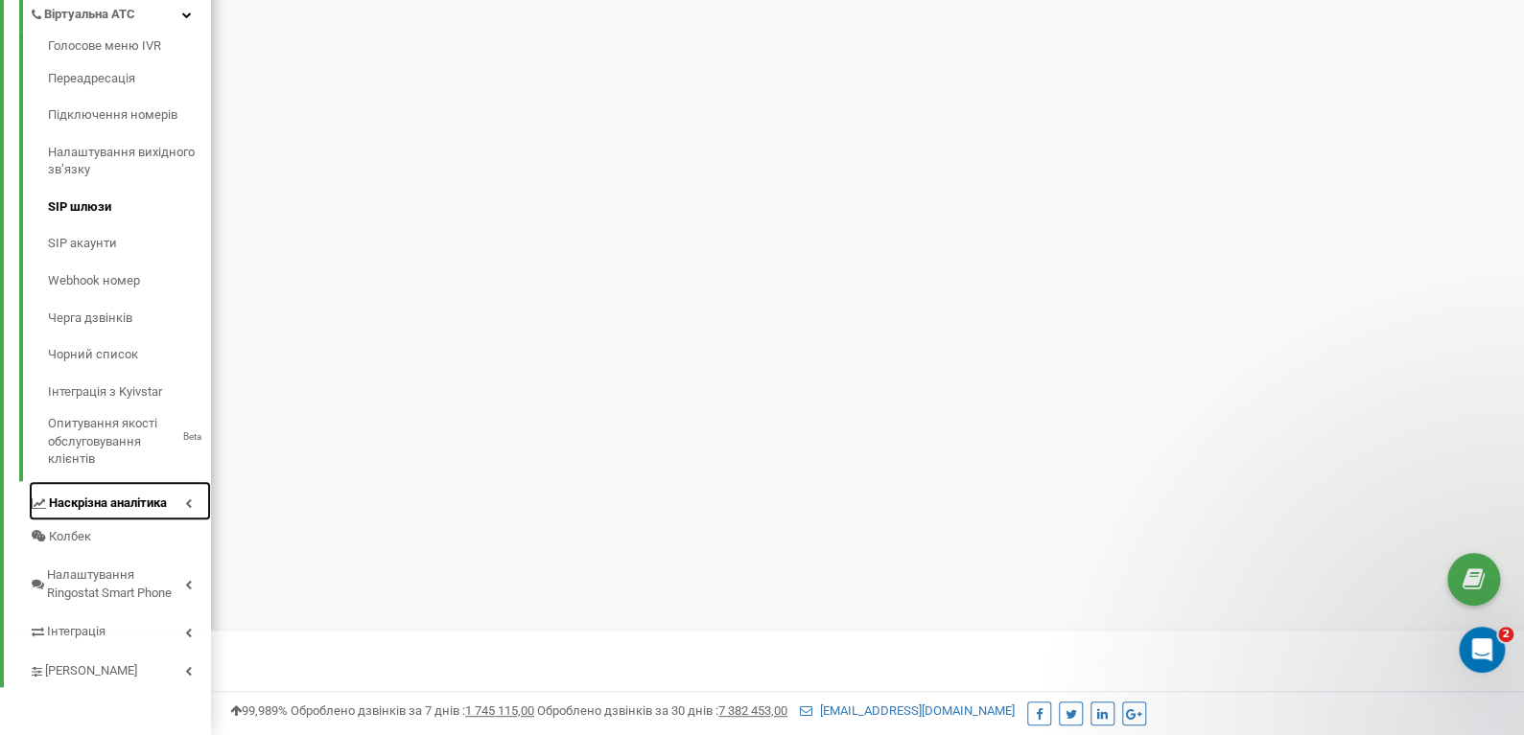
click at [92, 495] on span "Наскрізна аналітика" at bounding box center [108, 504] width 118 height 18
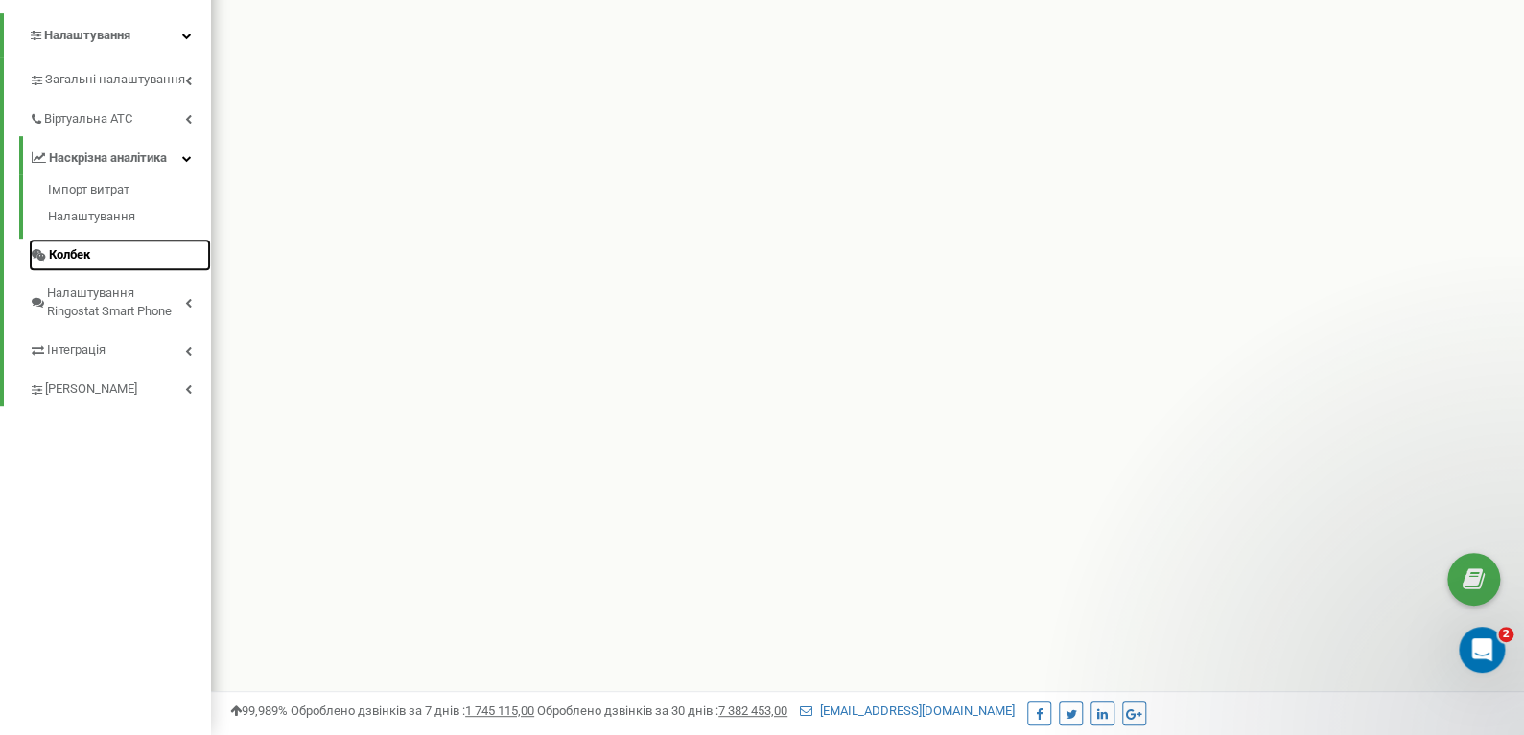
click at [90, 250] on span "Колбек" at bounding box center [69, 255] width 41 height 18
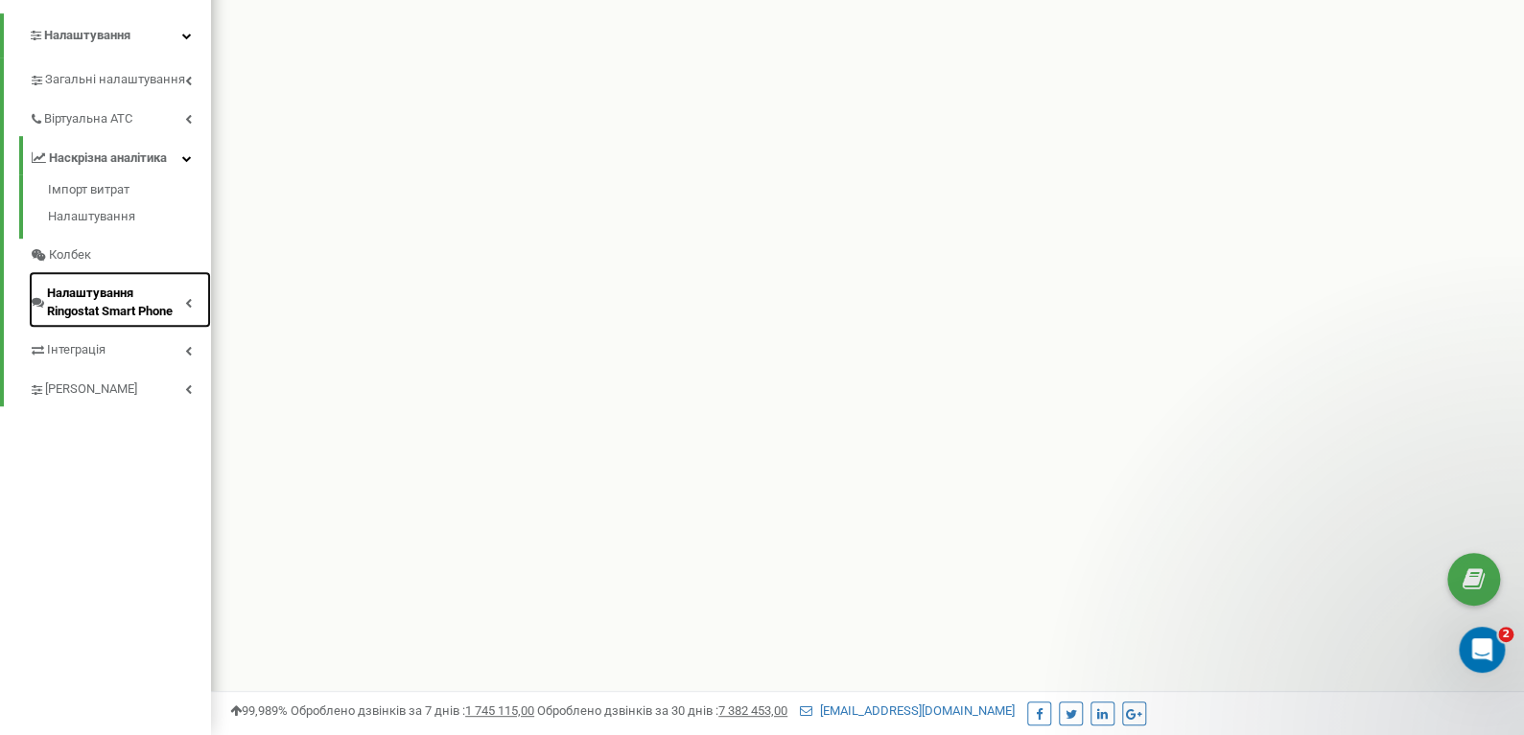
click at [98, 305] on span "Налаштування Ringostat Smart Phone" at bounding box center [116, 302] width 138 height 35
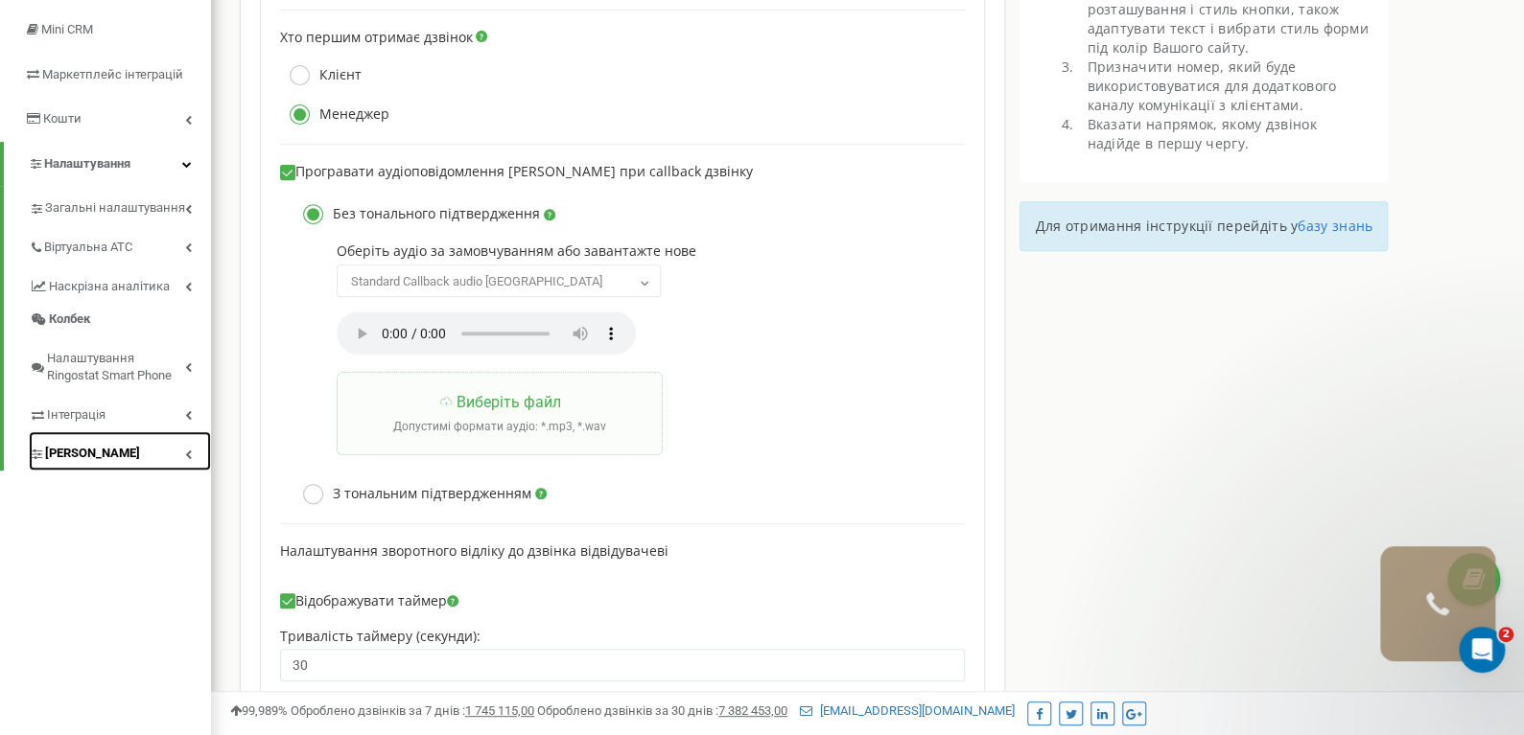
click at [86, 452] on span "[PERSON_NAME]" at bounding box center [92, 454] width 95 height 18
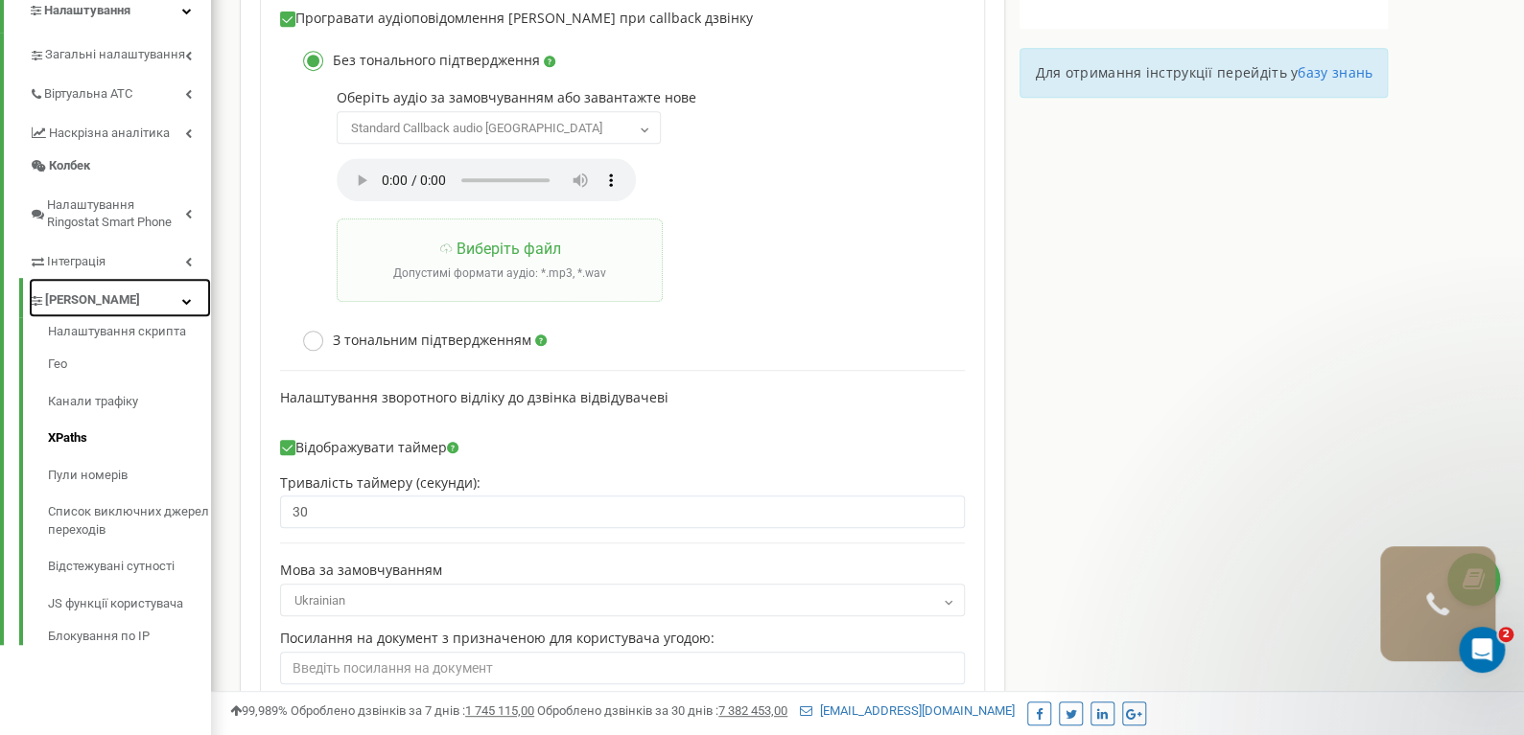
scroll to position [479, 0]
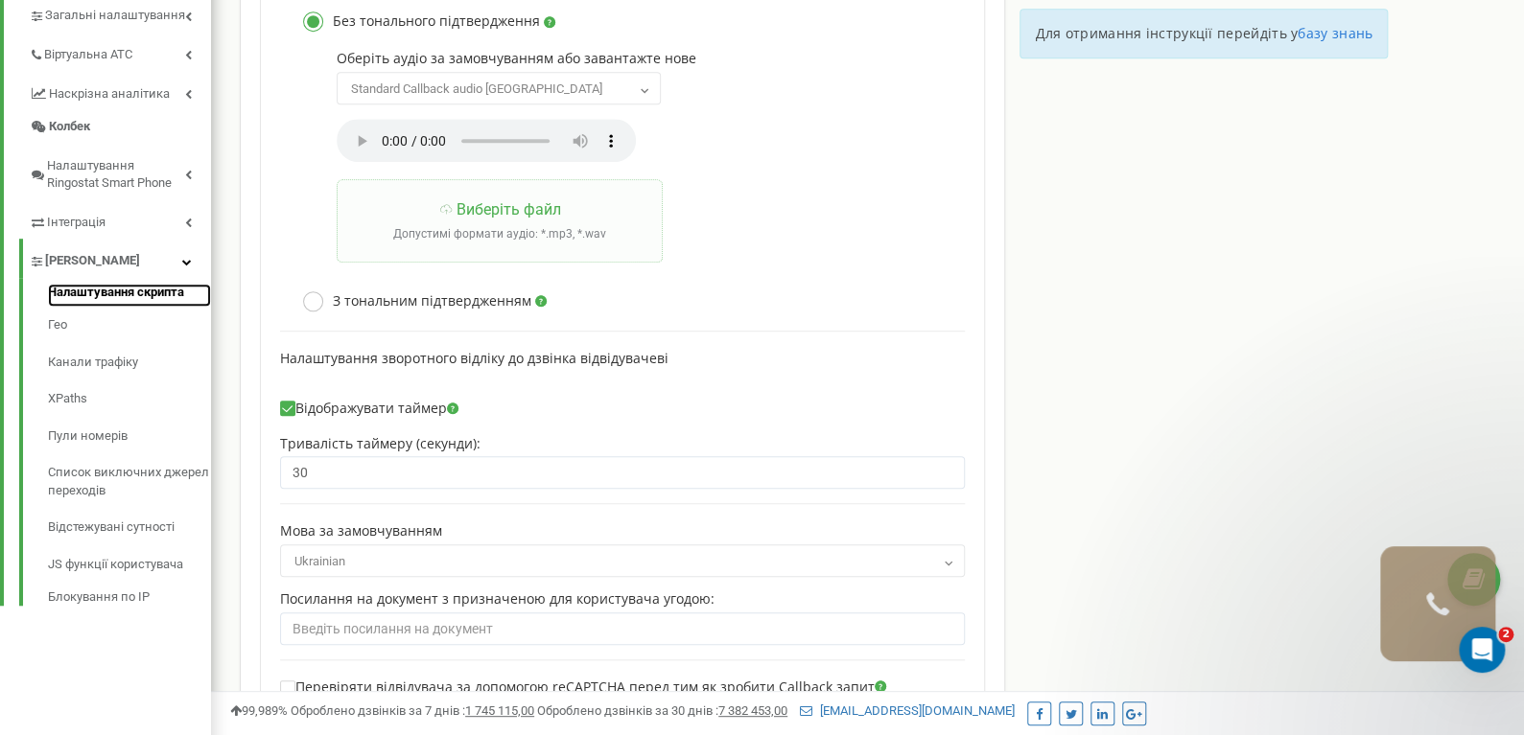
click at [96, 294] on link "Налаштування скрипта" at bounding box center [129, 295] width 163 height 23
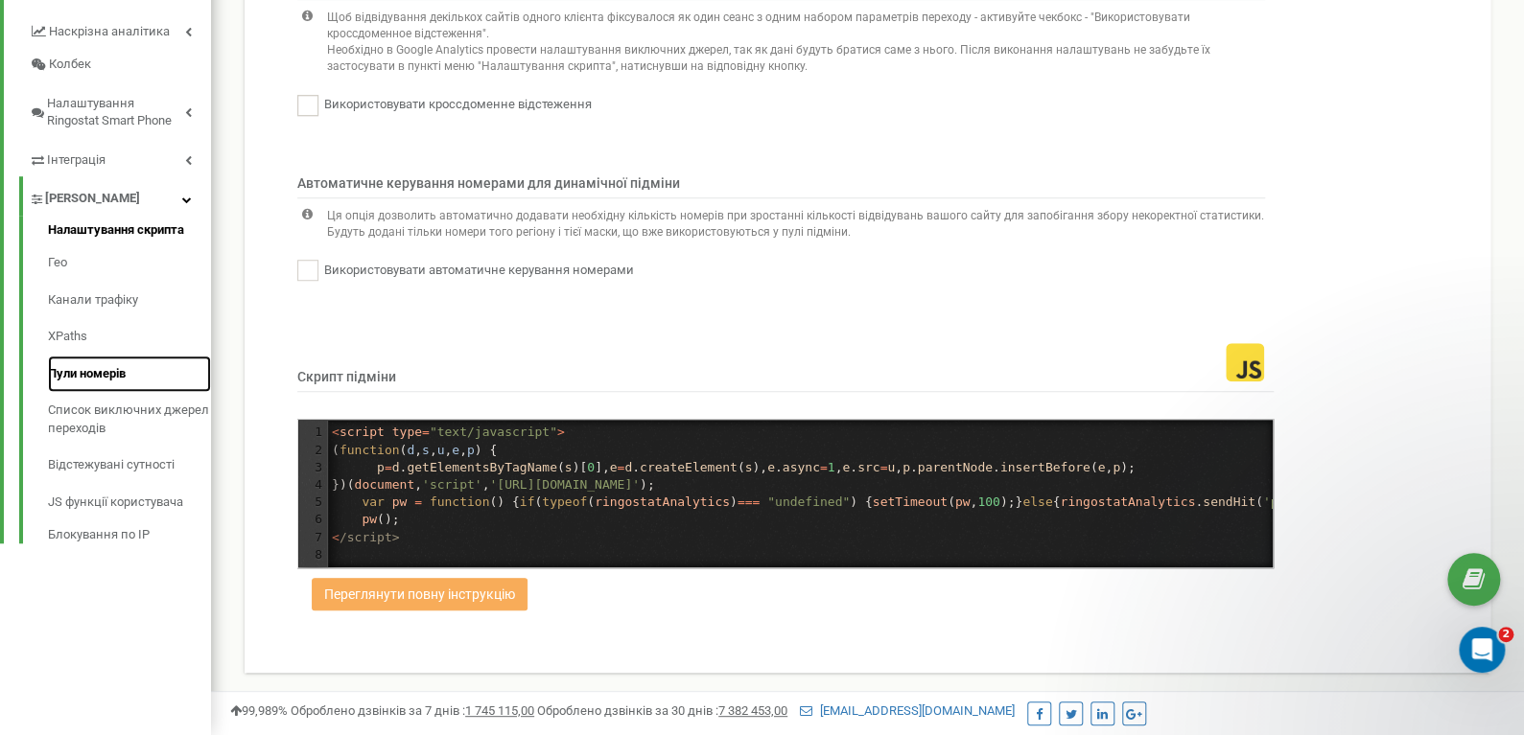
click at [77, 365] on link "Пули номерів" at bounding box center [129, 374] width 163 height 37
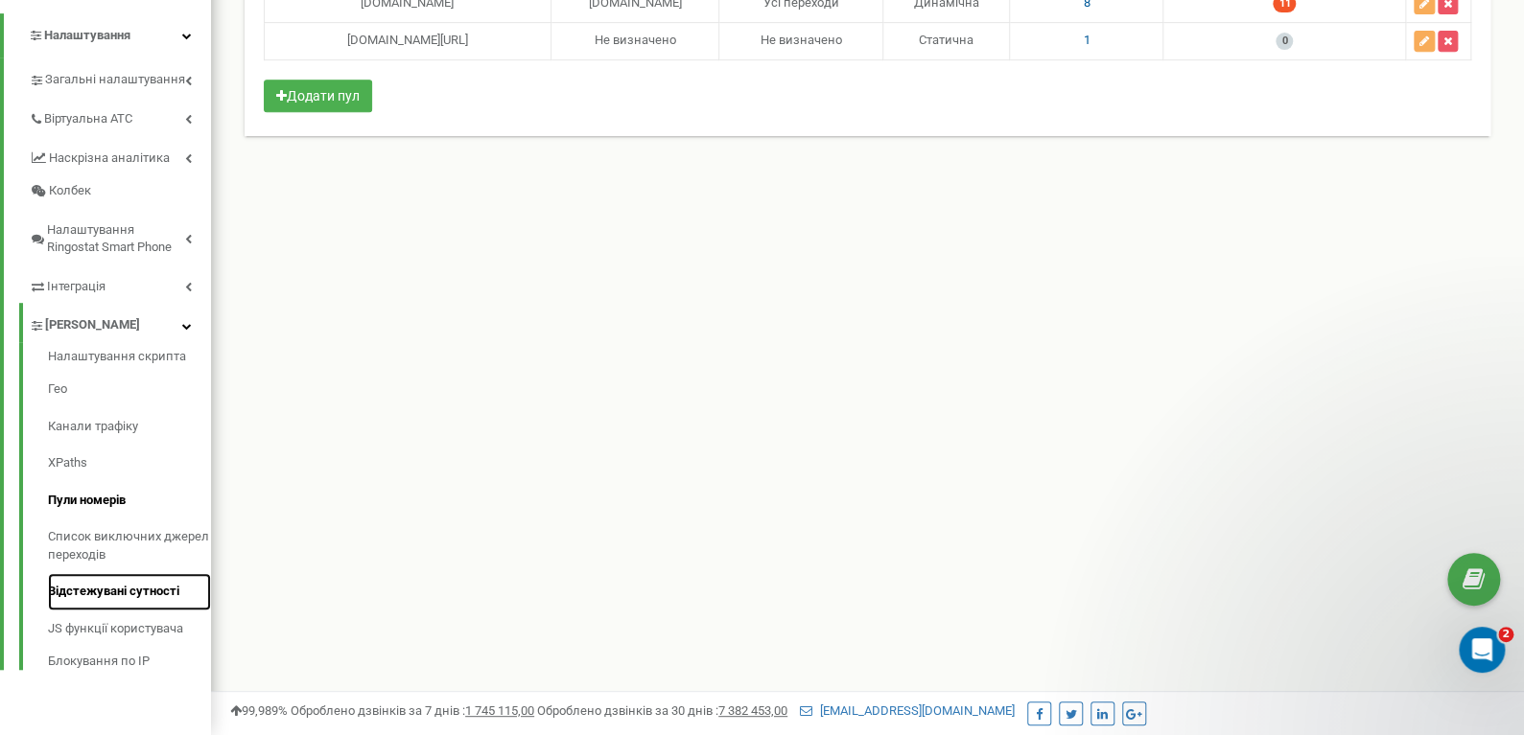
click at [126, 589] on link "Відстежувані сутності" at bounding box center [129, 591] width 163 height 37
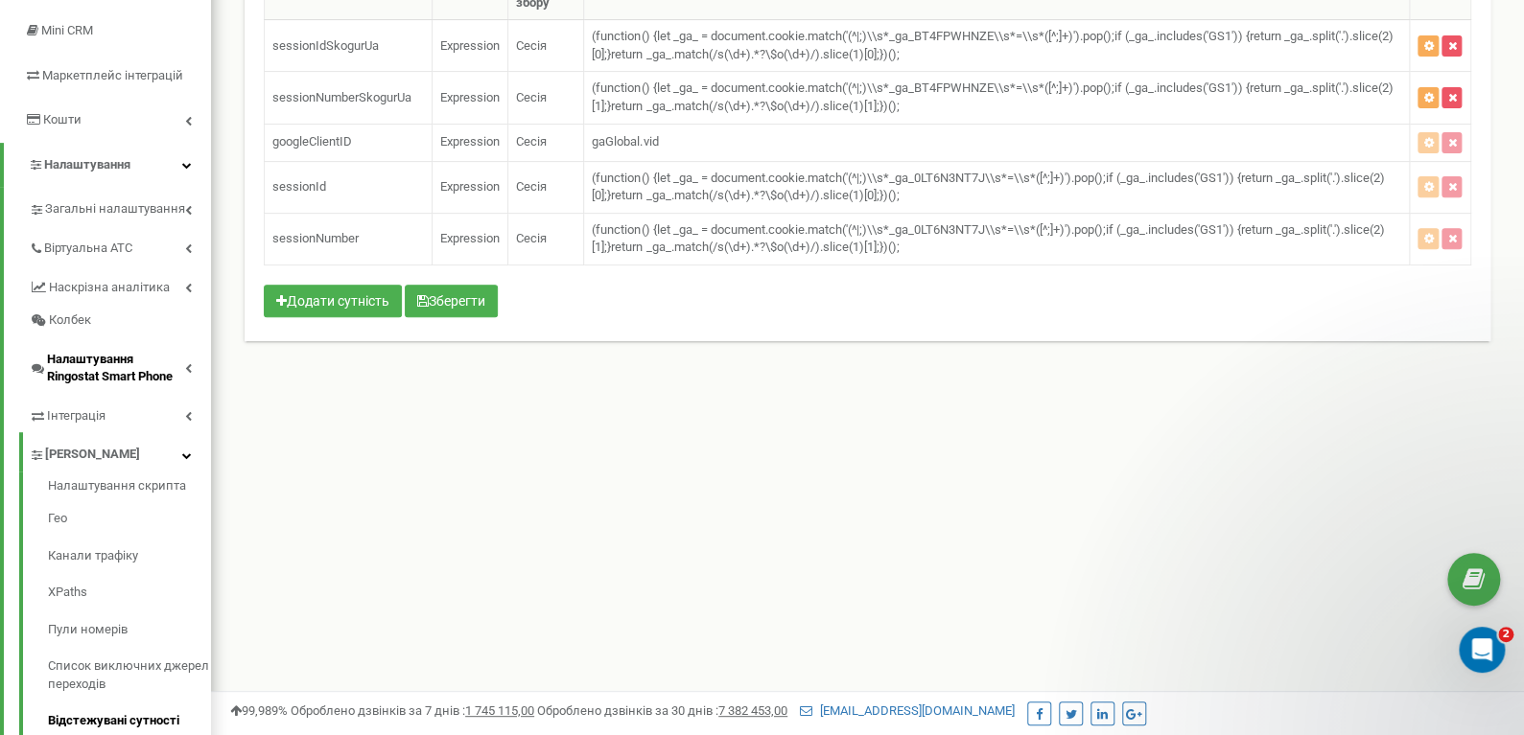
scroll to position [287, 0]
click at [100, 375] on span "Налаштування Ringostat Smart Phone" at bounding box center [116, 367] width 138 height 35
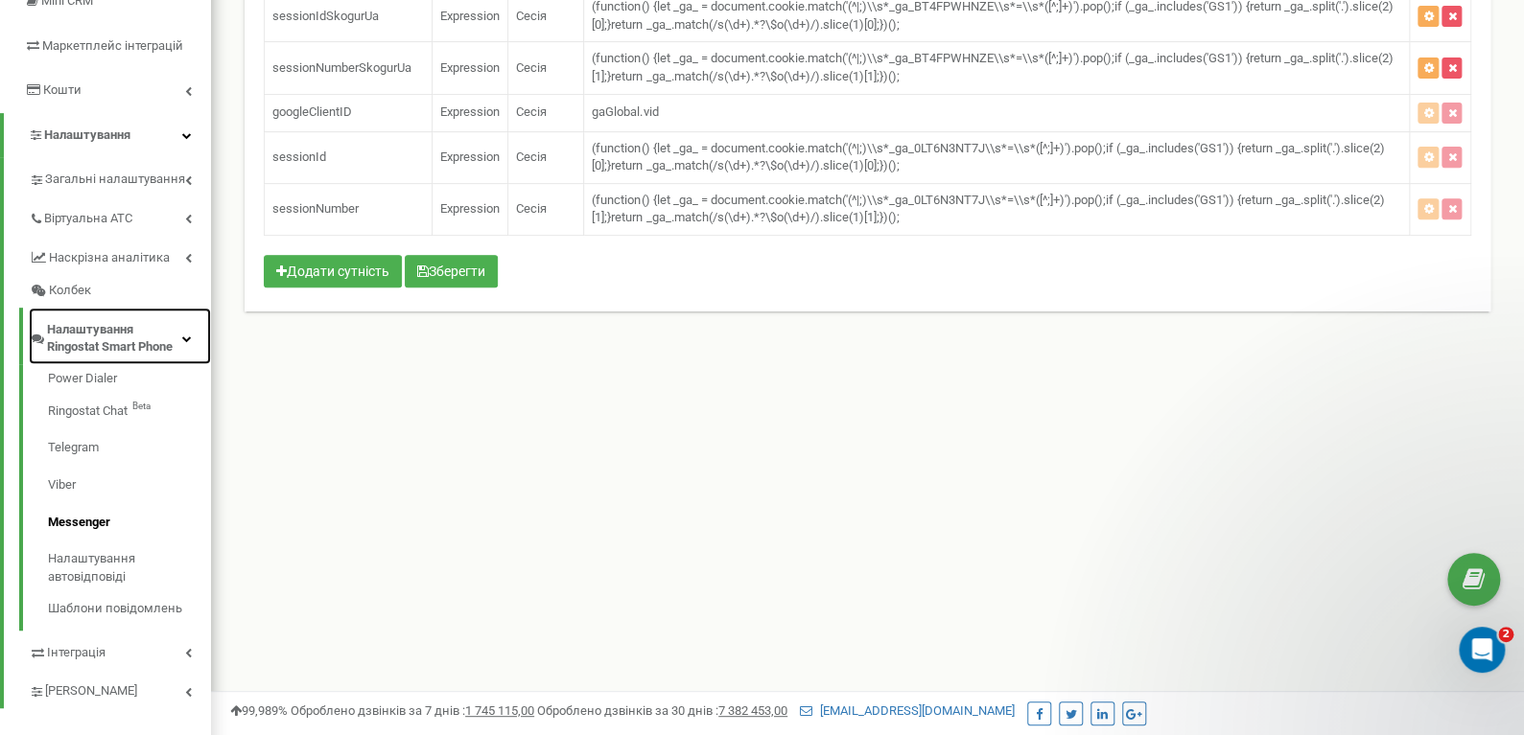
scroll to position [415, 0]
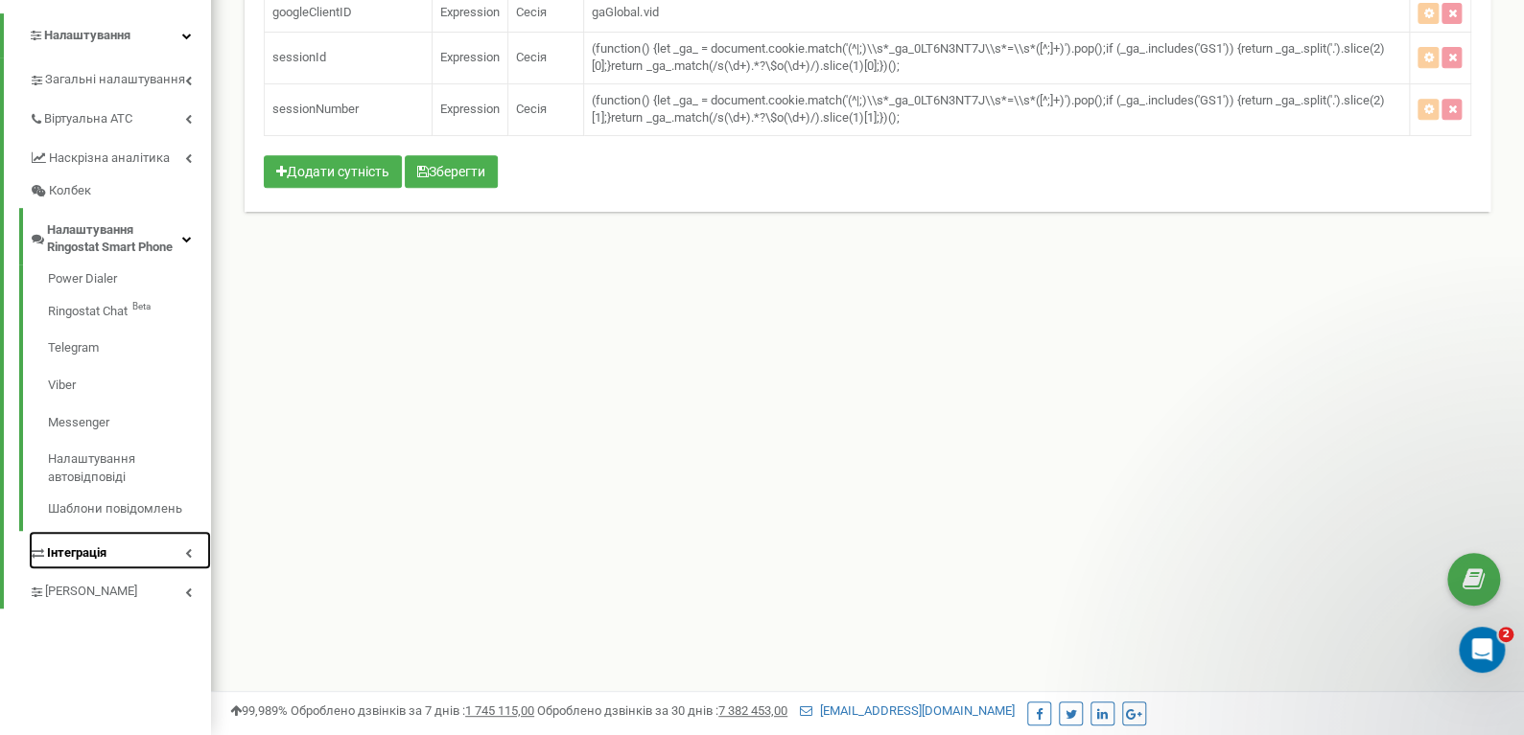
click at [86, 550] on span "Інтеграція" at bounding box center [76, 554] width 59 height 18
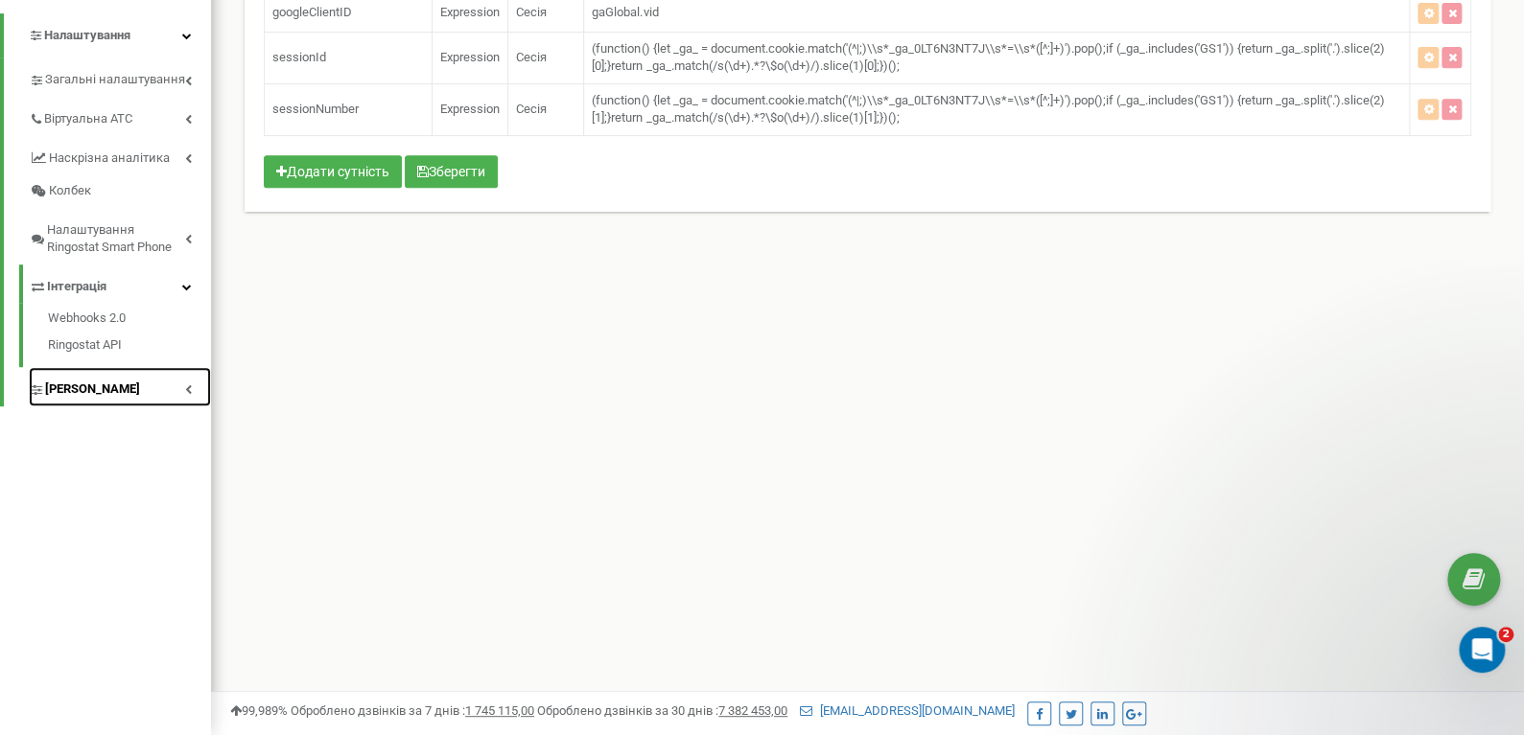
click at [90, 398] on link "[PERSON_NAME]" at bounding box center [120, 386] width 182 height 39
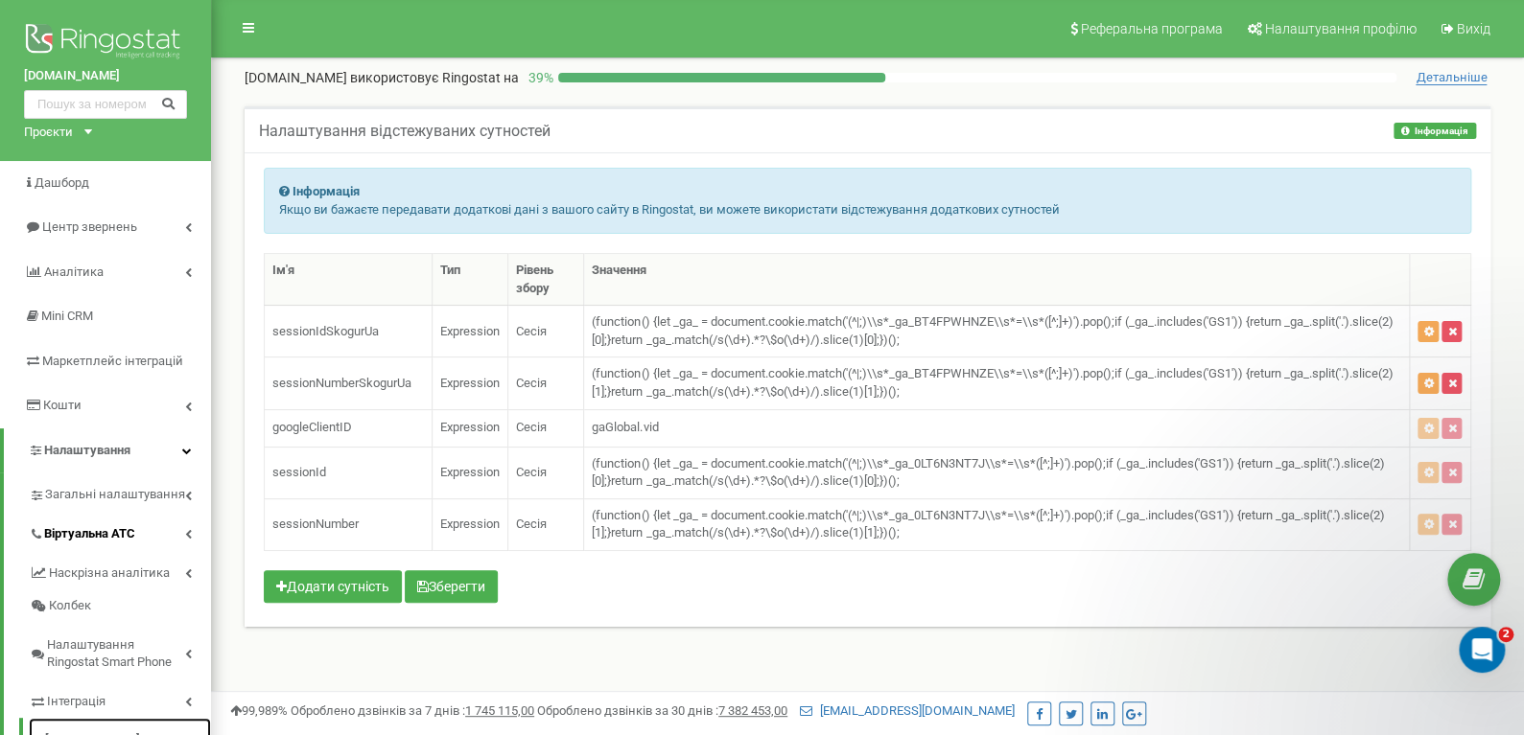
scroll to position [0, 0]
click at [85, 528] on span "Віртуальна АТС" at bounding box center [89, 534] width 91 height 18
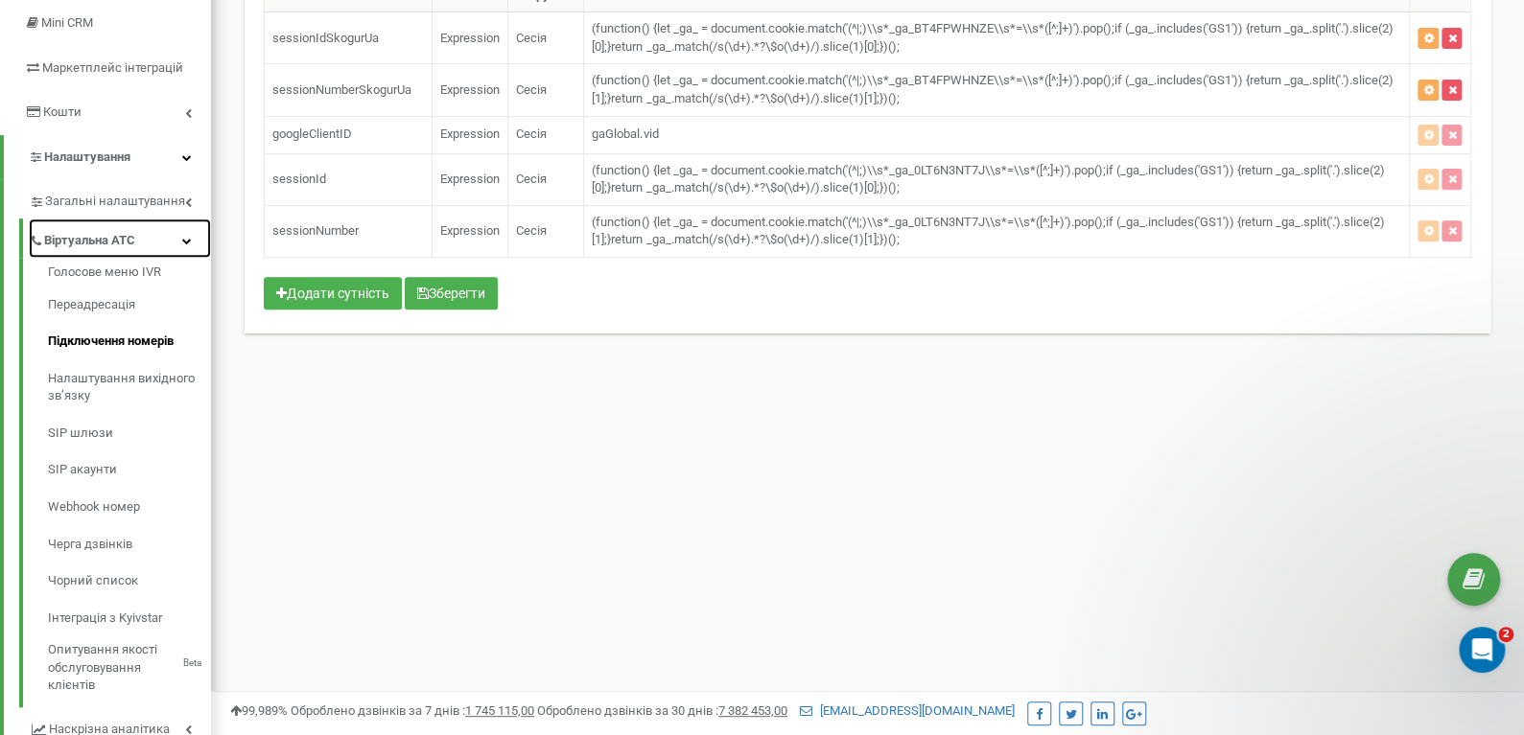
scroll to position [287, 0]
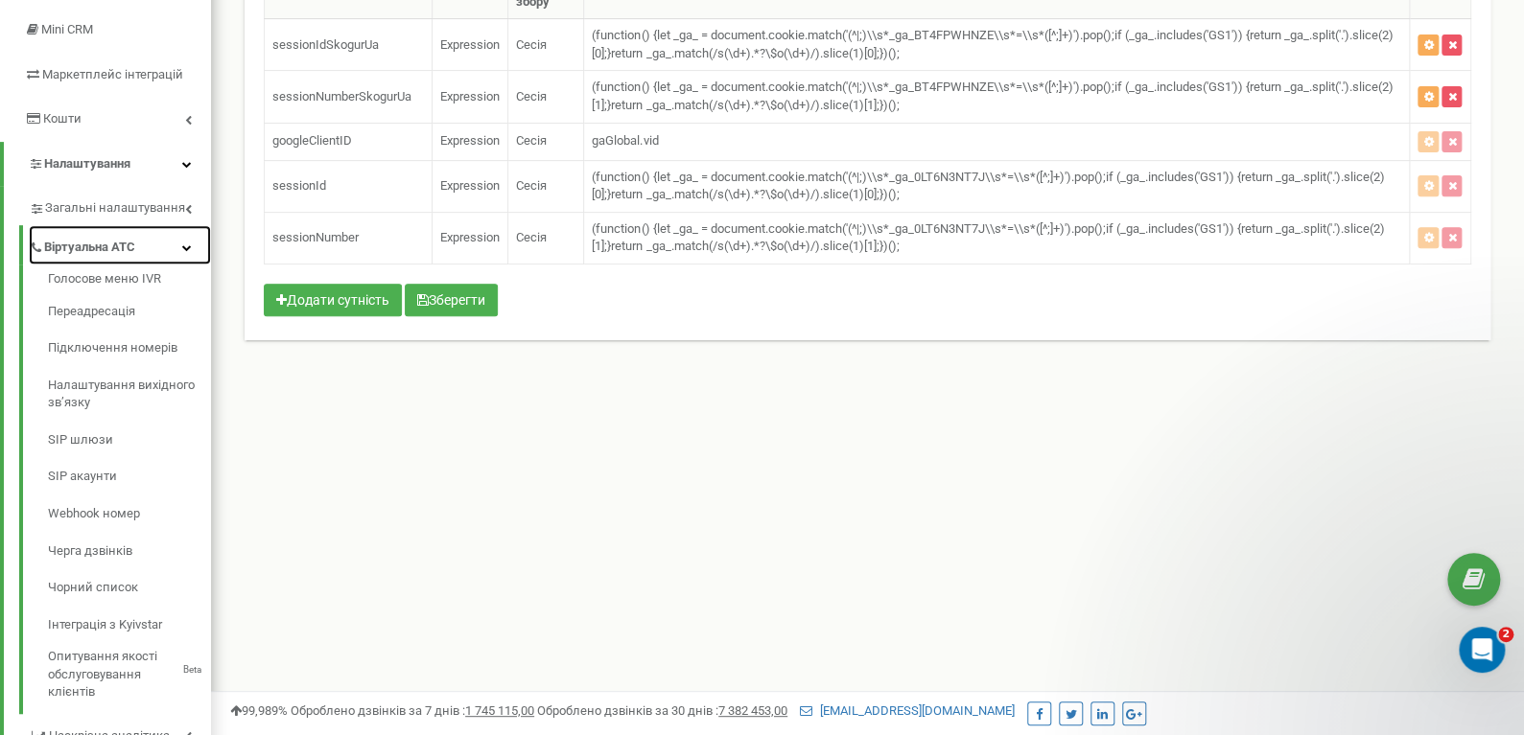
click at [86, 248] on span "Віртуальна АТС" at bounding box center [89, 248] width 91 height 18
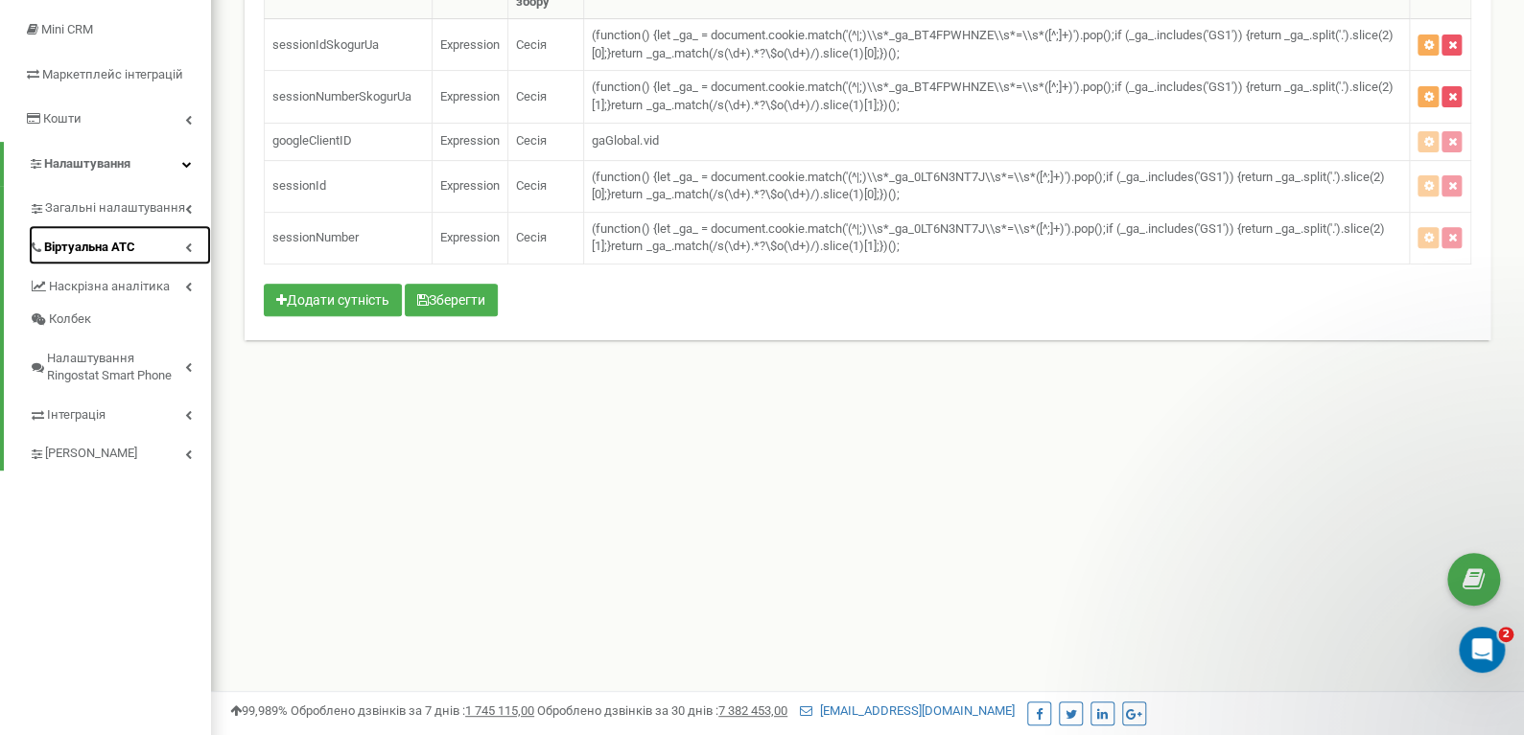
click at [86, 248] on span "Віртуальна АТС" at bounding box center [89, 248] width 91 height 18
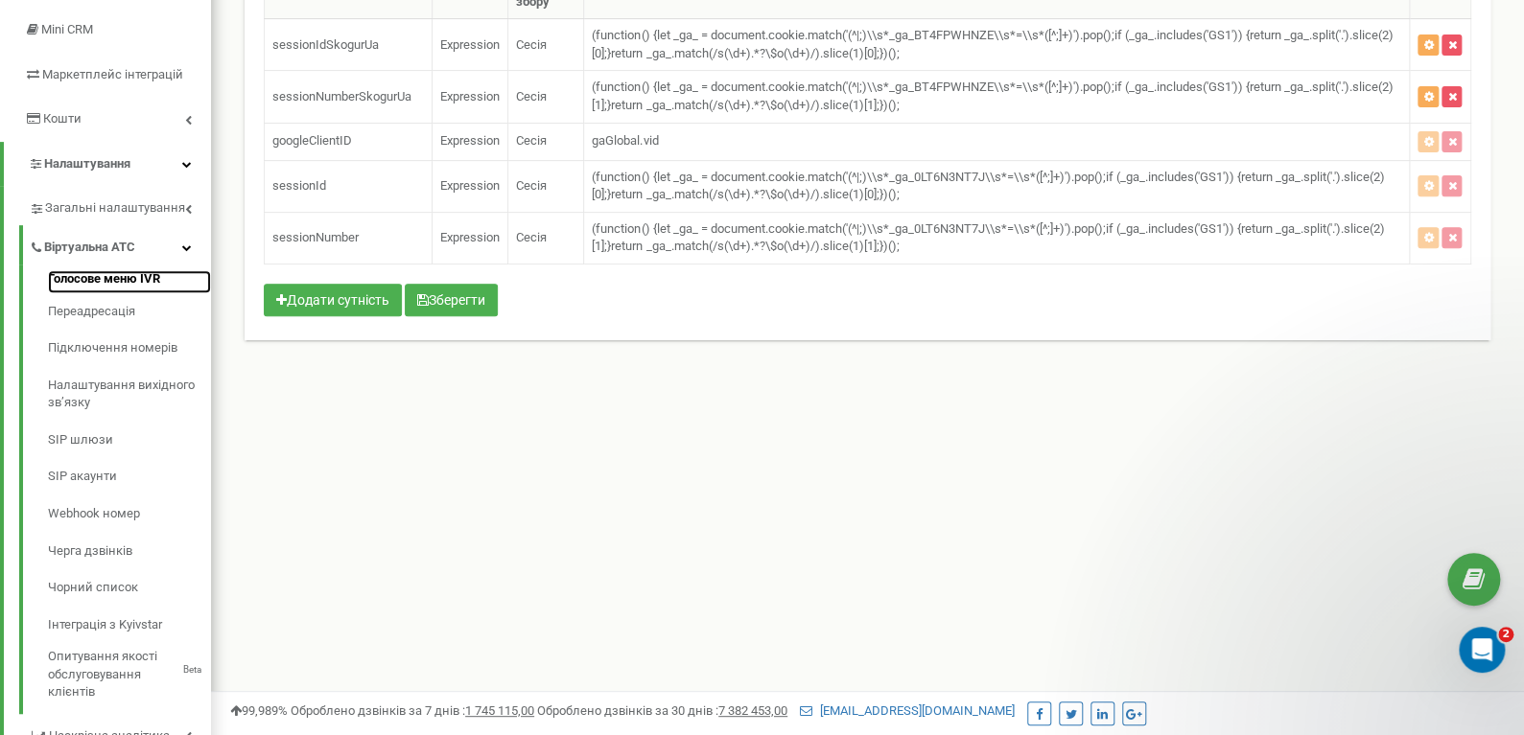
click at [111, 278] on link "Голосове меню IVR" at bounding box center [129, 281] width 163 height 23
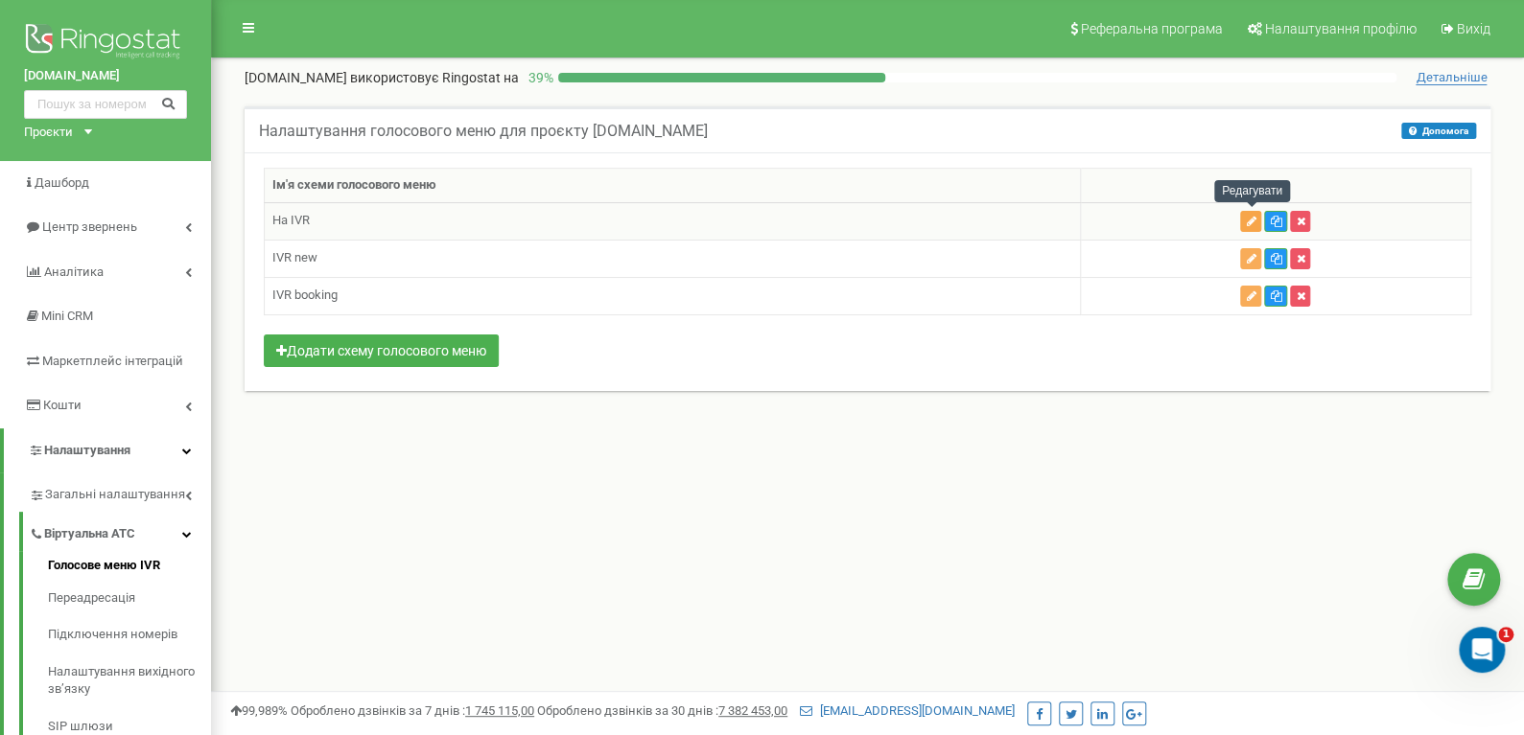
click at [1249, 216] on icon "button" at bounding box center [1251, 222] width 10 height 12
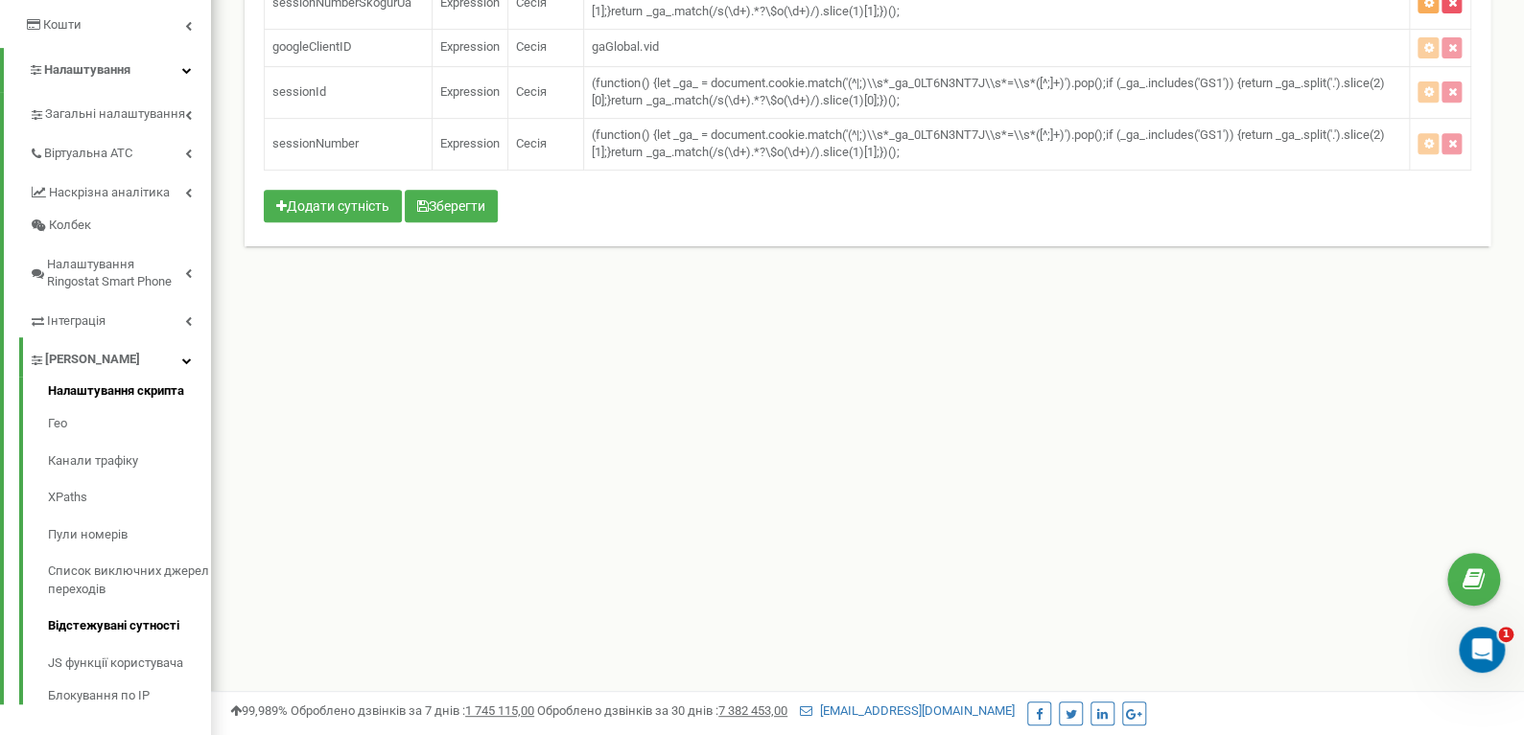
scroll to position [383, 0]
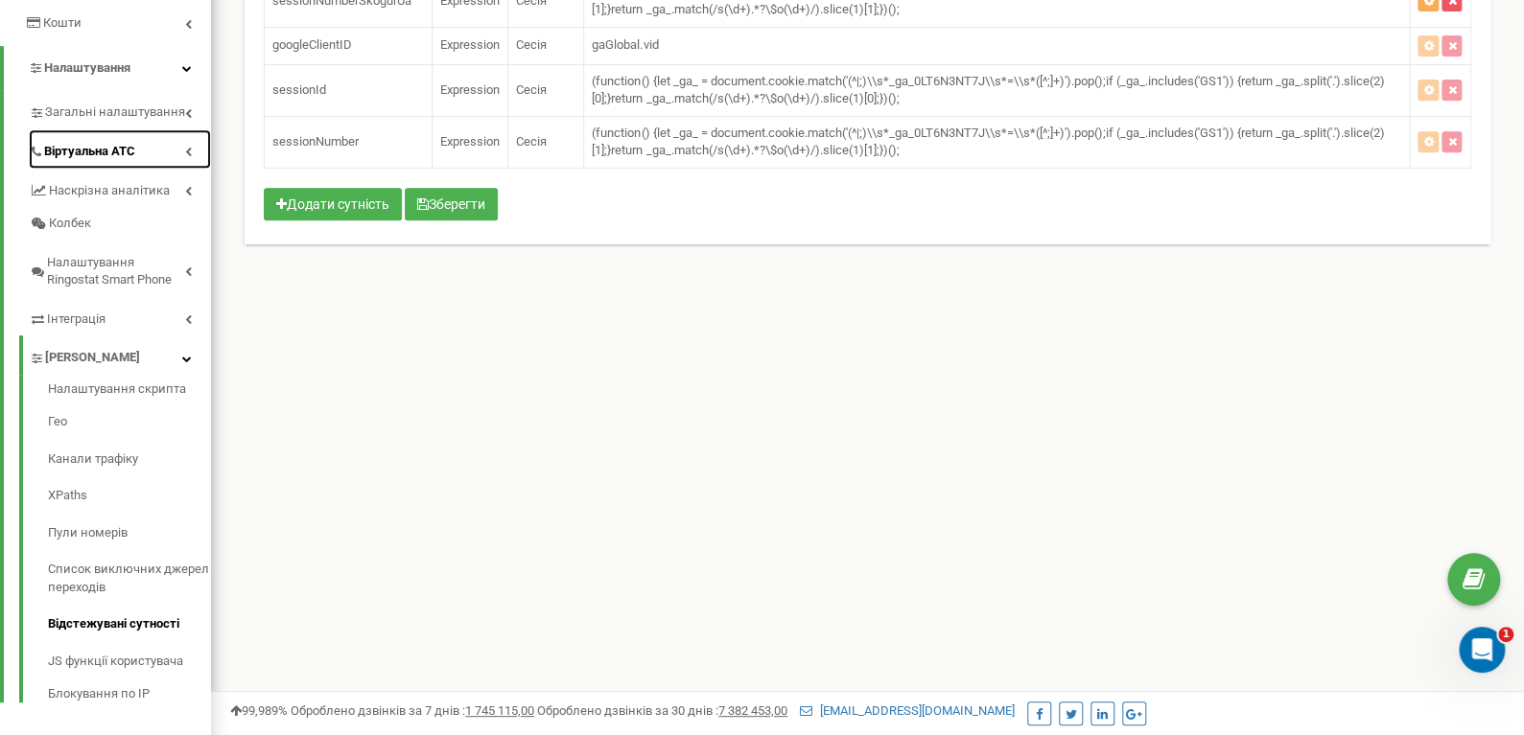
click at [102, 155] on span "Віртуальна АТС" at bounding box center [89, 152] width 91 height 18
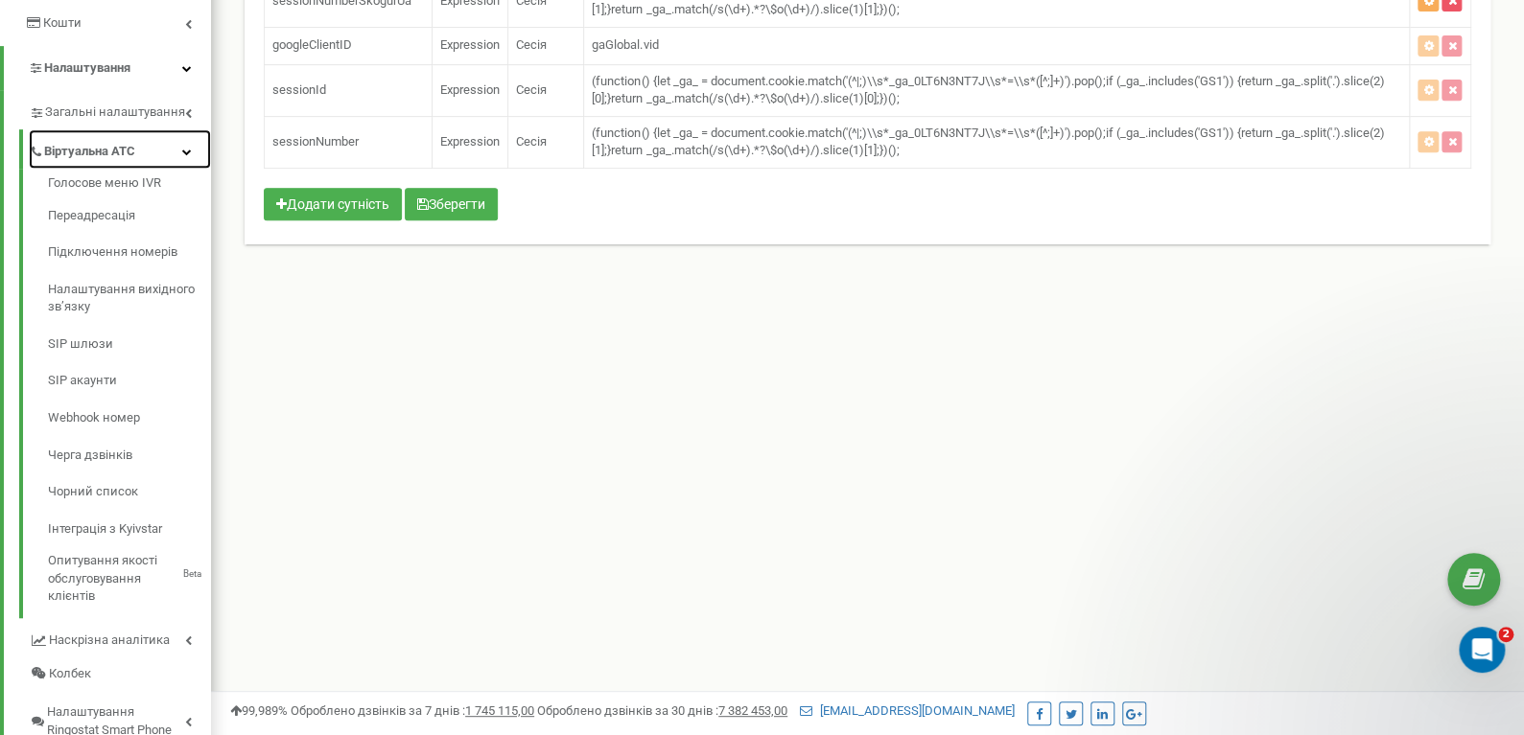
scroll to position [0, 0]
click at [119, 209] on link "Переадресація" at bounding box center [129, 216] width 163 height 37
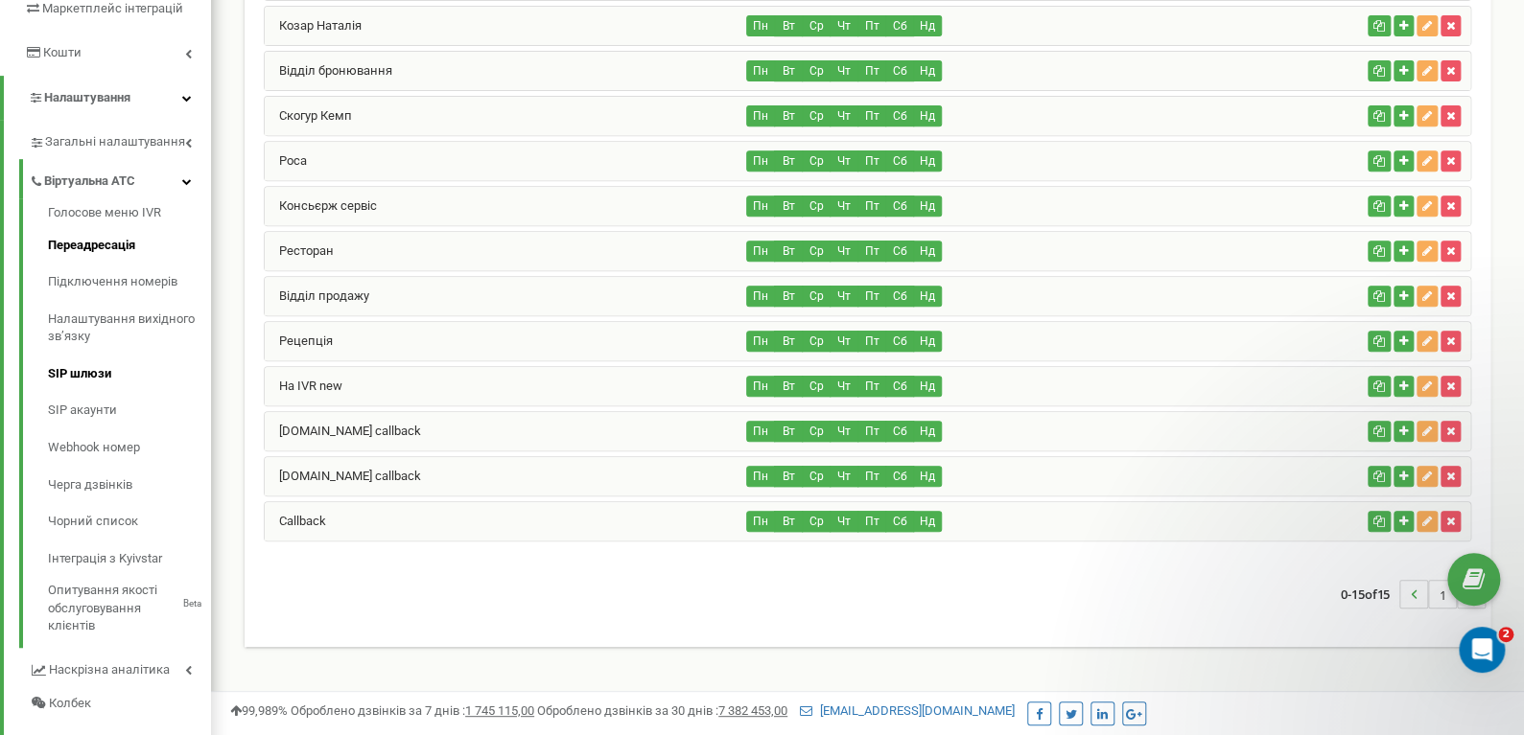
scroll to position [328, 0]
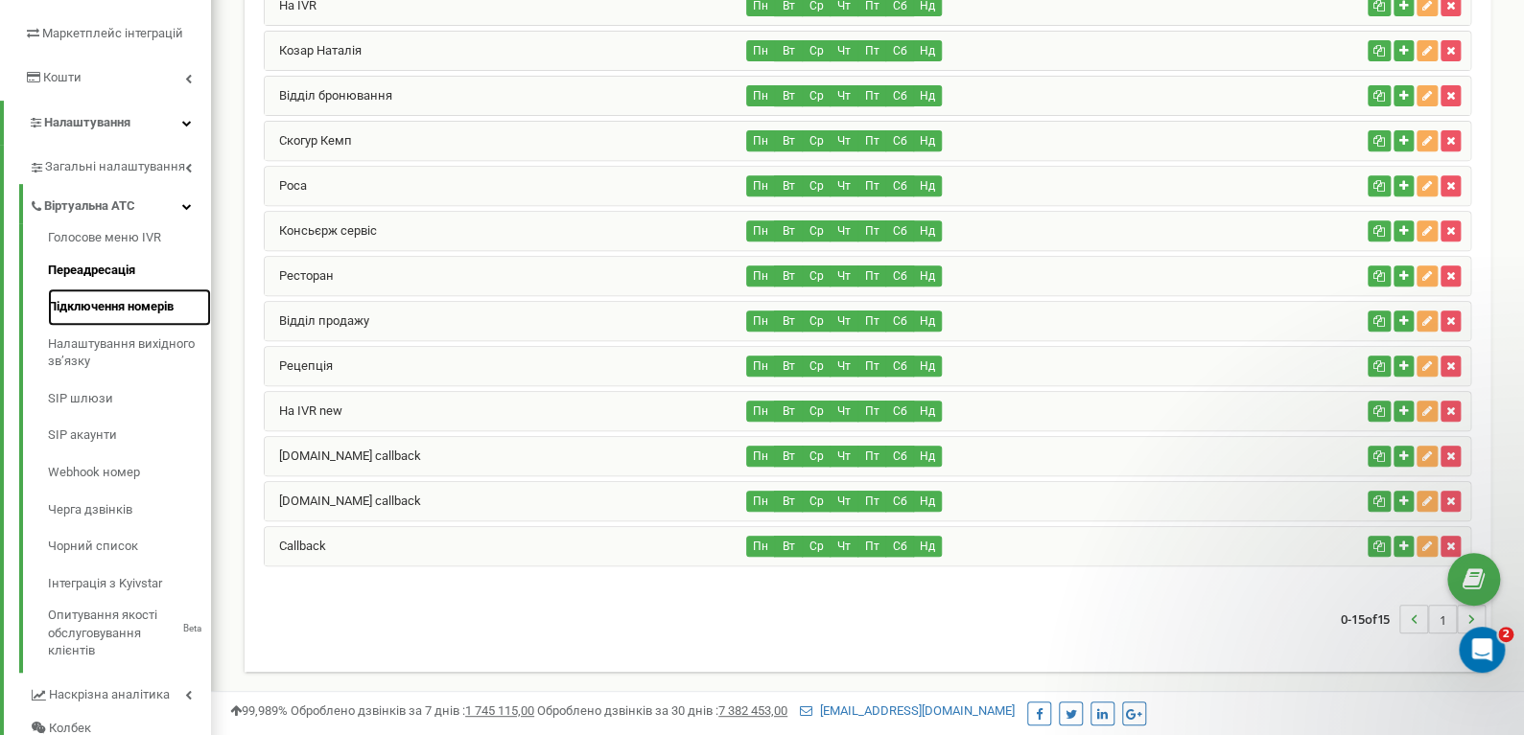
click at [82, 317] on link "Підключення номерів" at bounding box center [129, 307] width 163 height 37
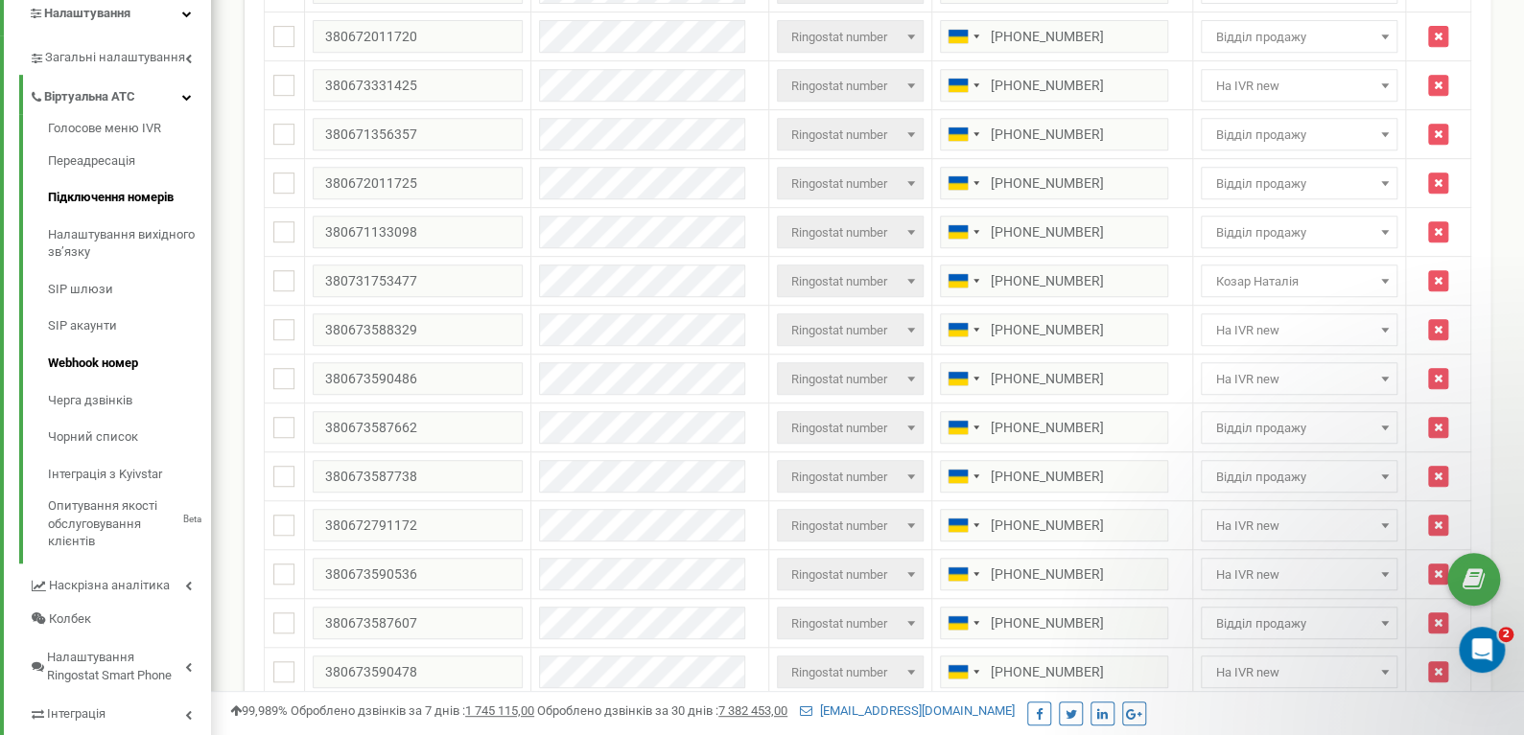
scroll to position [383, 0]
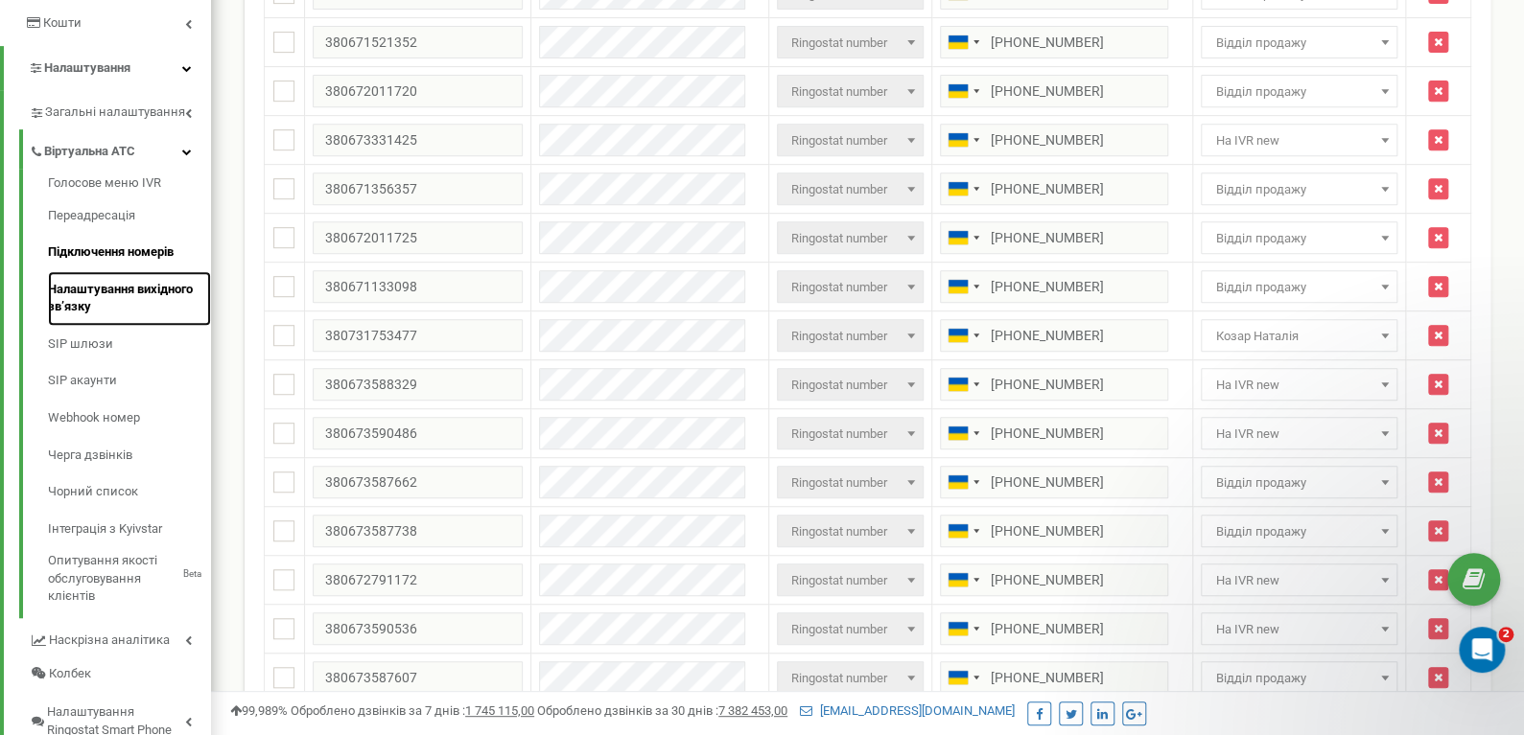
click at [87, 308] on link "Налаштування вихідного зв’язку" at bounding box center [129, 298] width 163 height 55
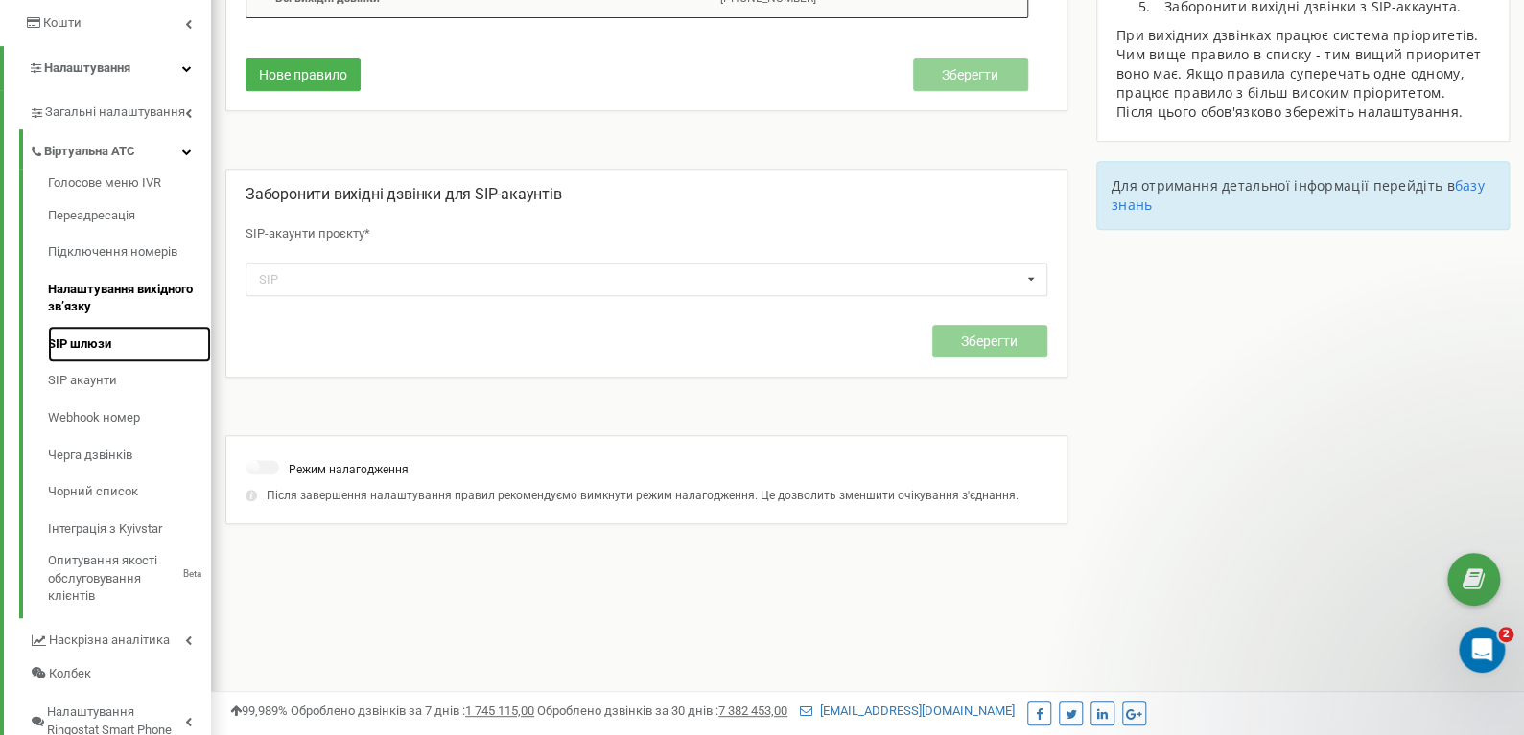
click at [86, 336] on link "SIP шлюзи" at bounding box center [129, 344] width 163 height 37
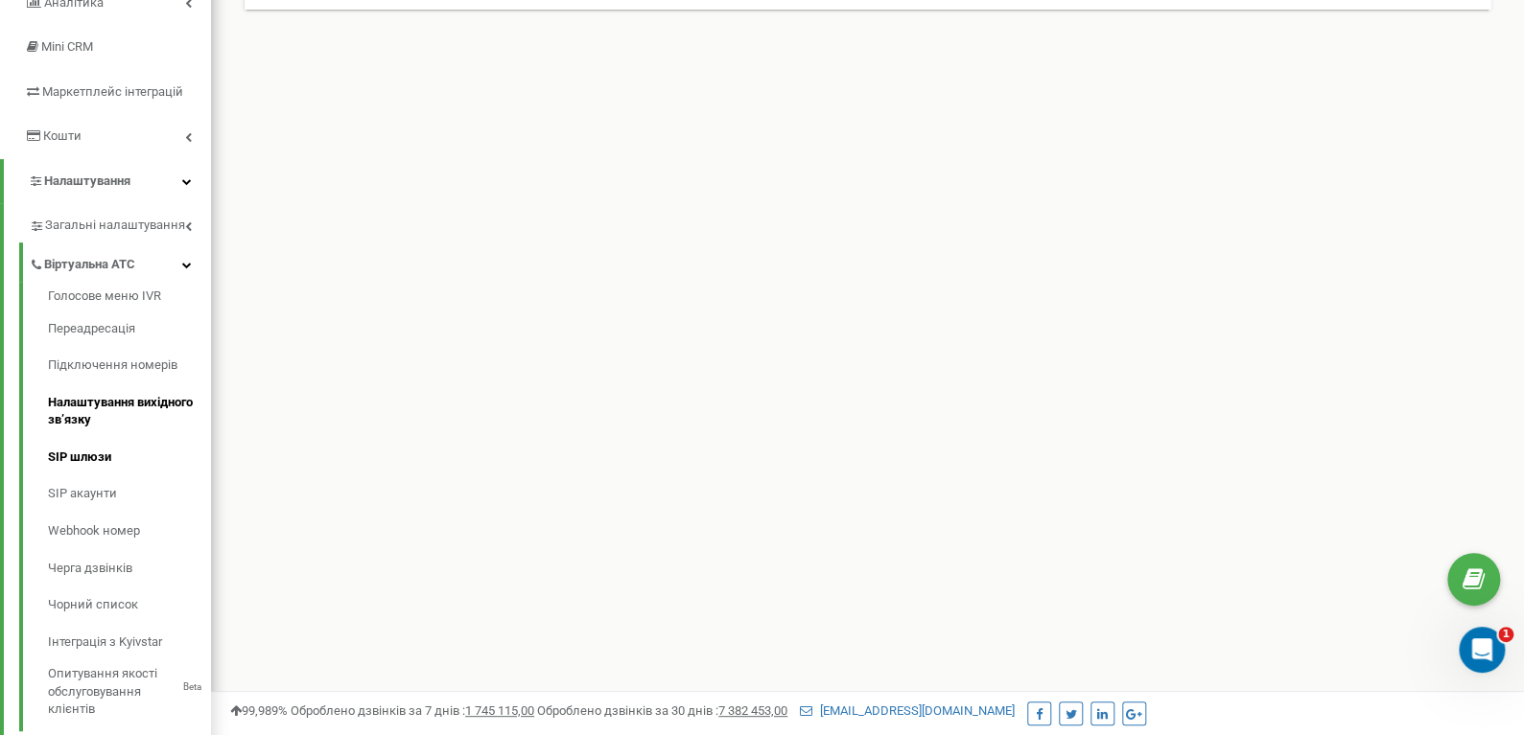
scroll to position [287, 0]
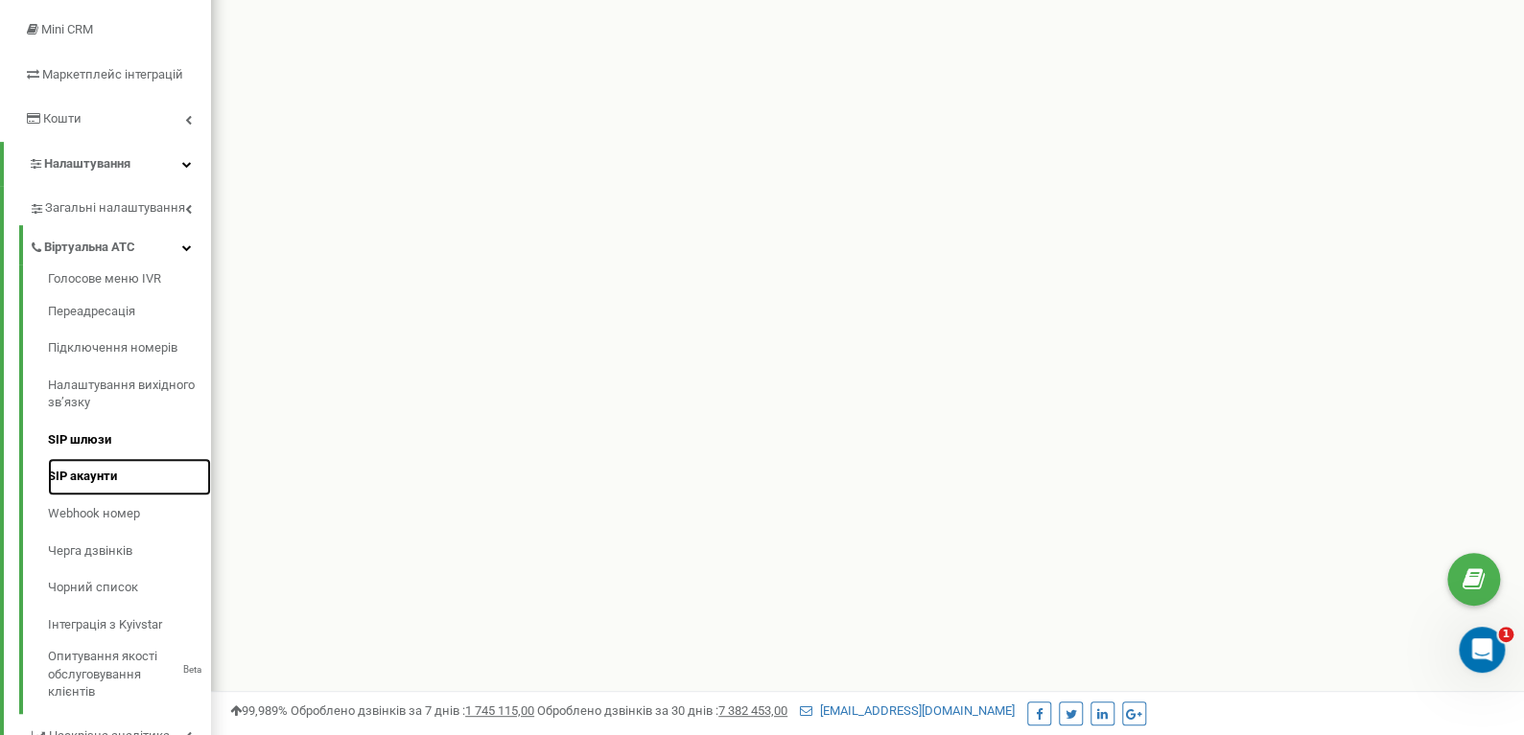
click at [70, 471] on link "SIP акаунти" at bounding box center [129, 476] width 163 height 37
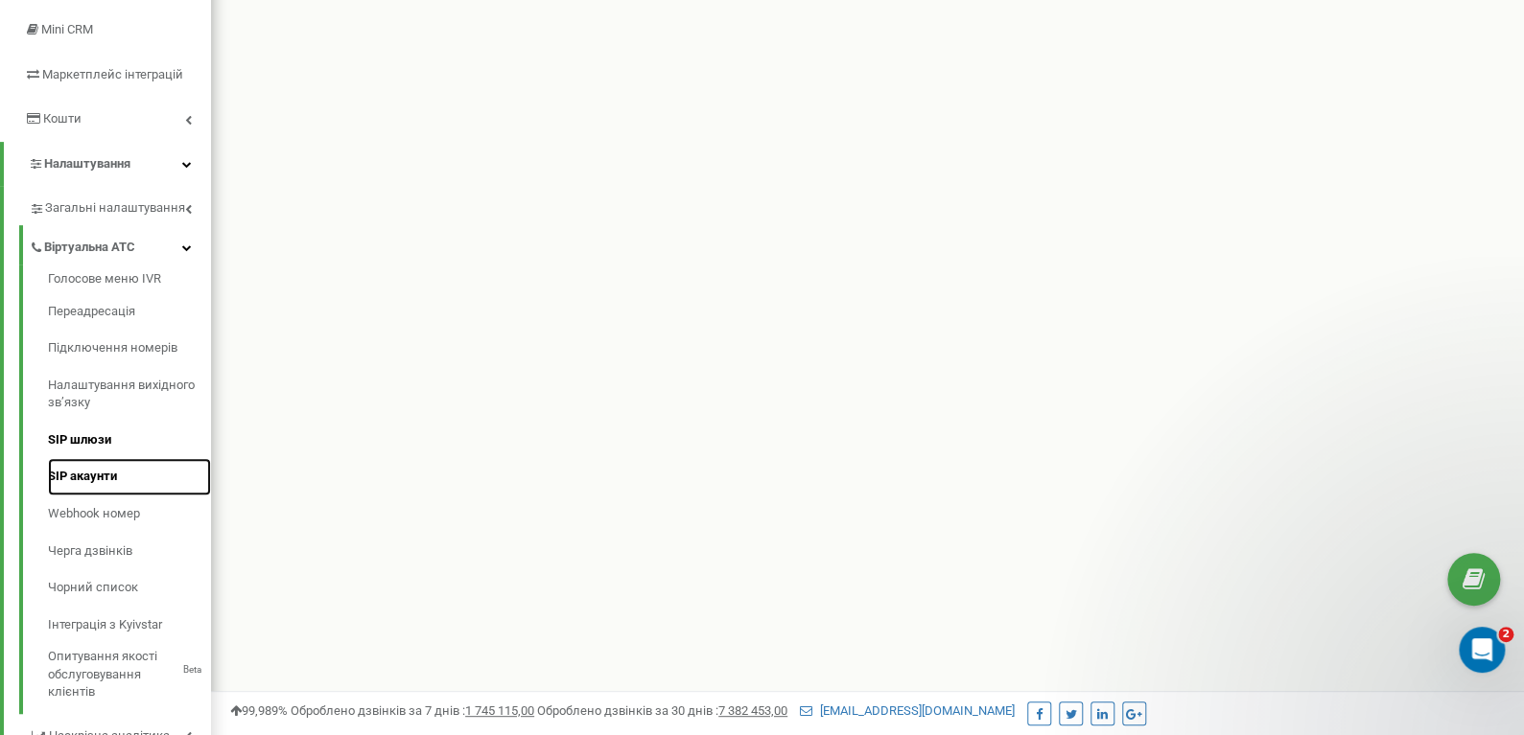
scroll to position [0, 0]
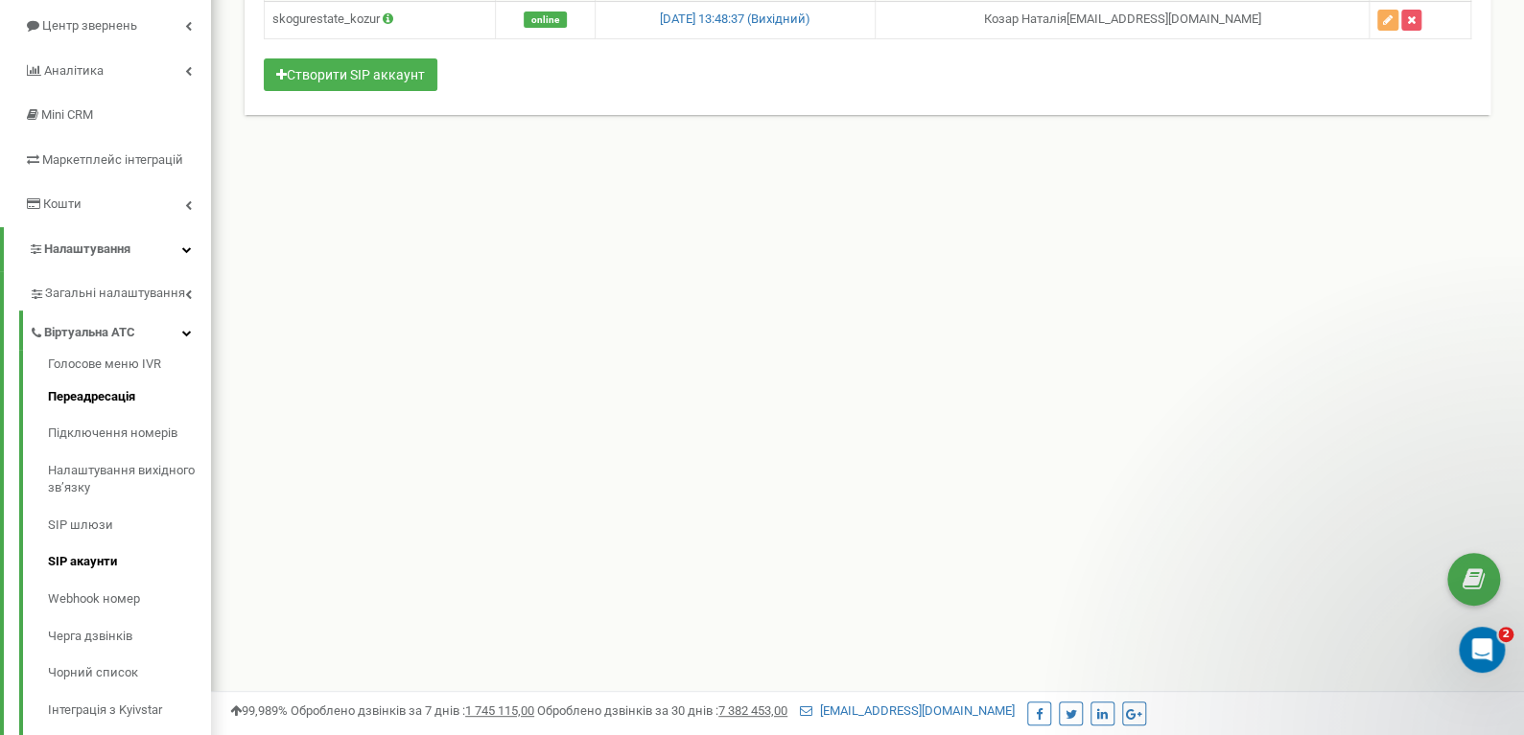
scroll to position [192, 0]
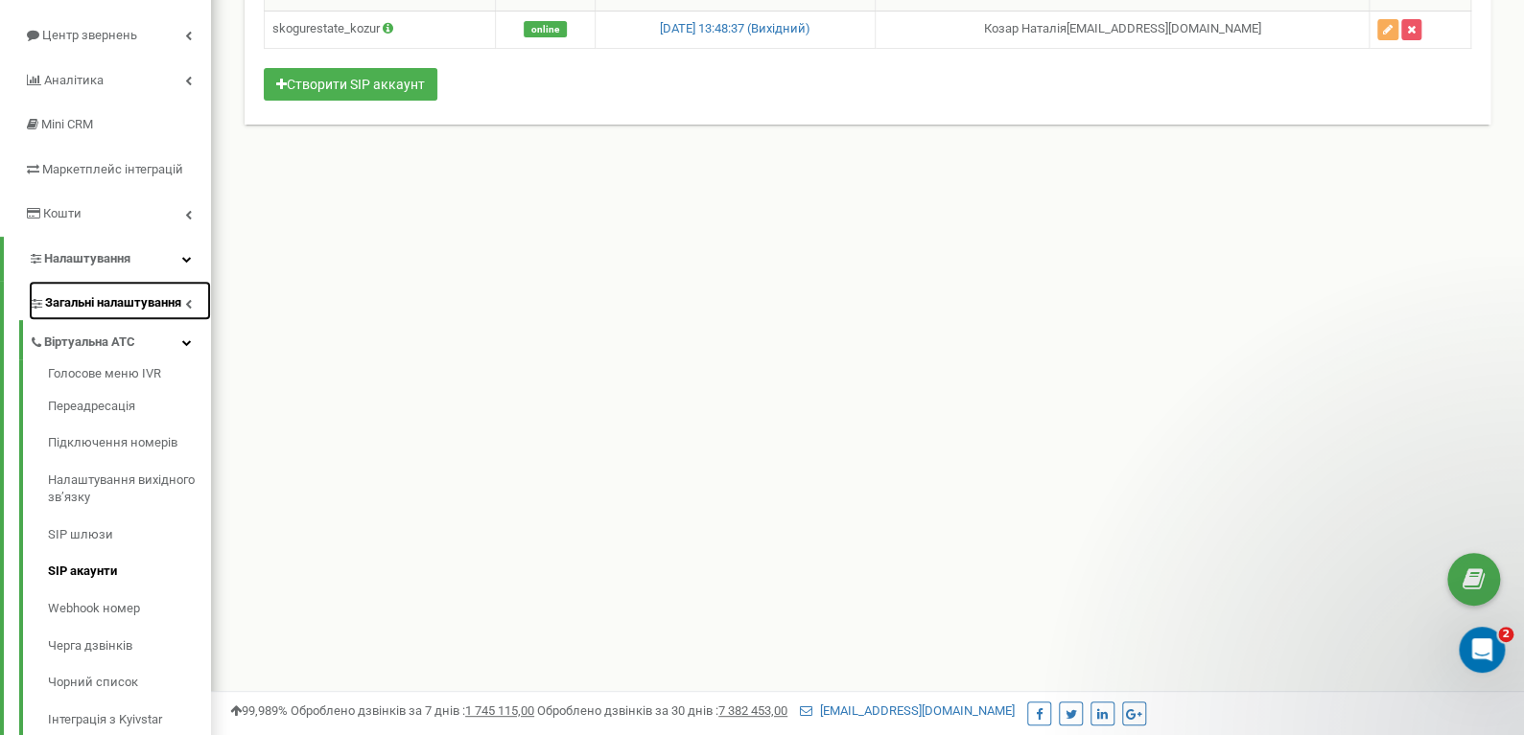
click at [82, 312] on span "Загальні налаштування" at bounding box center [113, 303] width 136 height 18
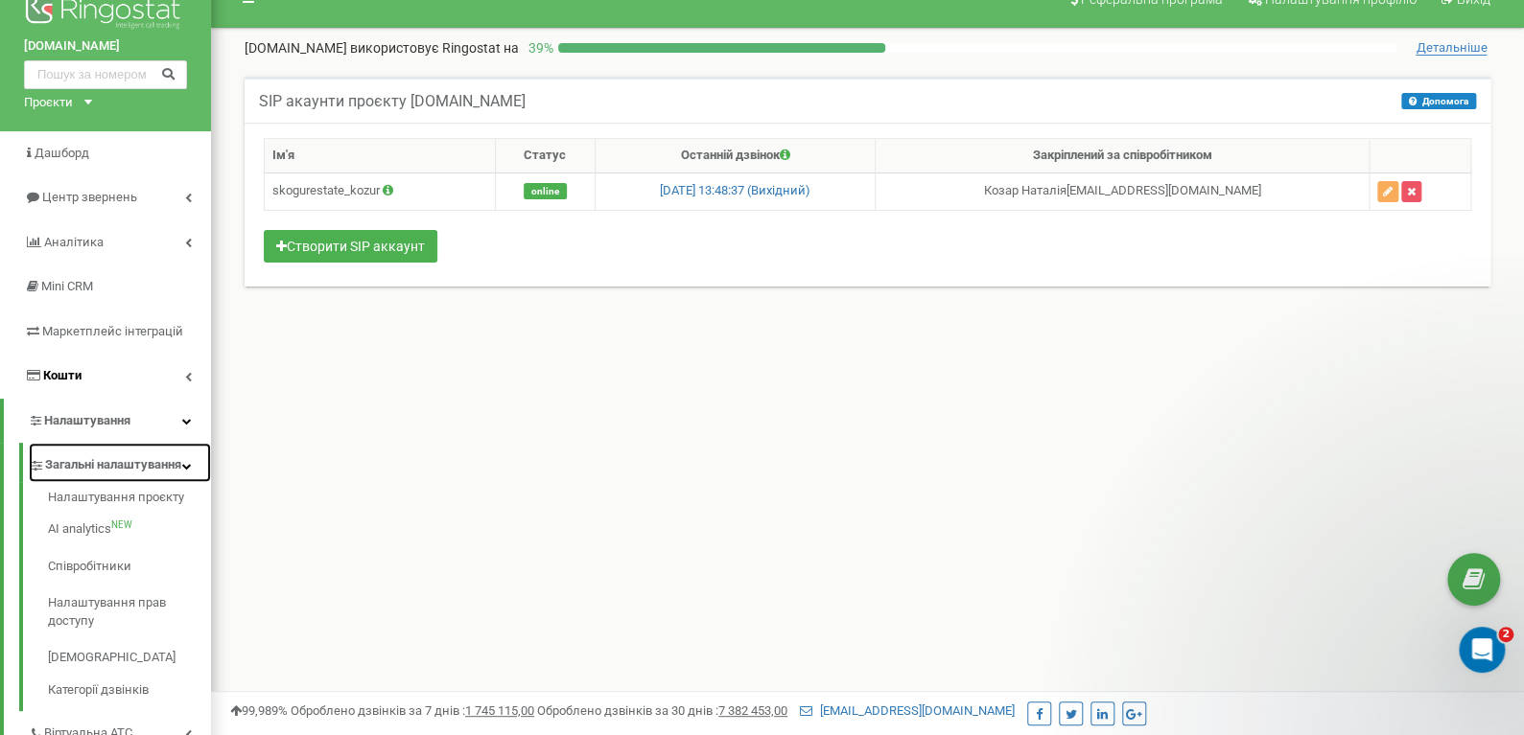
scroll to position [0, 0]
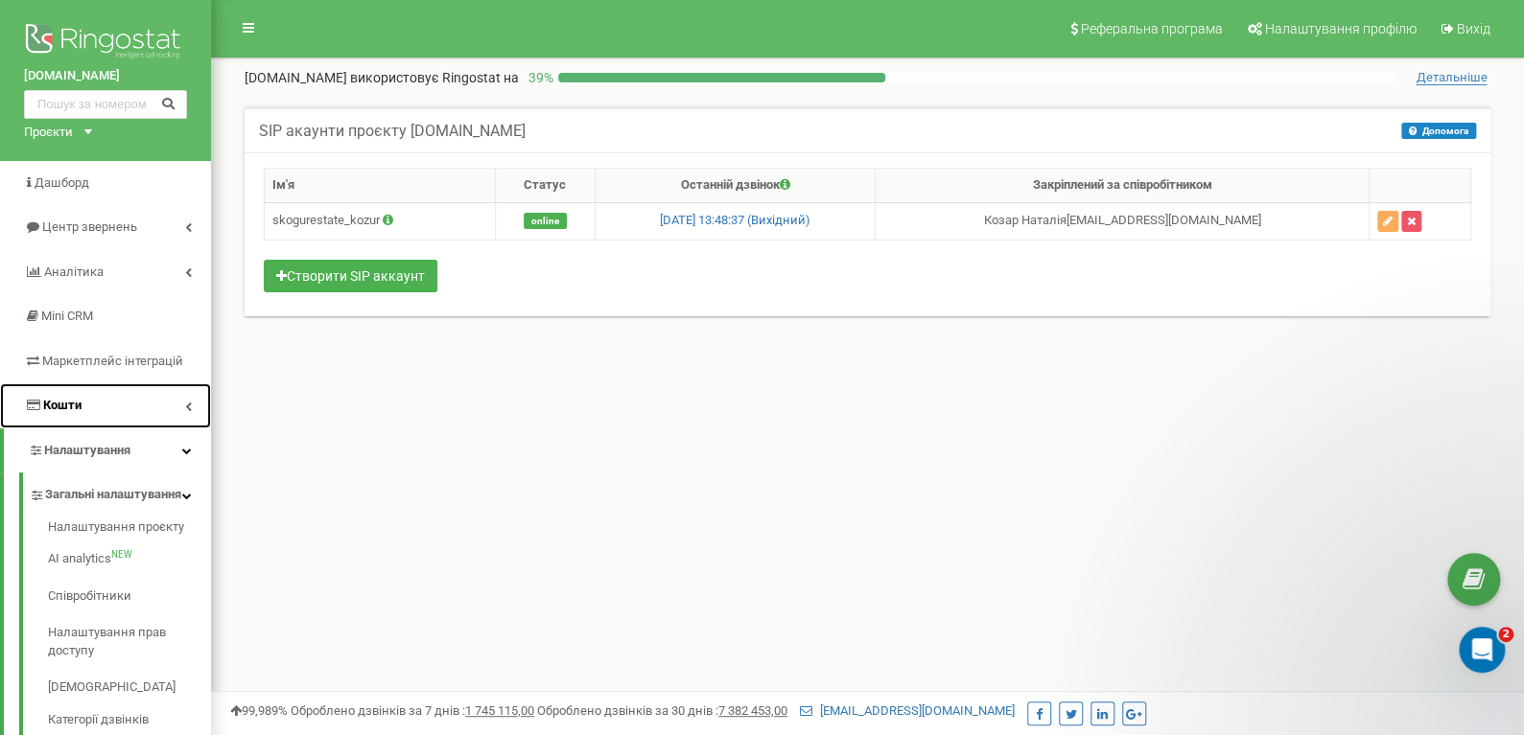
click at [86, 391] on link "Кошти" at bounding box center [105, 406] width 211 height 45
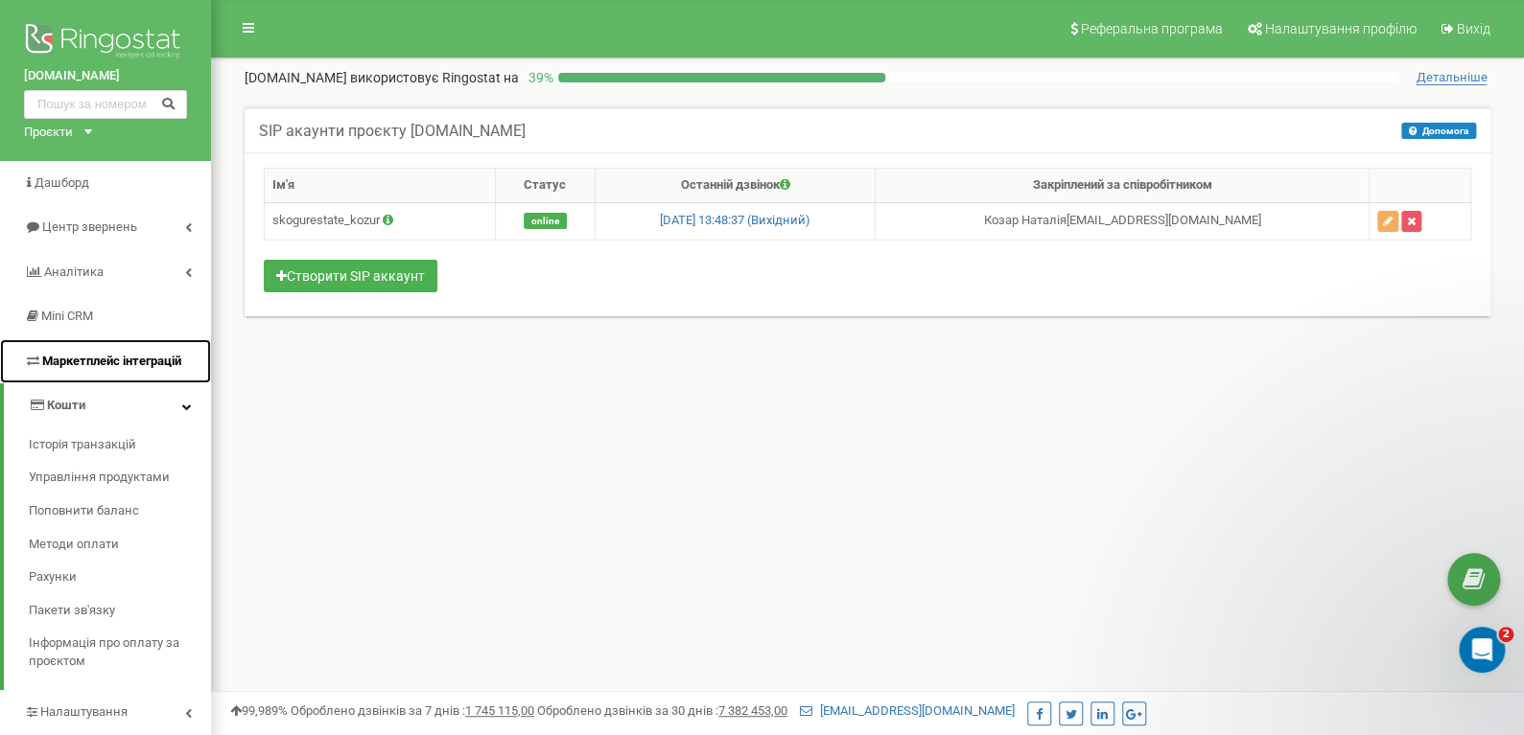
click at [91, 358] on span "Маркетплейс інтеграцій" at bounding box center [111, 361] width 139 height 14
click at [82, 326] on link "Mini CRM" at bounding box center [105, 316] width 211 height 45
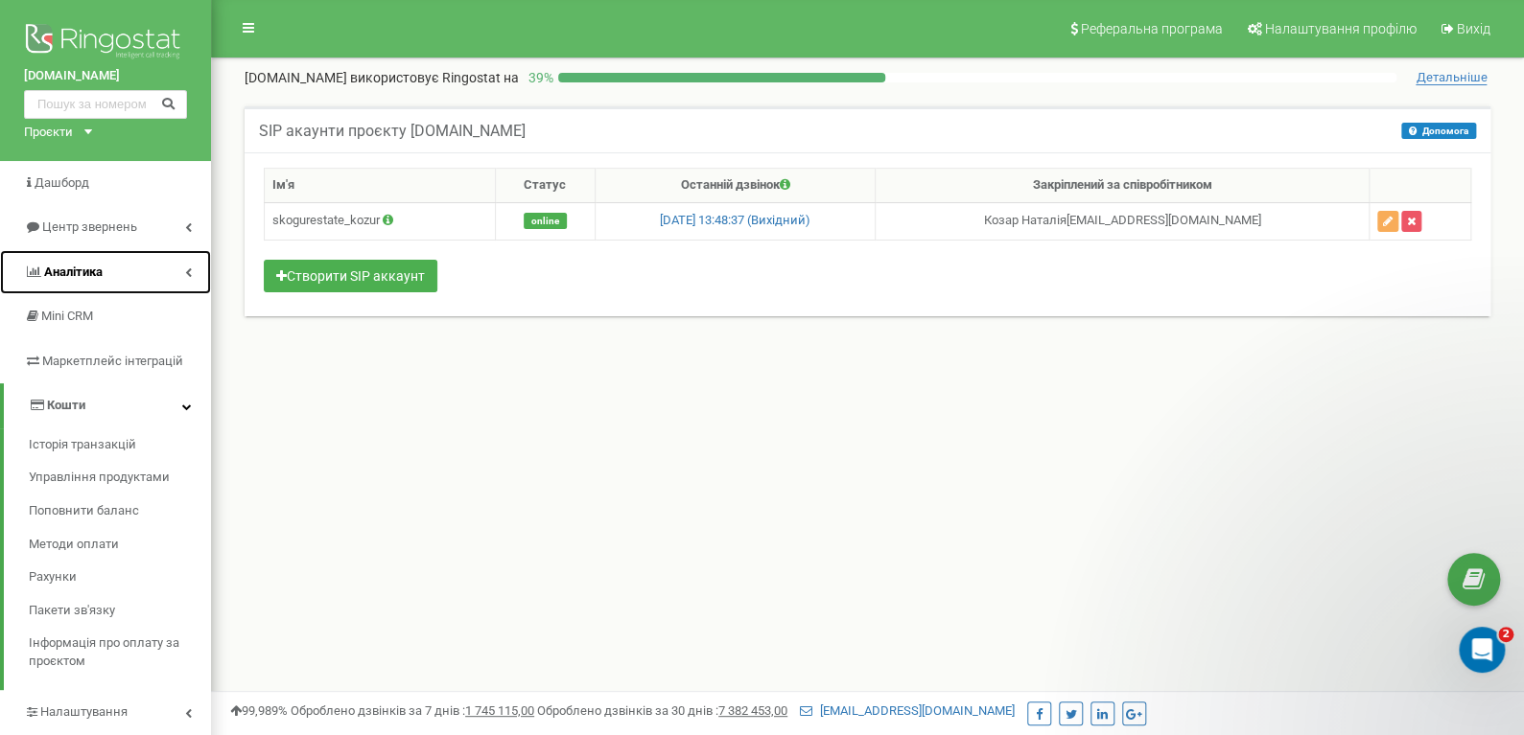
click at [86, 284] on link "Аналiтика" at bounding box center [105, 272] width 211 height 45
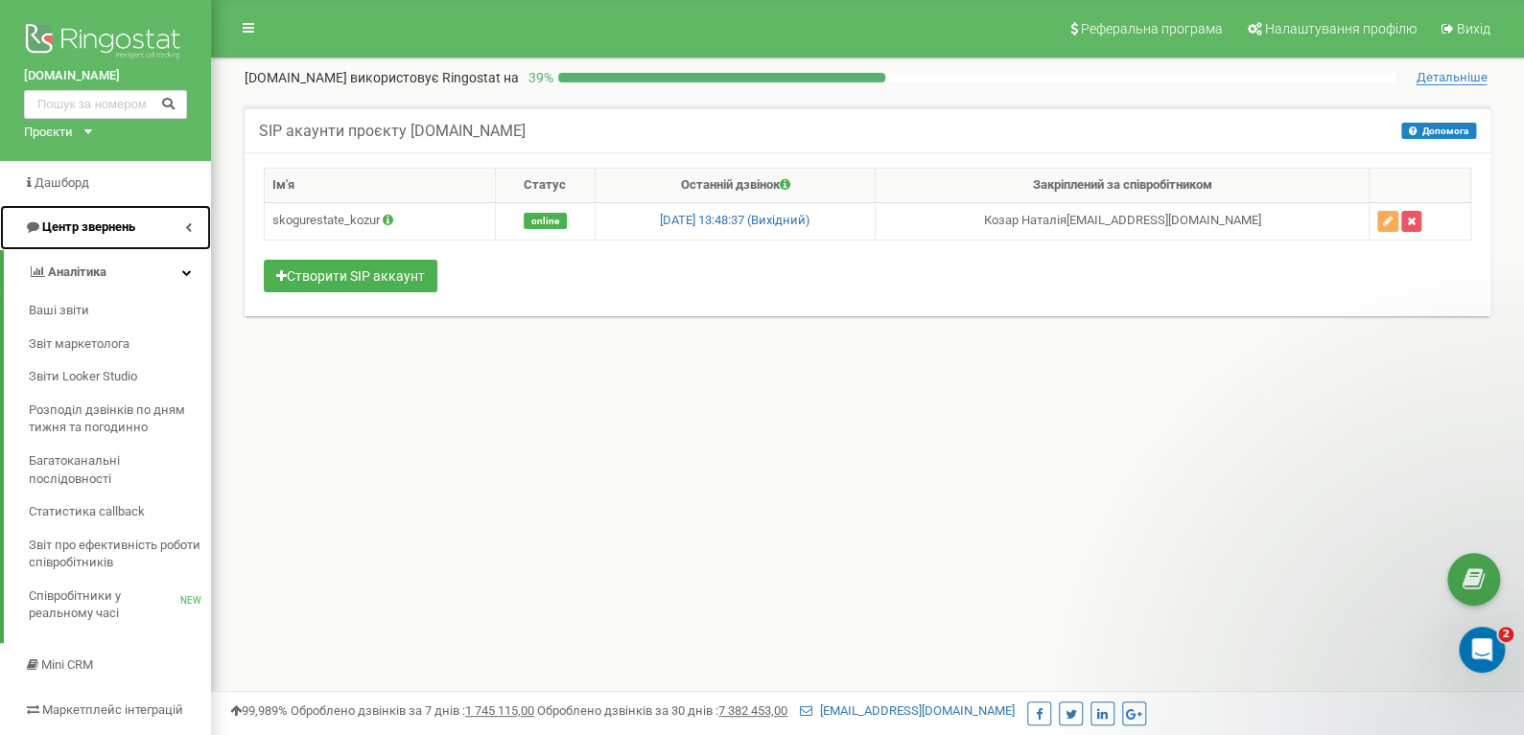
click at [94, 226] on span "Центр звернень" at bounding box center [88, 227] width 93 height 14
